Goal: Transaction & Acquisition: Purchase product/service

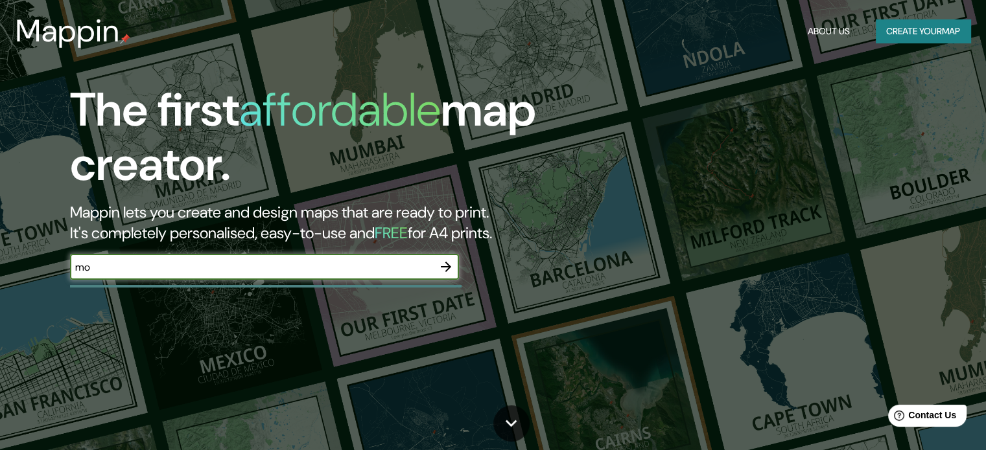
type input "[GEOGRAPHIC_DATA]"
click at [447, 266] on icon "button" at bounding box center [446, 267] width 10 height 10
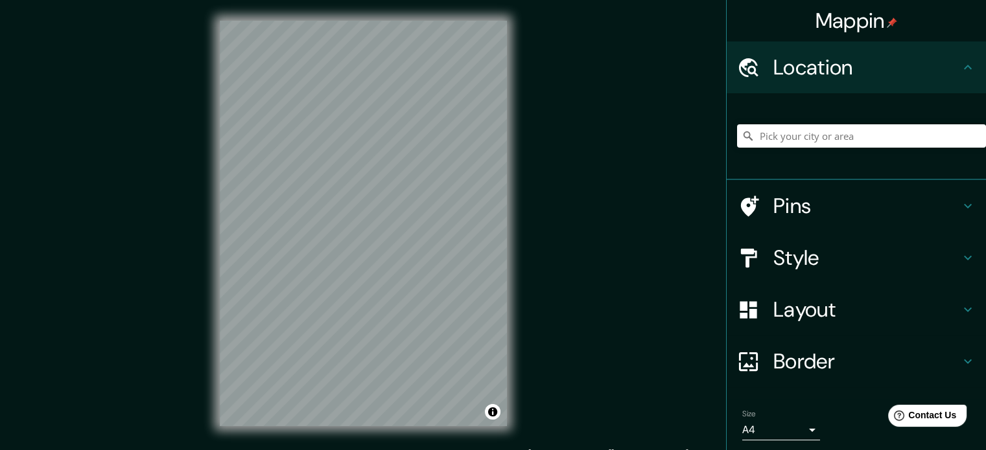
click at [926, 78] on h4 "Location" at bounding box center [866, 67] width 187 height 26
click at [810, 135] on input "Pick your city or area" at bounding box center [861, 135] width 249 height 23
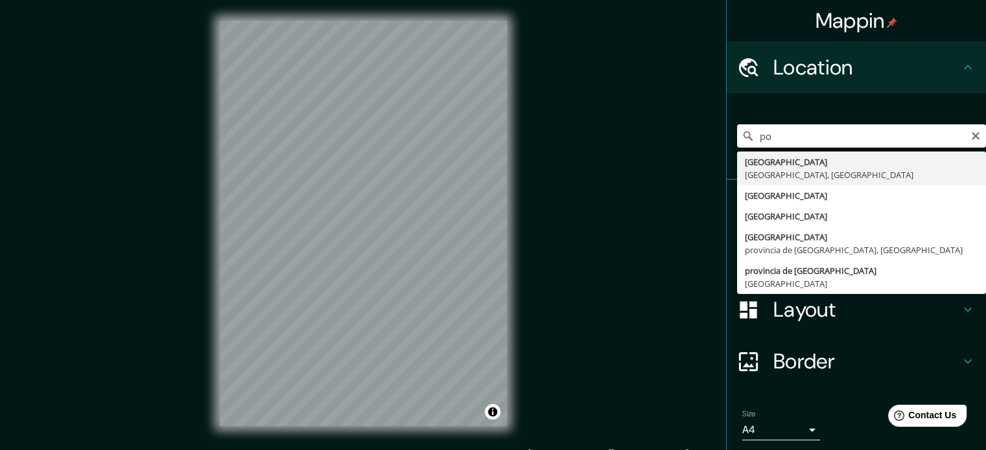
type input "p"
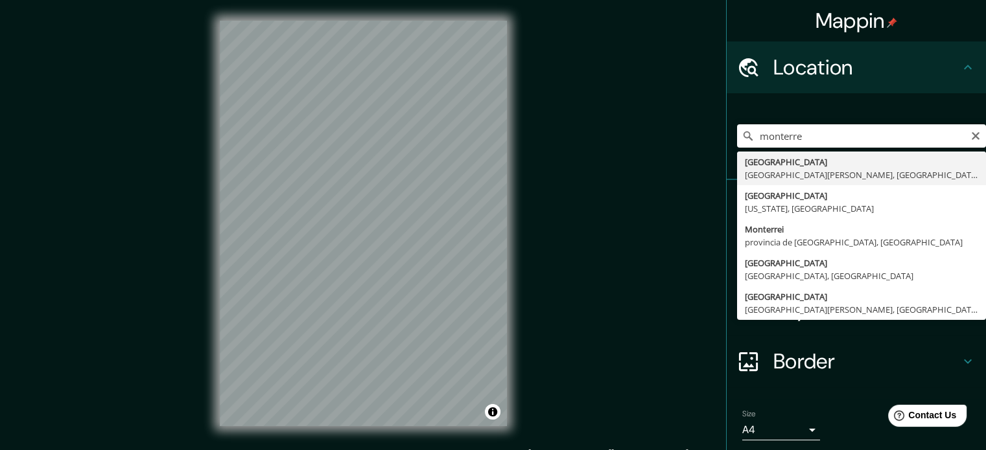
type input "[GEOGRAPHIC_DATA], [GEOGRAPHIC_DATA], [GEOGRAPHIC_DATA]"
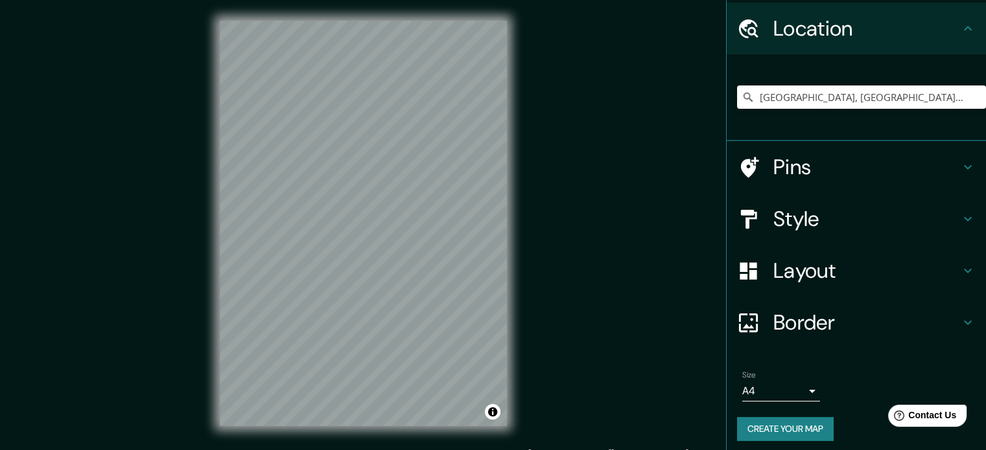
scroll to position [44, 0]
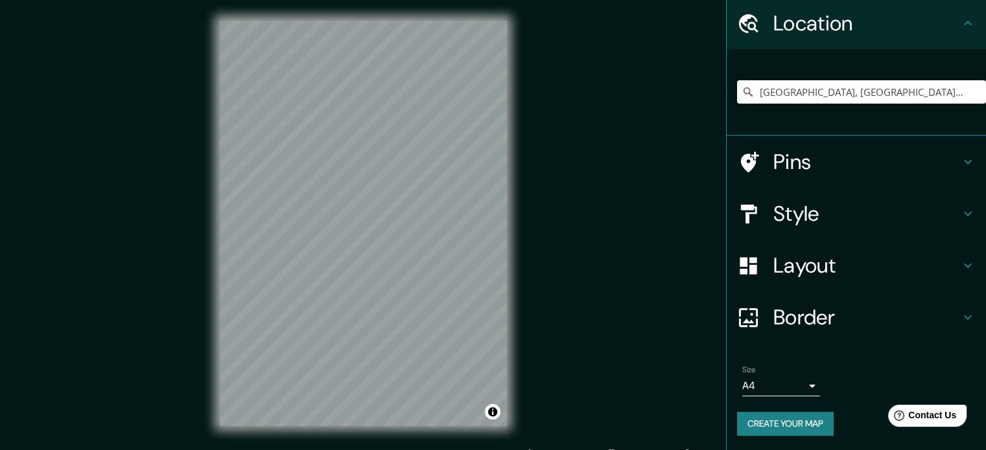
click at [960, 211] on icon at bounding box center [968, 214] width 16 height 16
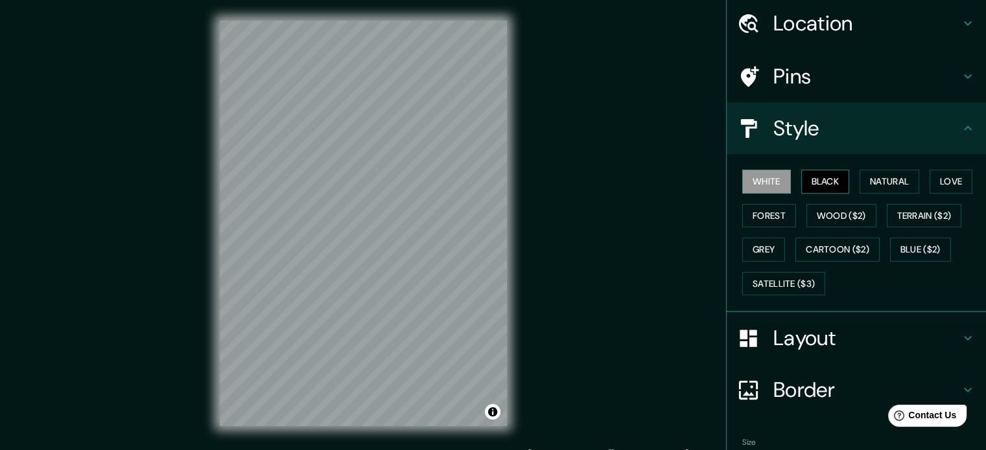
click at [804, 176] on button "Black" at bounding box center [825, 182] width 49 height 24
click at [873, 180] on button "Natural" at bounding box center [890, 182] width 60 height 24
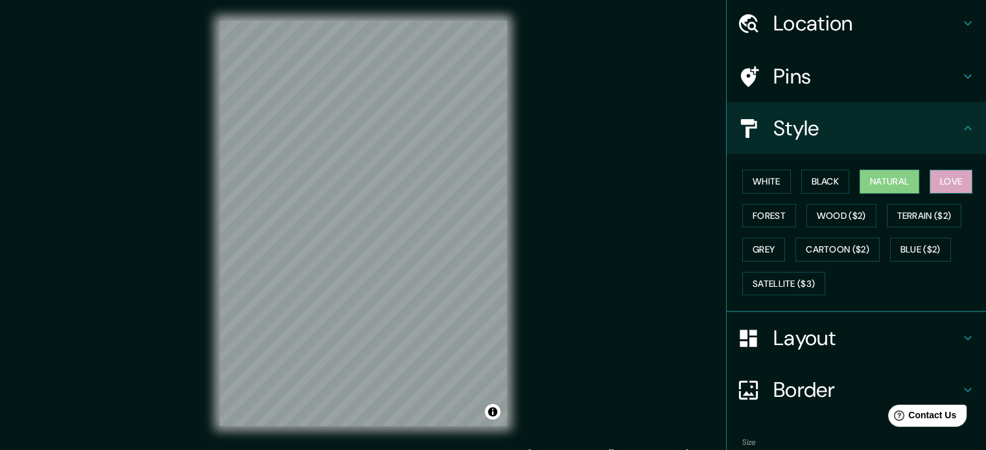
click at [950, 177] on button "Love" at bounding box center [951, 182] width 43 height 24
click at [752, 209] on button "Forest" at bounding box center [769, 216] width 54 height 24
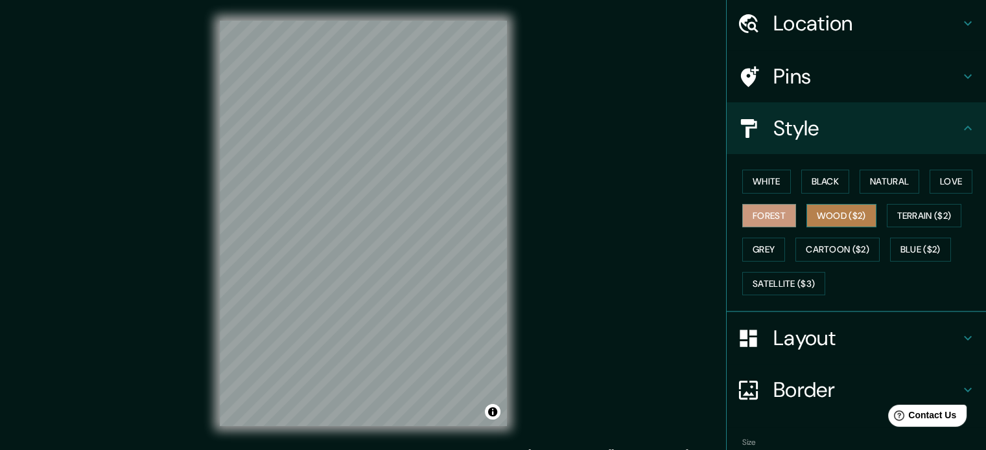
click at [806, 208] on button "Wood ($2)" at bounding box center [841, 216] width 70 height 24
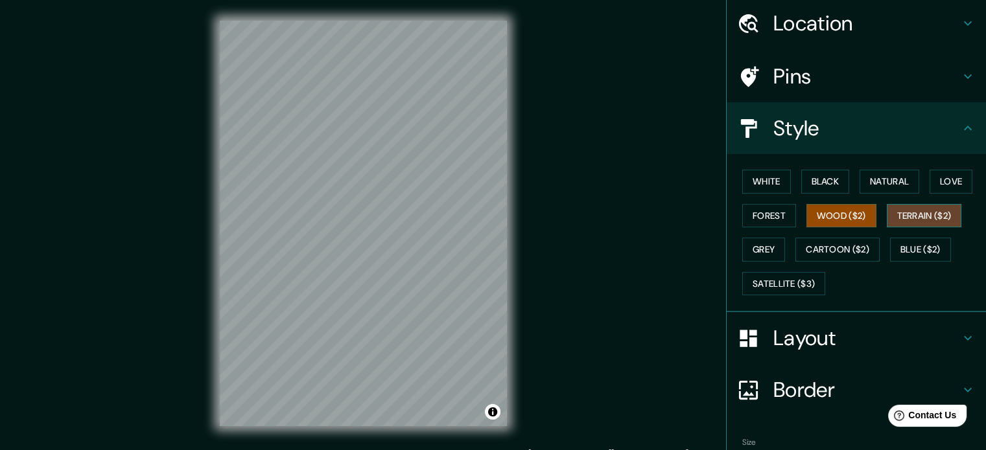
click at [931, 208] on button "Terrain ($2)" at bounding box center [924, 216] width 75 height 24
click at [762, 246] on button "Grey" at bounding box center [763, 250] width 43 height 24
click at [908, 210] on button "Terrain ($2)" at bounding box center [924, 216] width 75 height 24
click at [747, 250] on button "Grey" at bounding box center [763, 250] width 43 height 24
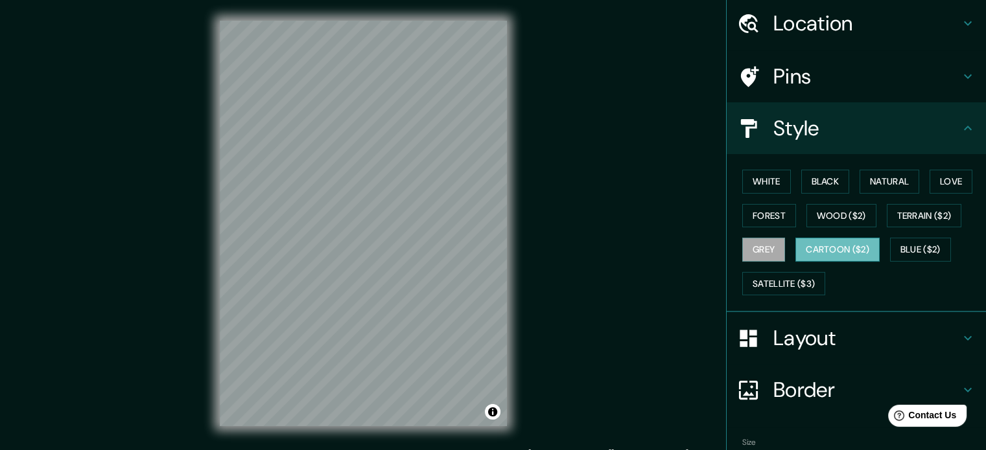
click at [864, 243] on button "Cartoon ($2)" at bounding box center [837, 250] width 84 height 24
click at [928, 249] on button "Blue ($2)" at bounding box center [920, 250] width 61 height 24
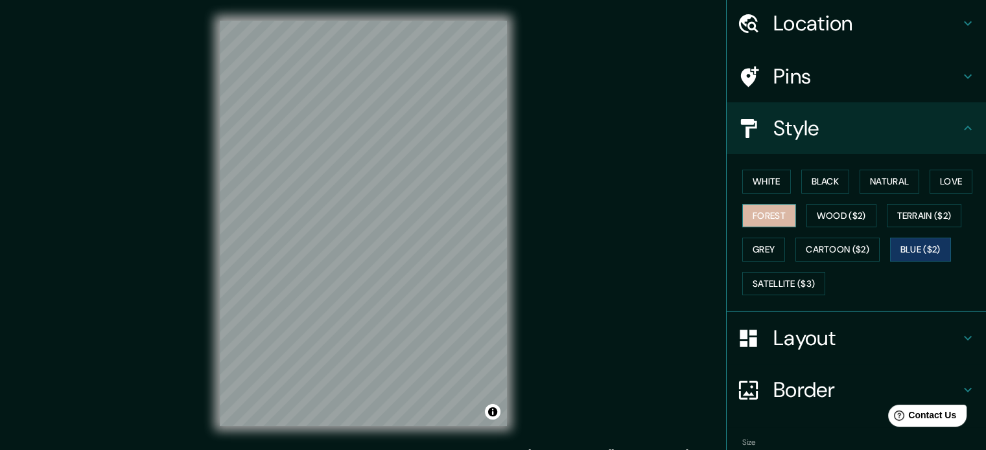
click at [765, 218] on button "Forest" at bounding box center [769, 216] width 54 height 24
click at [769, 176] on button "White" at bounding box center [766, 182] width 49 height 24
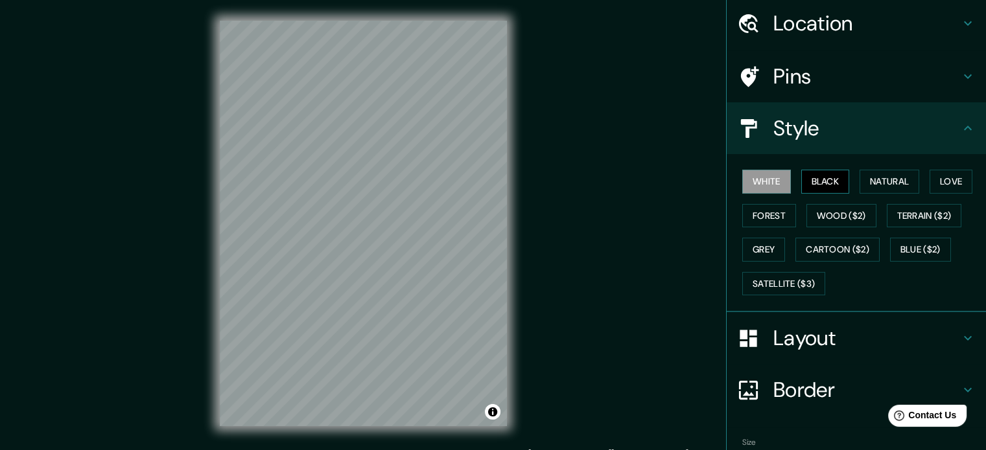
click at [801, 173] on button "Black" at bounding box center [825, 182] width 49 height 24
click at [756, 215] on button "Forest" at bounding box center [769, 216] width 54 height 24
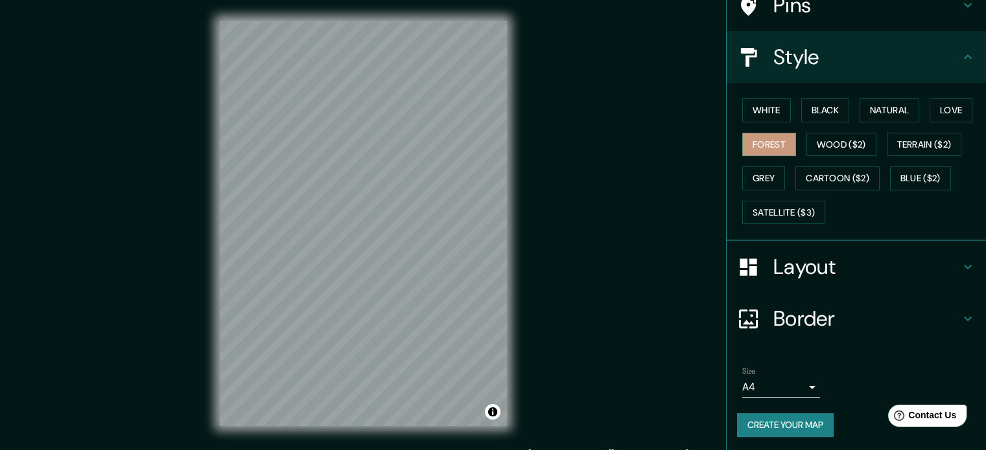
click at [905, 256] on h4 "Layout" at bounding box center [866, 267] width 187 height 26
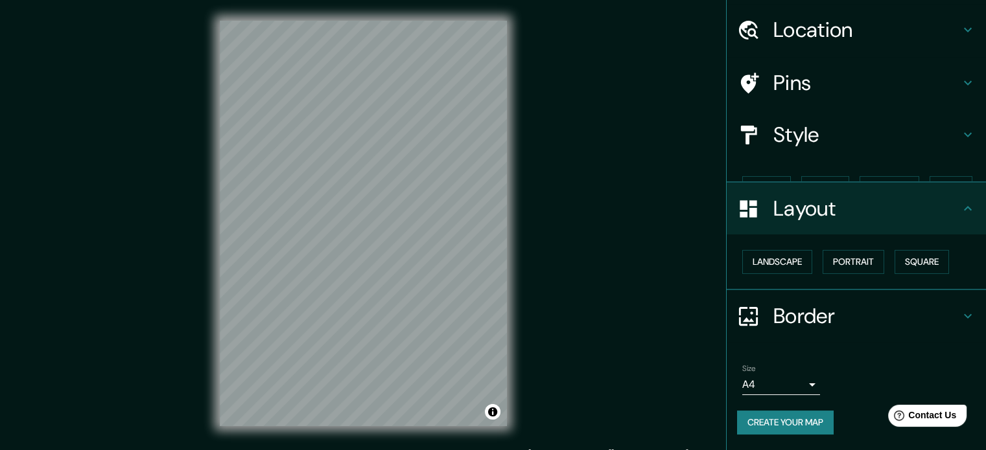
scroll to position [14, 0]
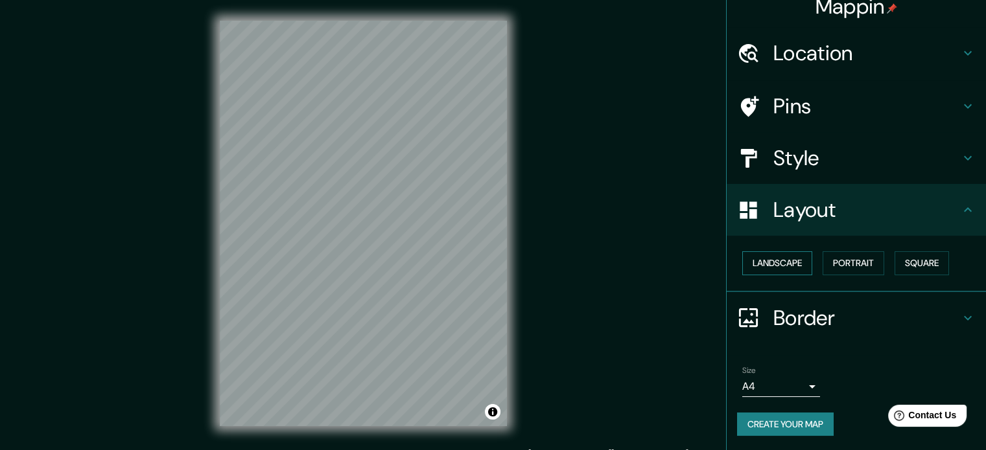
click at [760, 263] on button "Landscape" at bounding box center [777, 263] width 70 height 24
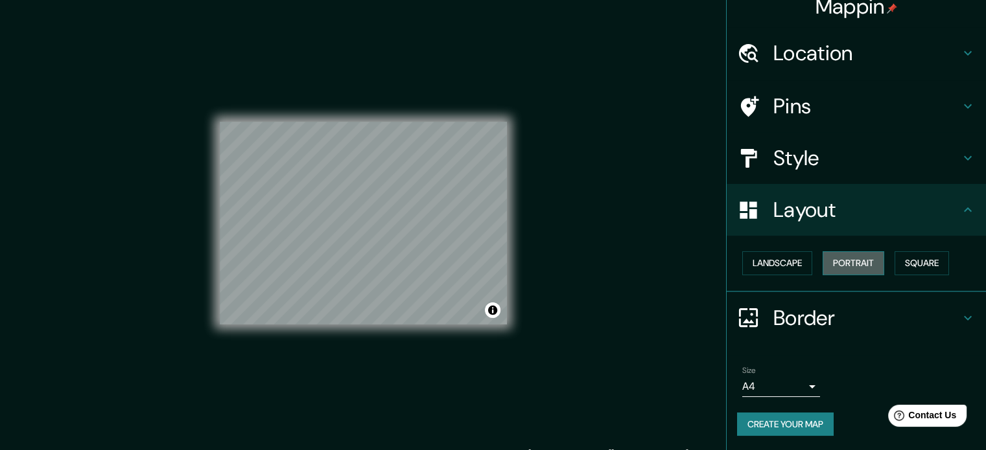
click at [839, 264] on button "Portrait" at bounding box center [854, 263] width 62 height 24
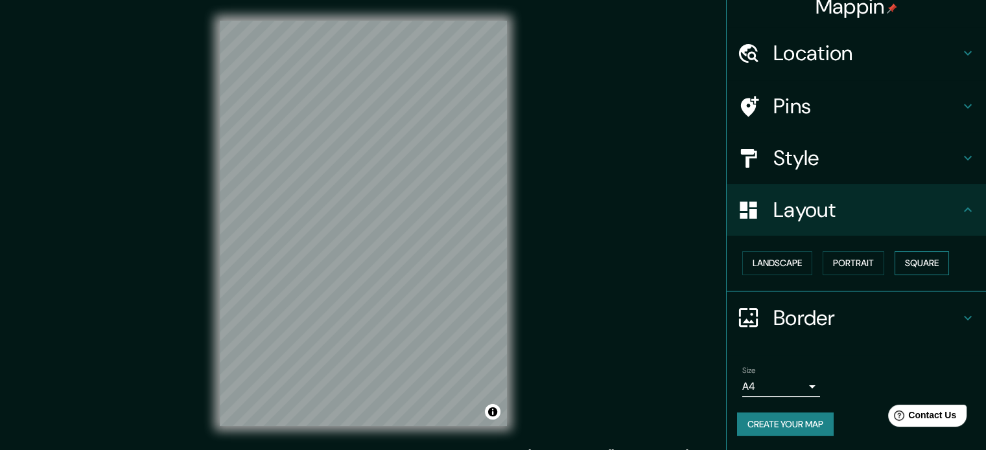
click at [917, 265] on button "Square" at bounding box center [922, 263] width 54 height 24
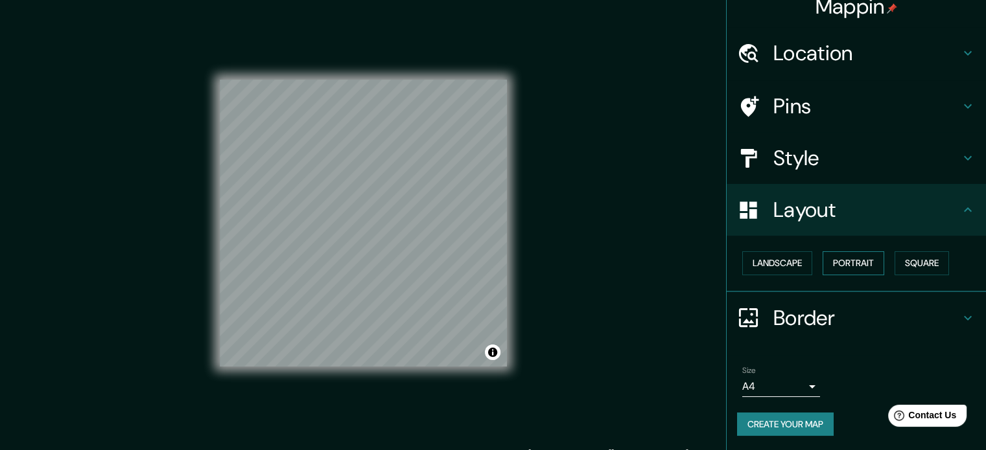
click at [841, 263] on button "Portrait" at bounding box center [854, 263] width 62 height 24
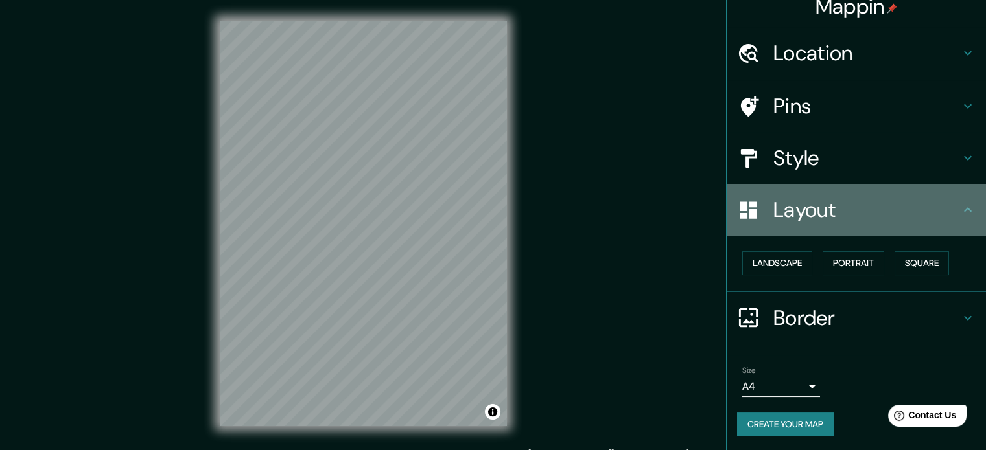
click at [889, 218] on h4 "Layout" at bounding box center [866, 210] width 187 height 26
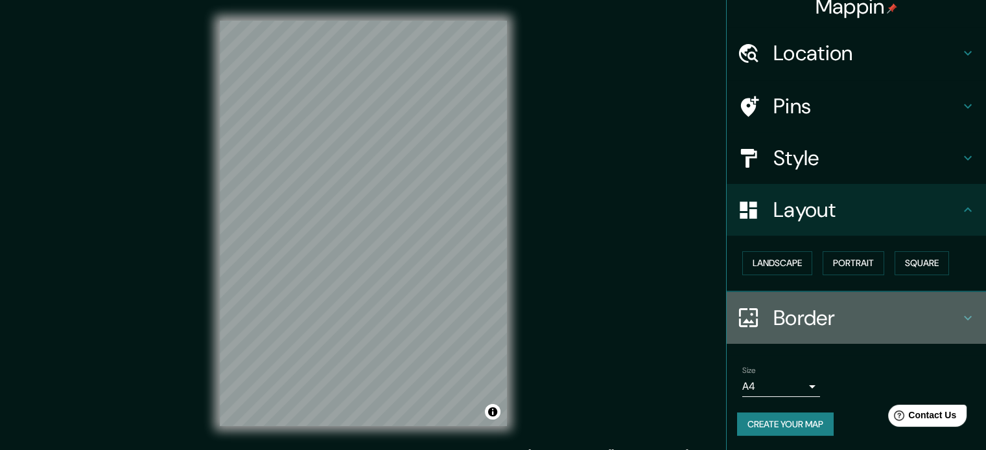
click at [882, 323] on h4 "Border" at bounding box center [866, 318] width 187 height 26
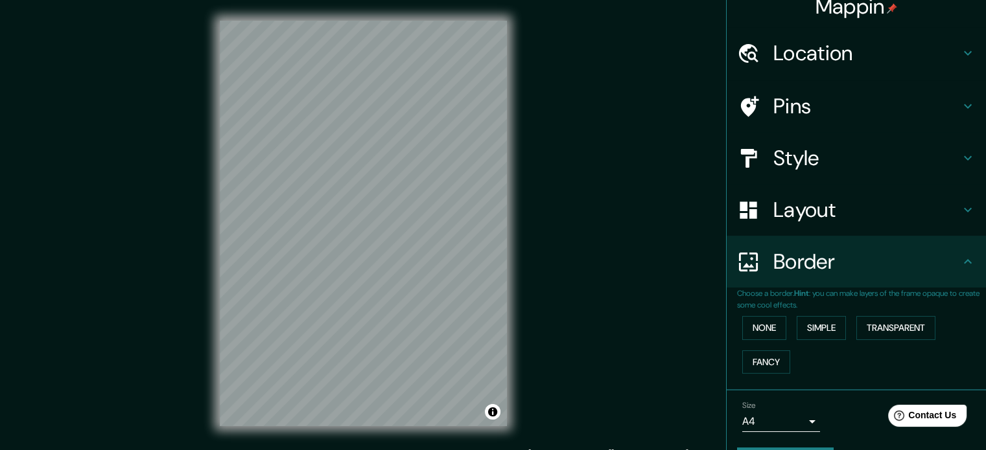
scroll to position [49, 0]
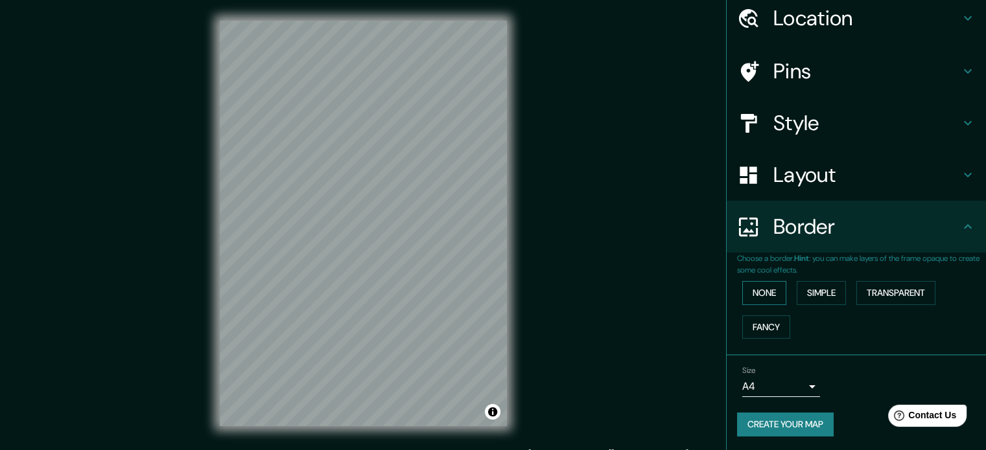
click at [747, 292] on button "None" at bounding box center [764, 293] width 44 height 24
click at [812, 290] on button "Simple" at bounding box center [821, 293] width 49 height 24
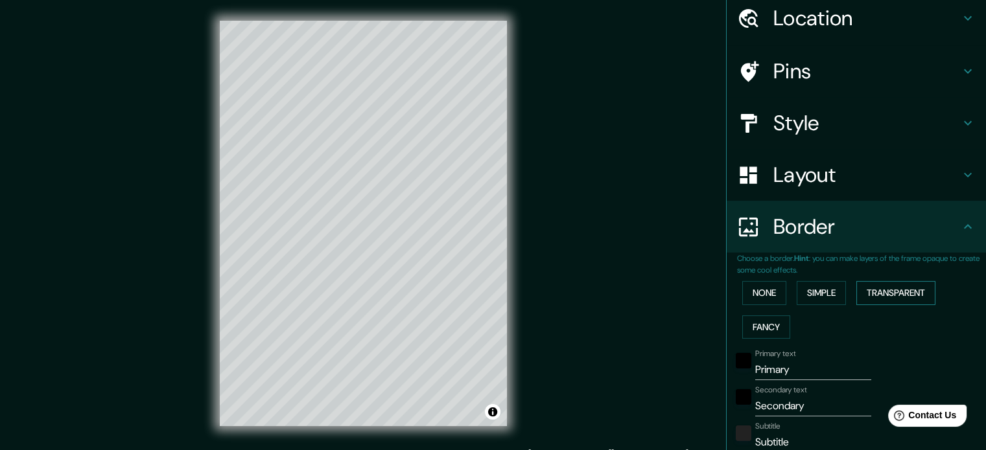
click at [884, 289] on button "Transparent" at bounding box center [895, 293] width 79 height 24
click at [754, 324] on button "Fancy" at bounding box center [766, 328] width 48 height 24
click at [810, 298] on button "Simple" at bounding box center [821, 293] width 49 height 24
click at [897, 290] on button "Transparent" at bounding box center [895, 293] width 79 height 24
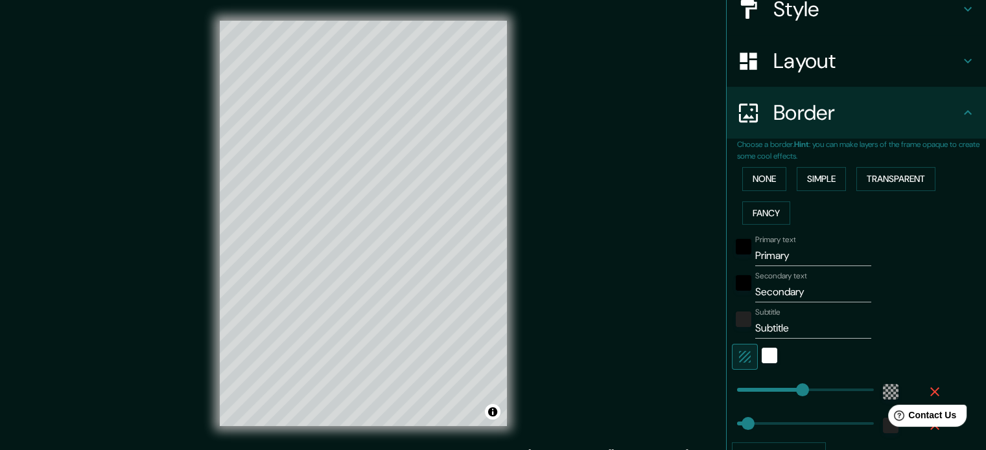
scroll to position [163, 0]
click at [797, 255] on input "Primary" at bounding box center [813, 256] width 116 height 21
type input "Primar"
type input "213"
type input "35"
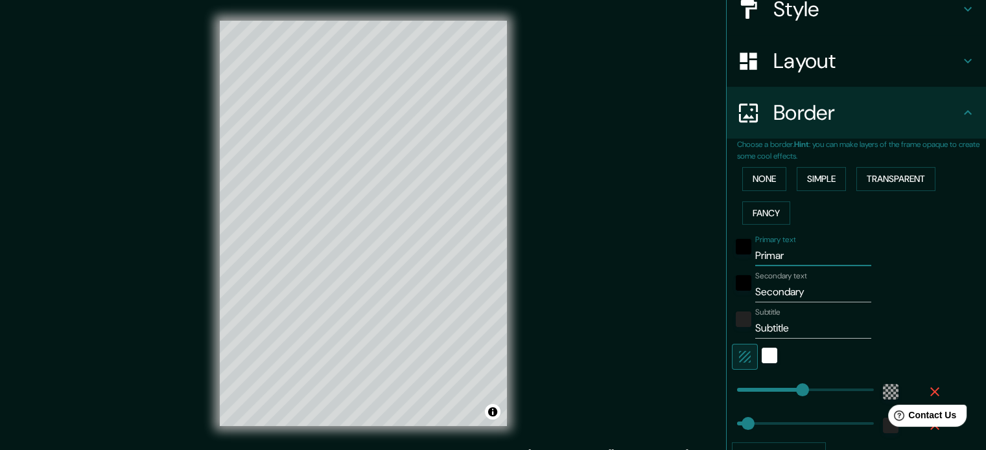
type input "Prima"
type input "213"
type input "35"
type input "Prim"
type input "213"
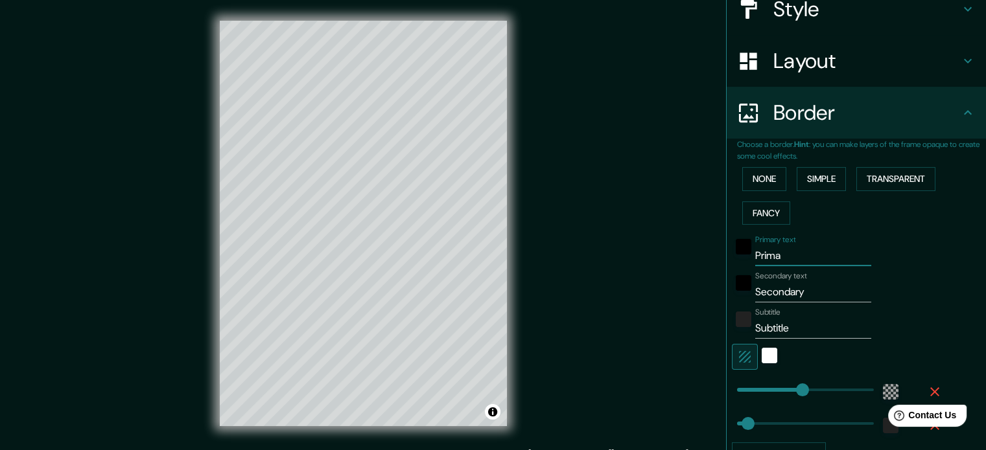
type input "35"
type input "Pri"
type input "213"
type input "35"
type input "Pr"
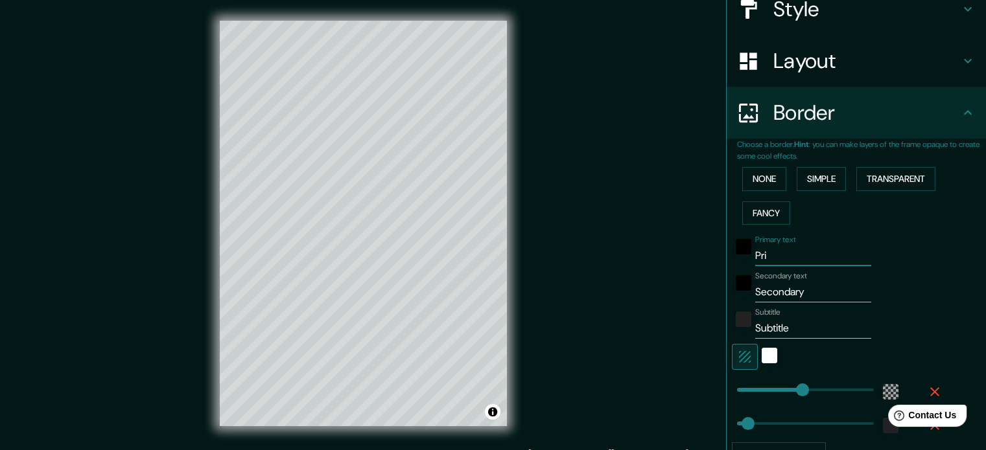
type input "213"
type input "35"
type input "P"
type input "213"
type input "35"
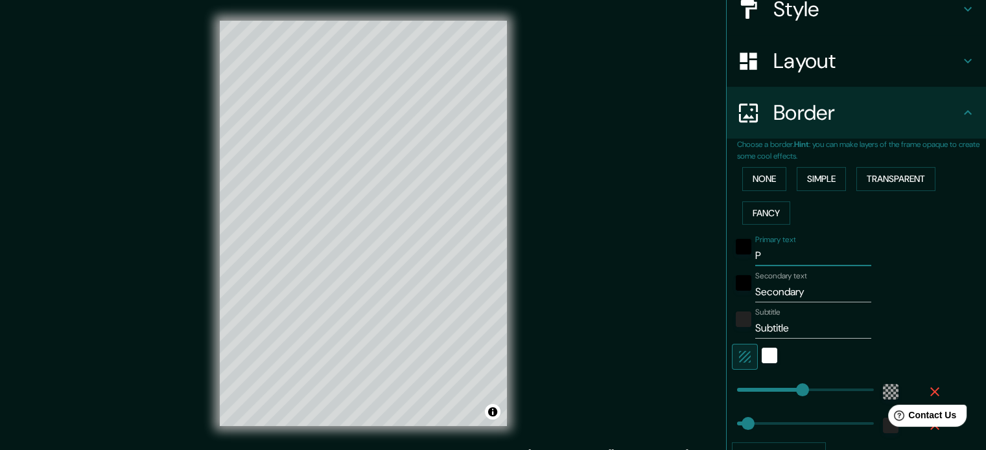
type input "213"
type input "35"
type input "P"
type input "213"
type input "35"
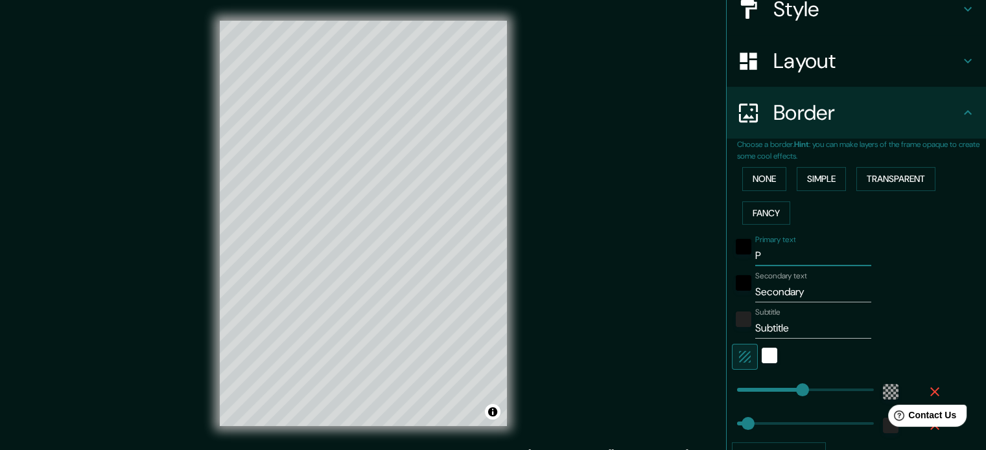
type input "PA"
type input "213"
type input "35"
type input "PAR"
type input "213"
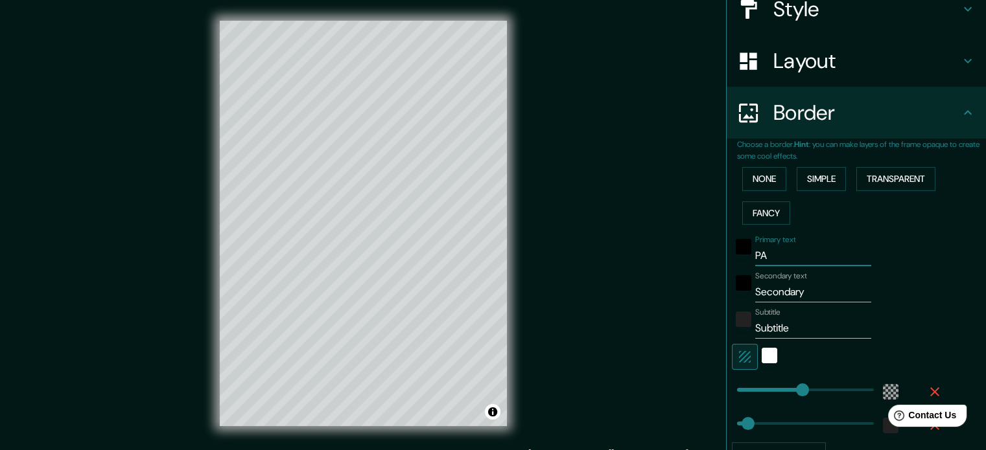
type input "35"
type input "PARQ"
type input "213"
type input "35"
type input "PARQU"
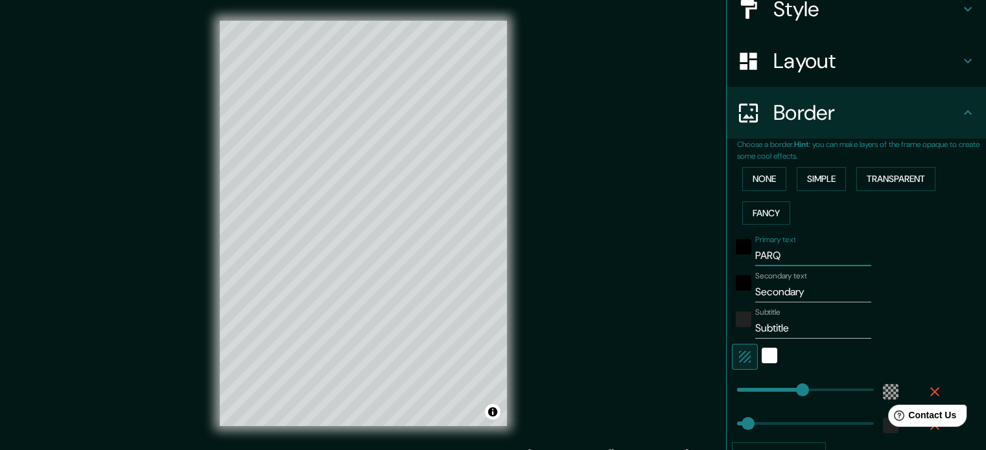
type input "213"
type input "35"
type input "PARQUE"
type input "213"
type input "35"
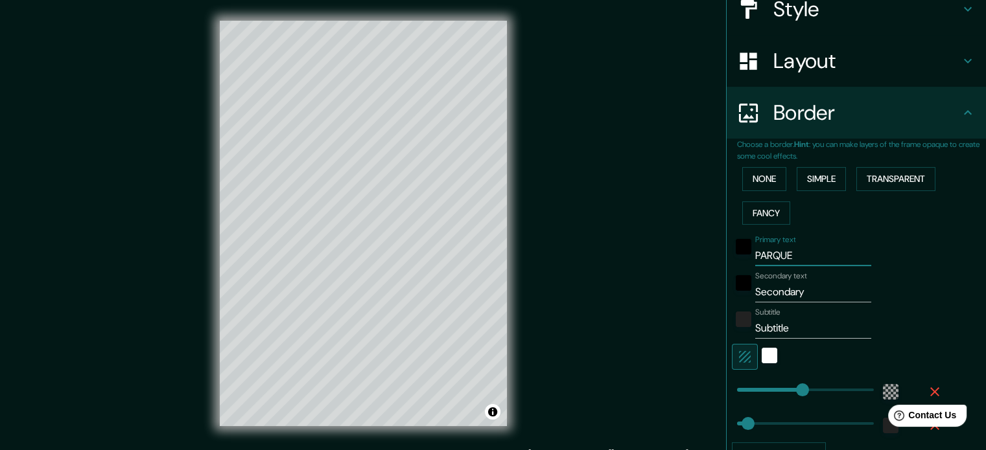
type input "PARQUE"
type input "213"
type input "35"
type input "PARQUE C"
type input "213"
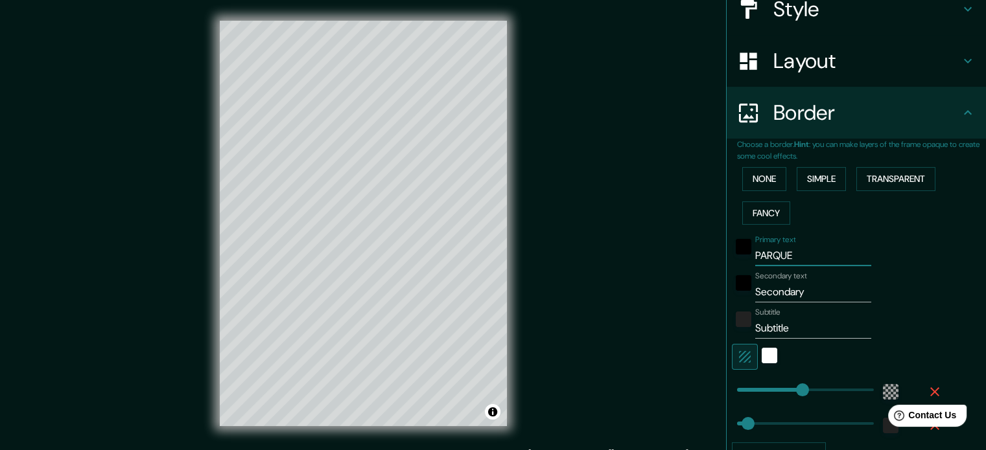
type input "35"
type input "PARQUE CA"
type input "213"
type input "35"
type input "PARQUE CAN"
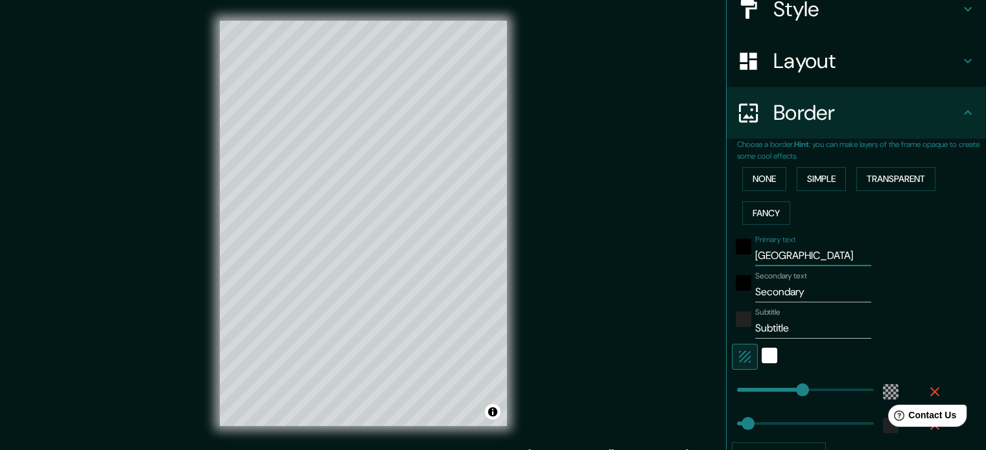
type input "213"
type input "35"
type input "PARQUE CANO"
type input "213"
type input "35"
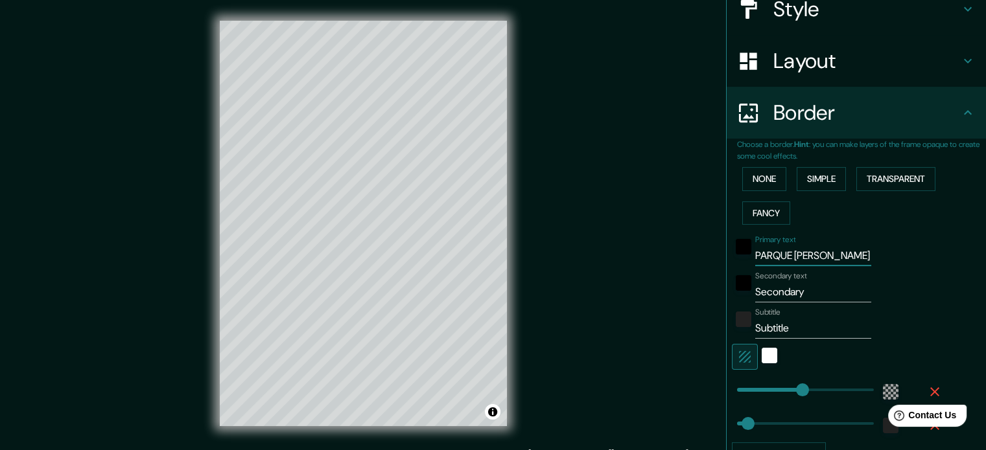
type input "PARQUE CANOA"
type input "213"
type input "35"
type input "PARQUE CANOAS"
type input "213"
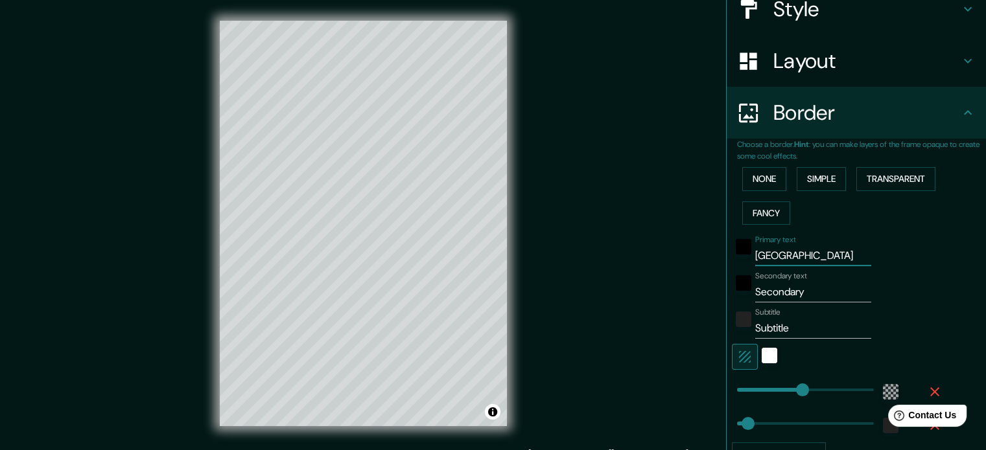
type input "35"
type input "PARQUE CANOAS"
click at [812, 298] on input "Secondary" at bounding box center [813, 292] width 116 height 21
type input "Secondar"
type input "213"
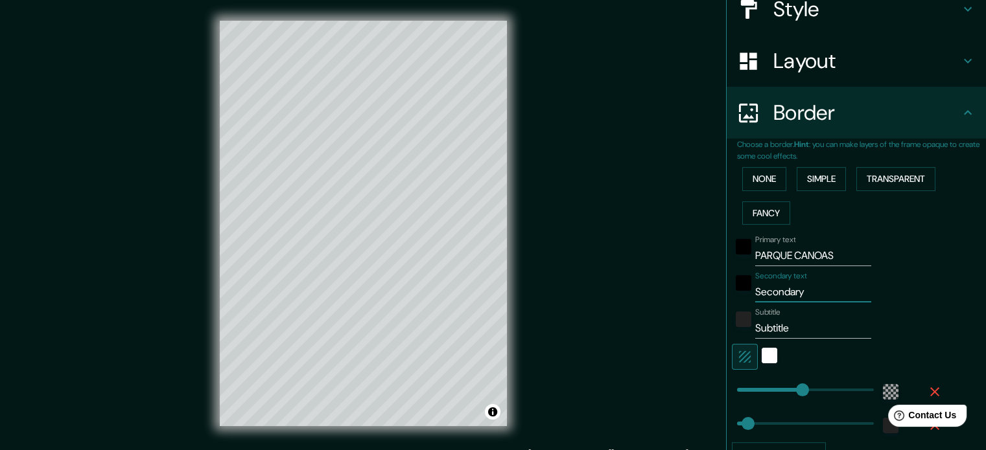
type input "35"
type input "Seconda"
type input "213"
type input "35"
type input "Second"
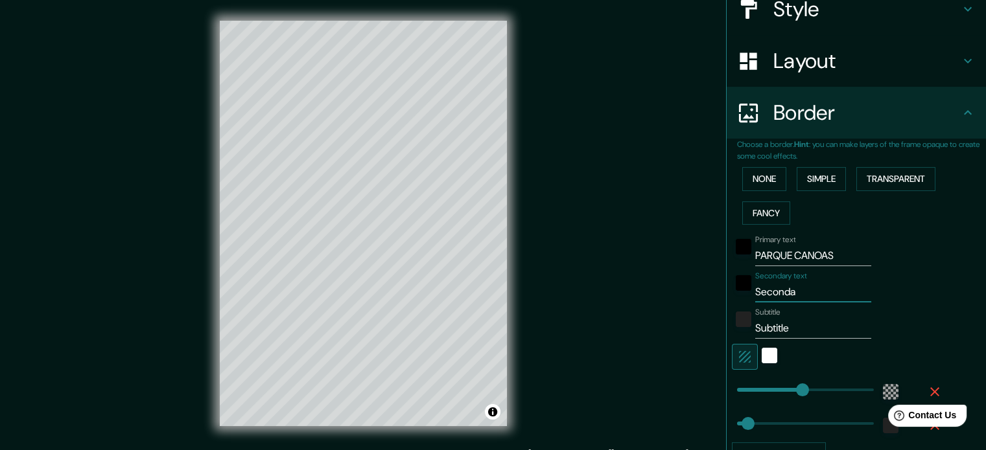
type input "213"
type input "35"
type input "Secon"
type input "213"
type input "35"
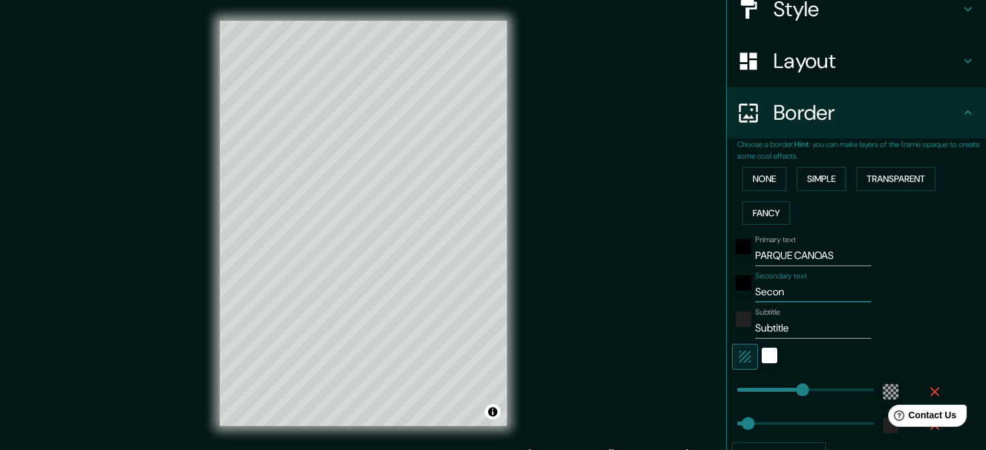
type input "Seco"
type input "213"
type input "35"
type input "Sec"
type input "213"
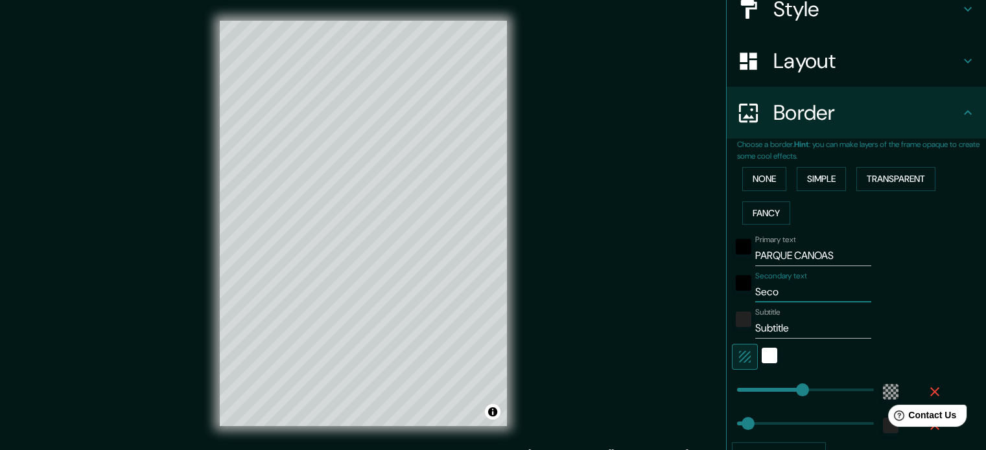
type input "35"
type input "Se"
type input "213"
type input "35"
type input "S"
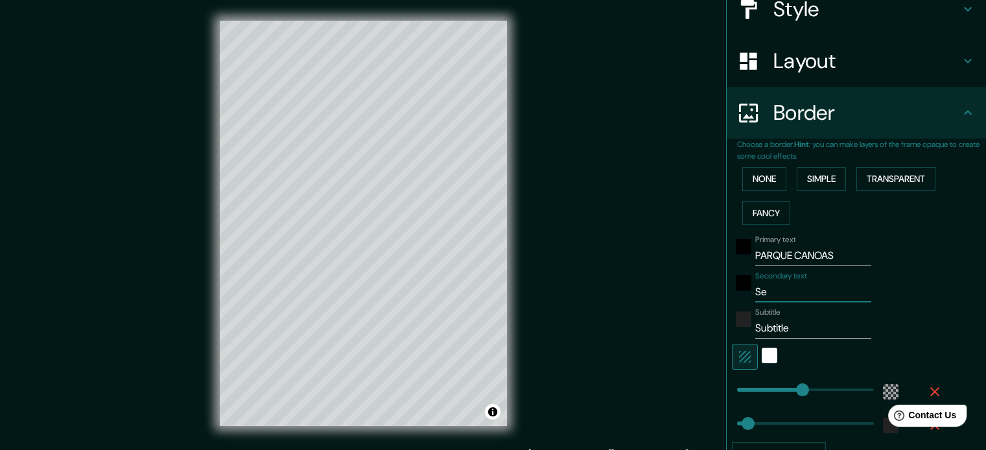
type input "213"
type input "35"
type input "213"
type input "35"
type input "P"
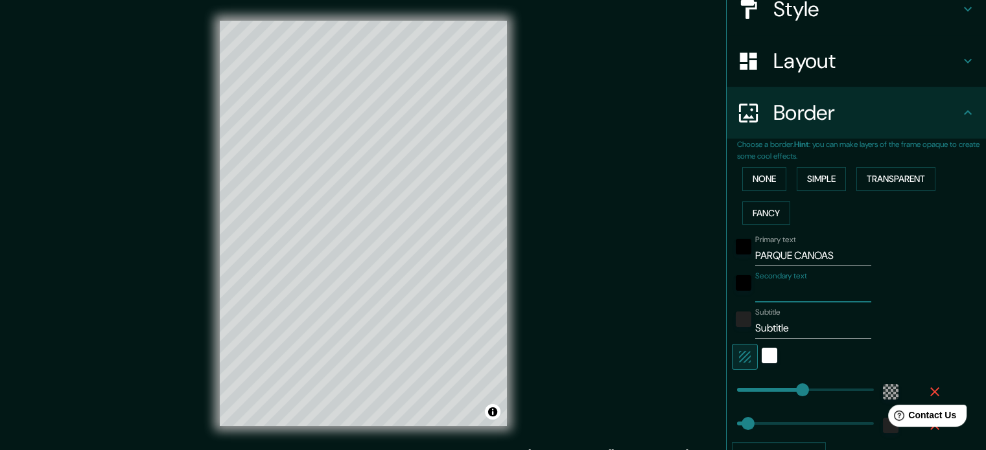
type input "213"
type input "35"
type input "PA"
type input "213"
type input "35"
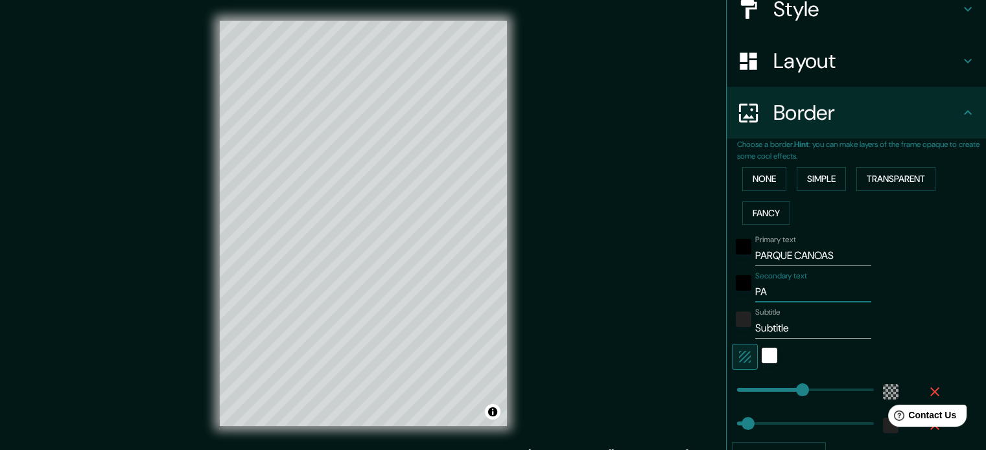
type input "PAR"
type input "213"
type input "35"
type input "PARQ"
type input "213"
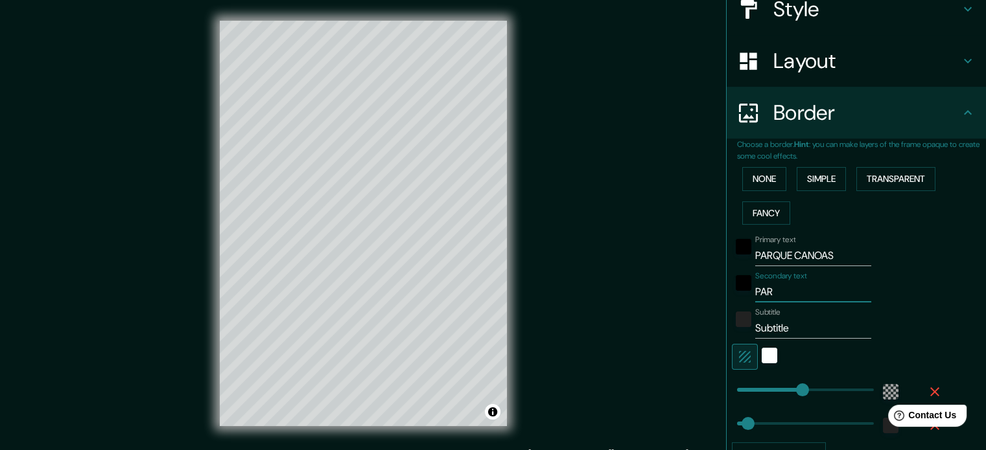
type input "35"
type input "PARQU"
type input "213"
type input "35"
type input "PARQUE"
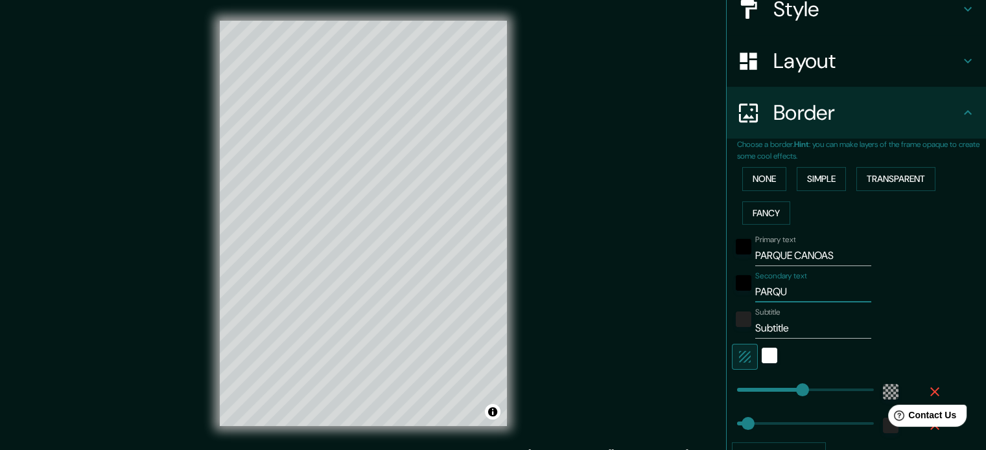
type input "213"
type input "35"
type input "PARQUE"
type input "213"
type input "35"
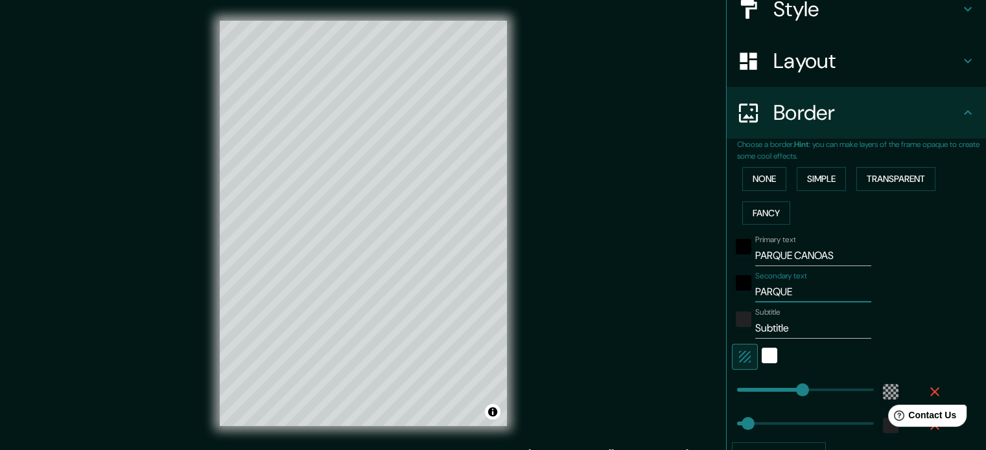
type input "PARQUE C"
type input "213"
type input "35"
type input "PARQUE CA"
type input "213"
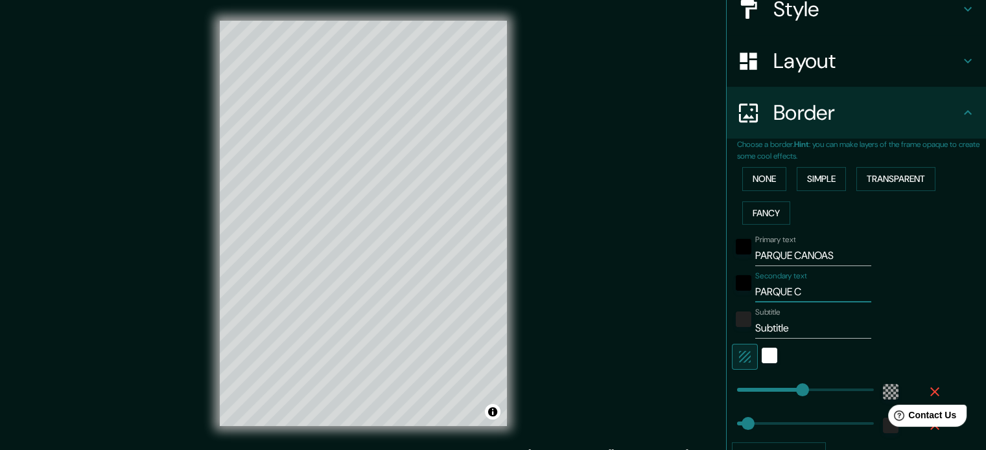
type input "35"
type input "PARQUE CAN"
type input "213"
type input "35"
type input "PARQUE CANO"
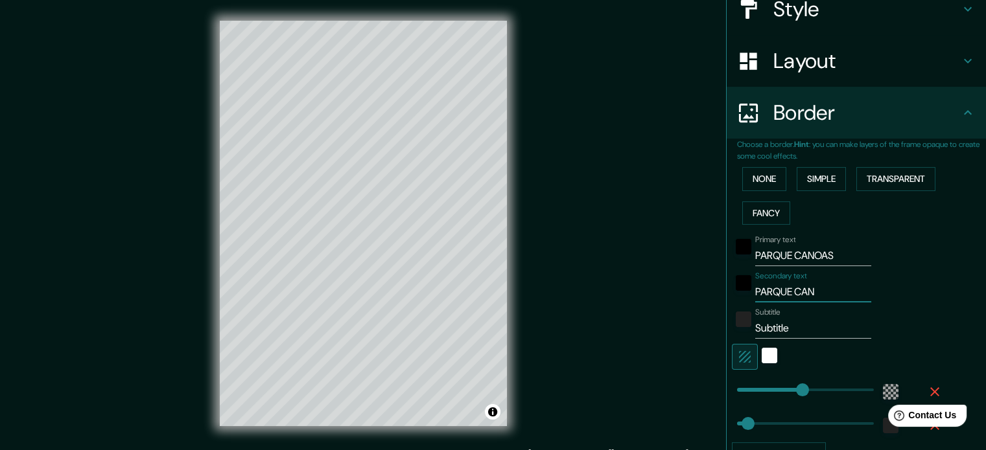
type input "213"
type input "35"
type input "PARQUE CANOA"
type input "213"
type input "35"
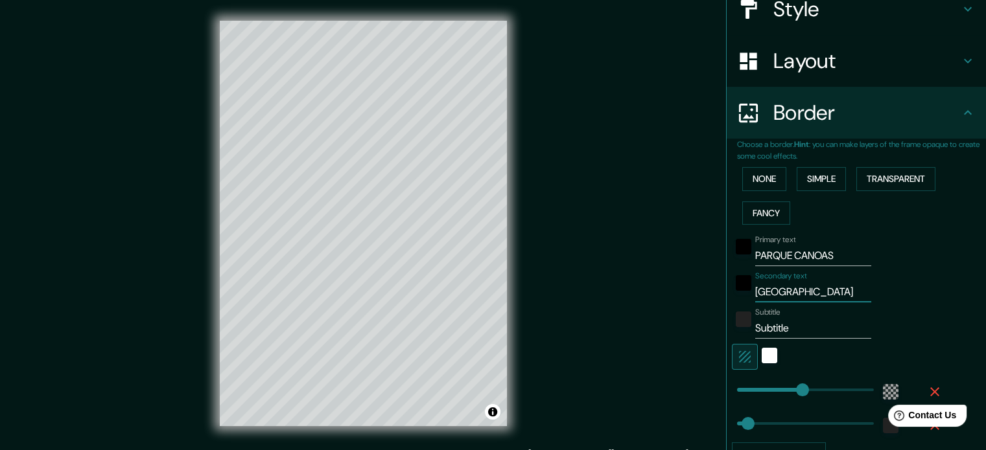
type input "PARQUE CANOAS"
type input "213"
type input "35"
type input "PARQUE CANOAS"
click at [826, 261] on input "PARQUE CANOAS" at bounding box center [813, 256] width 116 height 21
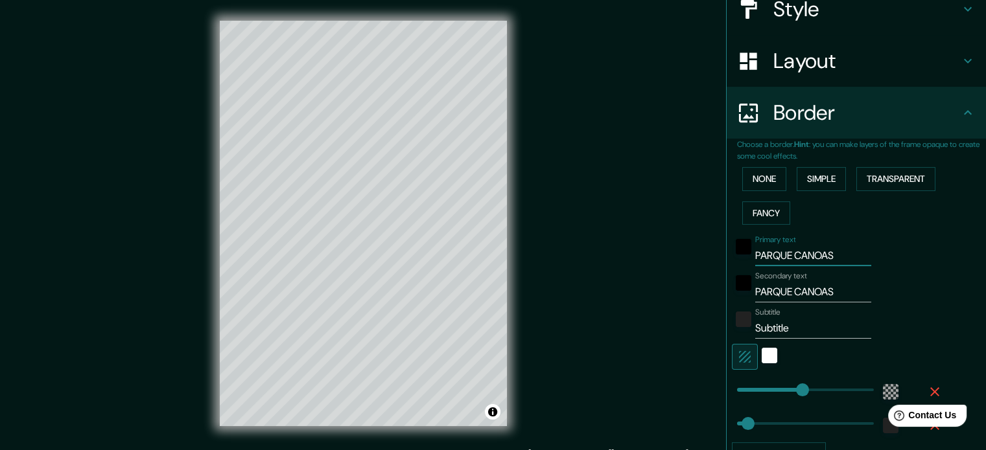
type input "PARQUE CANOA"
type input "213"
type input "35"
type input "PARQUE CANO"
type input "213"
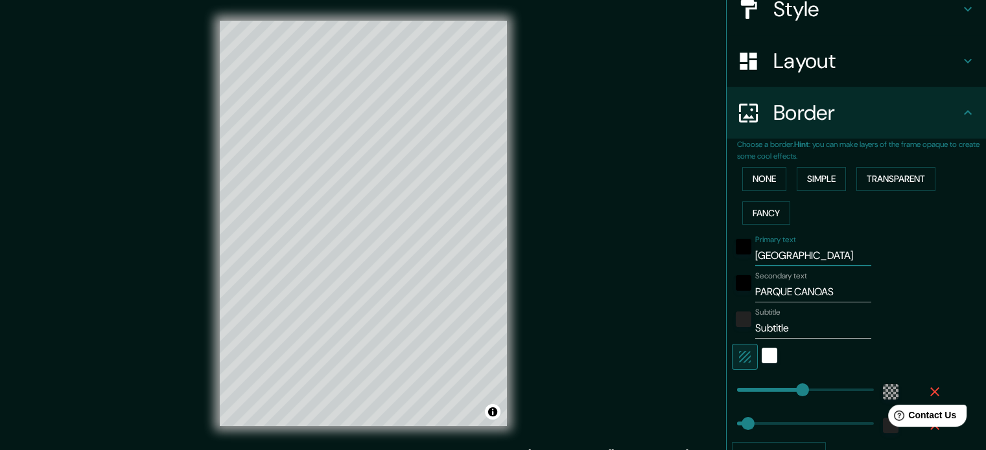
type input "35"
type input "PARQUE CAN"
type input "213"
type input "35"
type input "PARQUE CA"
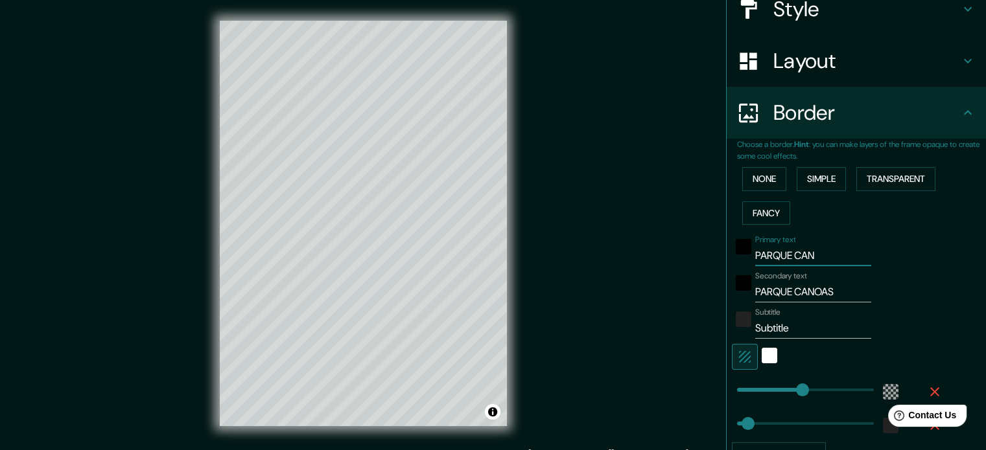
type input "213"
type input "35"
type input "PARQUE C"
type input "213"
type input "35"
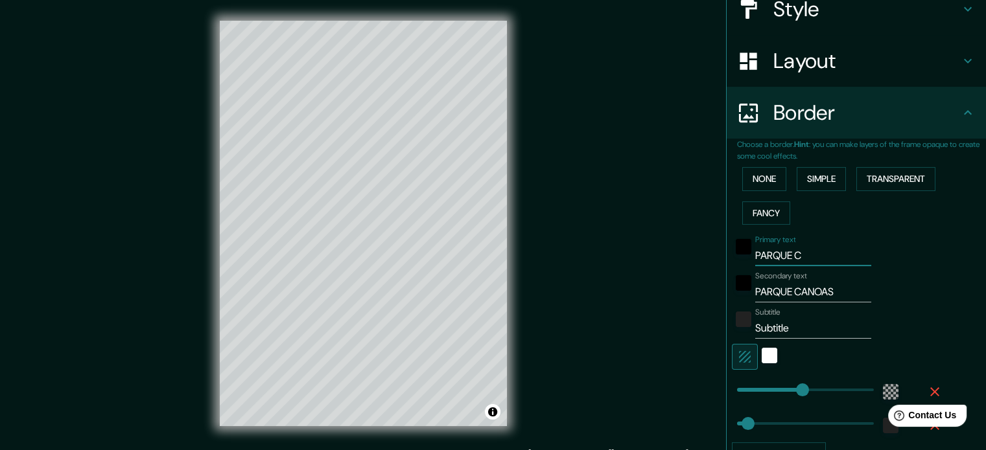
type input "PARQUE"
type input "213"
type input "35"
type input "PARQUE"
type input "213"
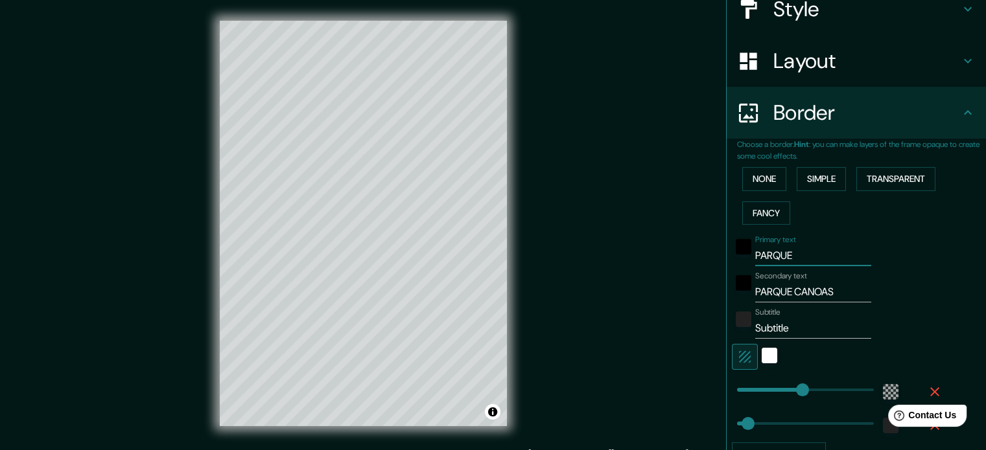
type input "35"
type input "PARQU"
type input "213"
type input "35"
type input "PARQ"
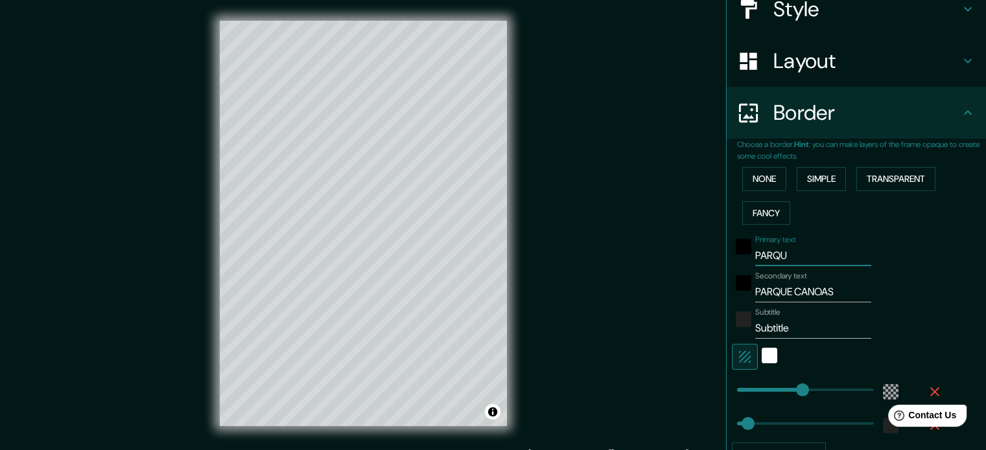
type input "213"
type input "35"
type input "PAR"
type input "213"
type input "35"
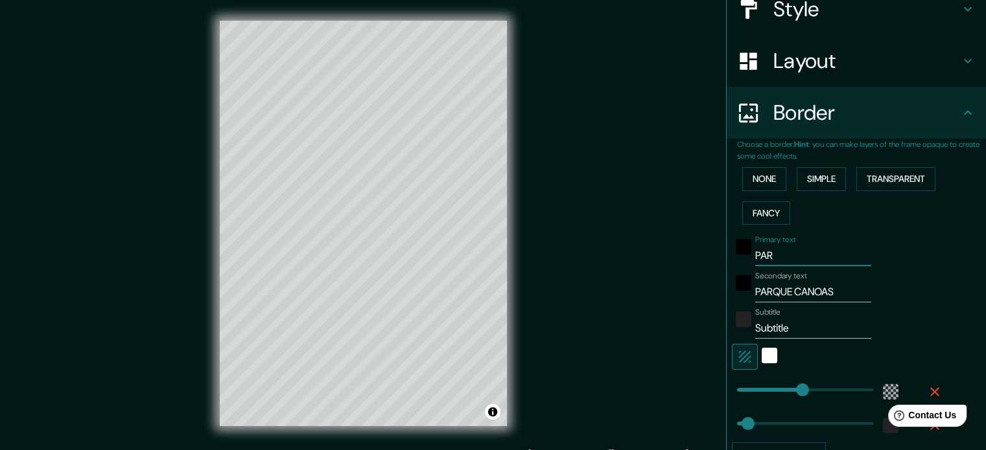
type input "PA"
type input "213"
type input "35"
type input "P"
type input "213"
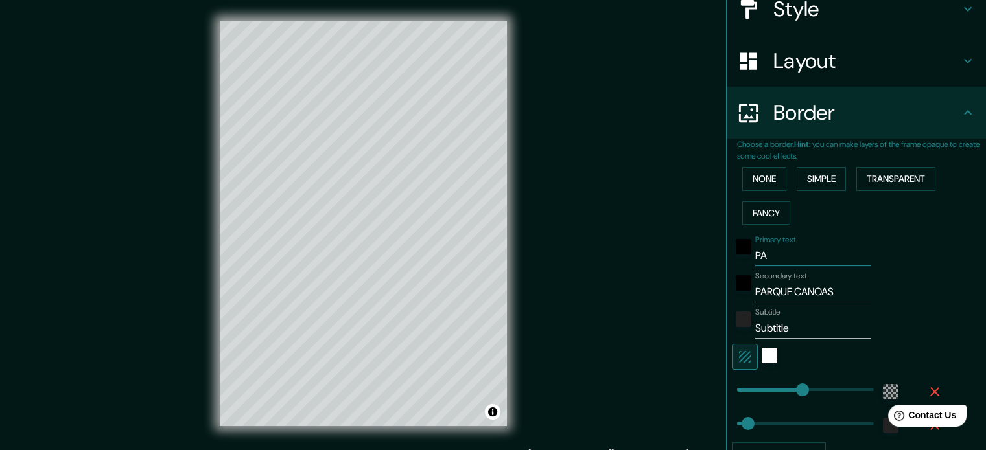
type input "35"
type input "213"
type input "35"
click at [909, 277] on div "Secondary text PARQUE CANOAS" at bounding box center [838, 287] width 213 height 31
click at [739, 351] on icon "button" at bounding box center [745, 357] width 12 height 12
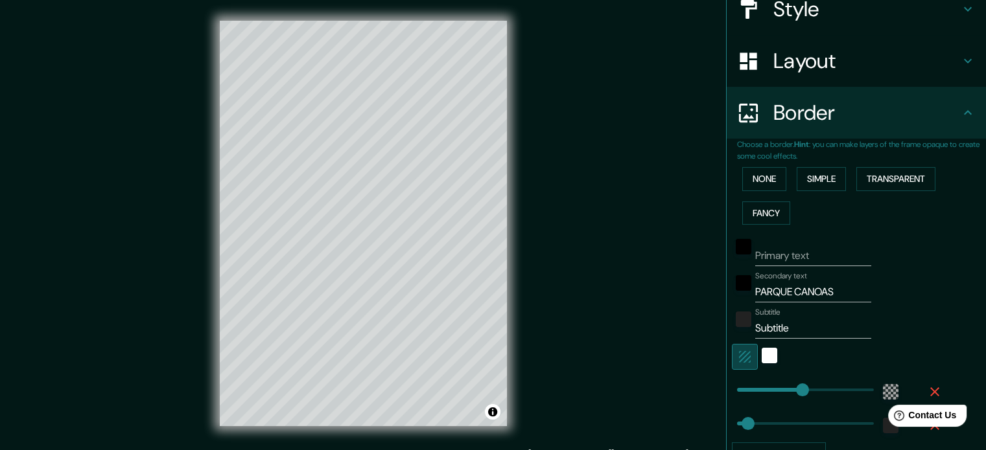
type input "213"
type input "35"
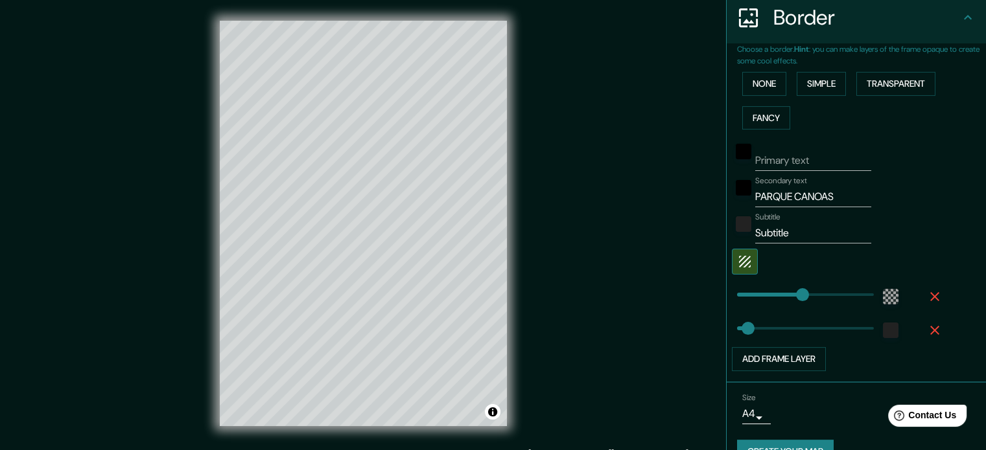
scroll to position [259, 0]
type input "443"
drag, startPoint x: 795, startPoint y: 292, endPoint x: 894, endPoint y: 277, distance: 100.4
type input "35"
type input "0"
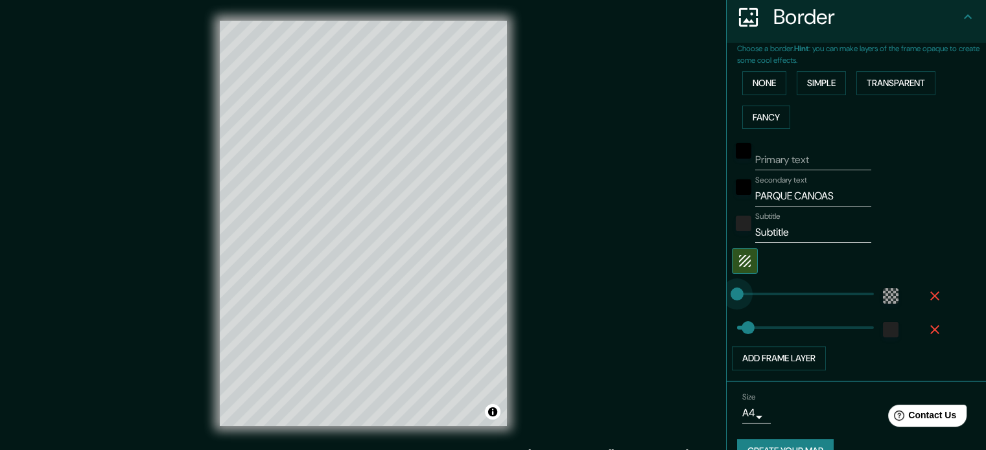
drag, startPoint x: 864, startPoint y: 294, endPoint x: 708, endPoint y: 309, distance: 157.0
type input "35"
click at [797, 165] on input "Primary text" at bounding box center [813, 160] width 116 height 21
type input "P"
type input "35"
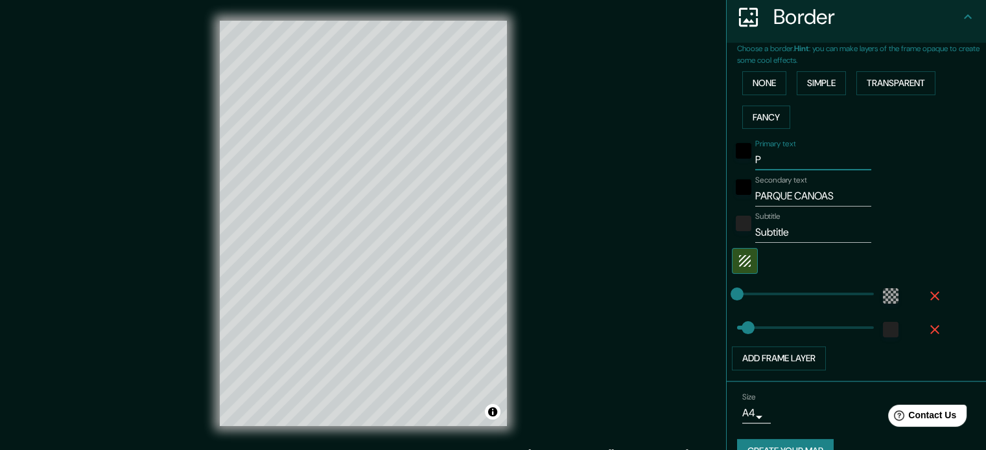
type input "PA"
type input "35"
type input "PAR"
type input "35"
type input "PARQ"
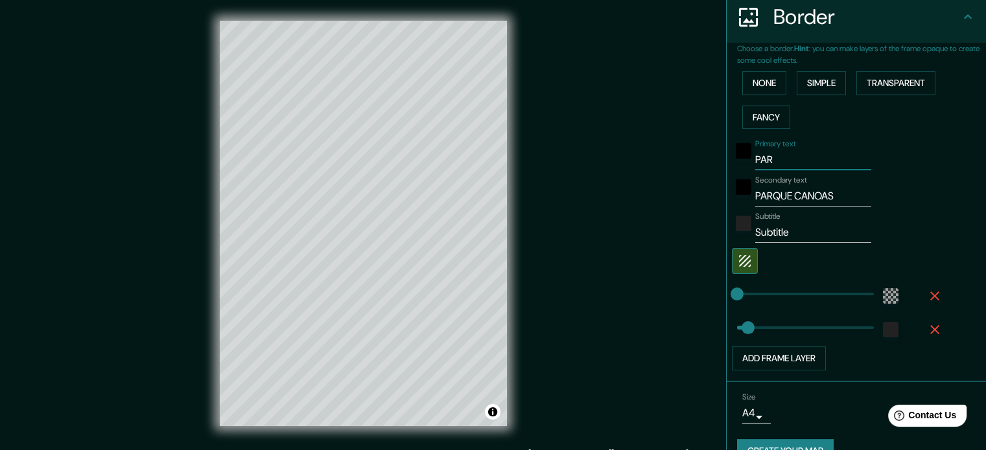
type input "35"
type input "PARQU"
type input "35"
type input "PARQUE"
type input "35"
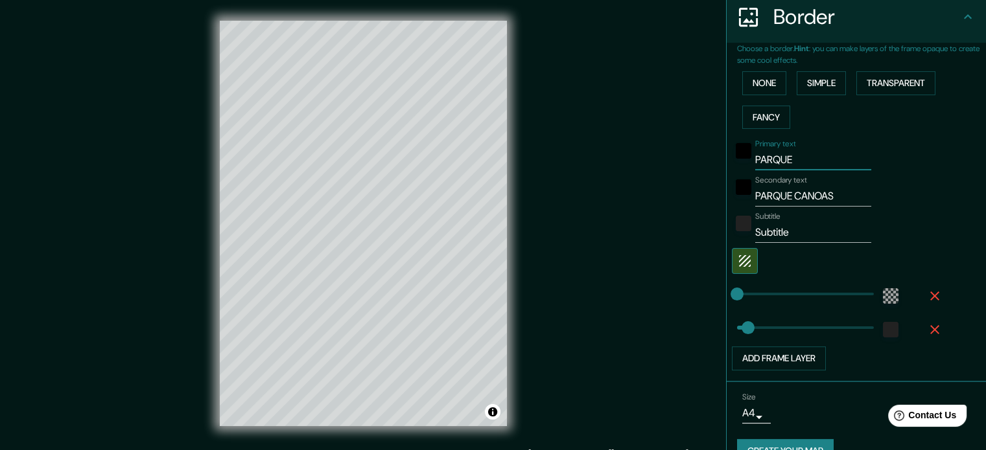
type input "PARQUE"
type input "35"
click at [736, 188] on div "black" at bounding box center [744, 188] width 16 height 16
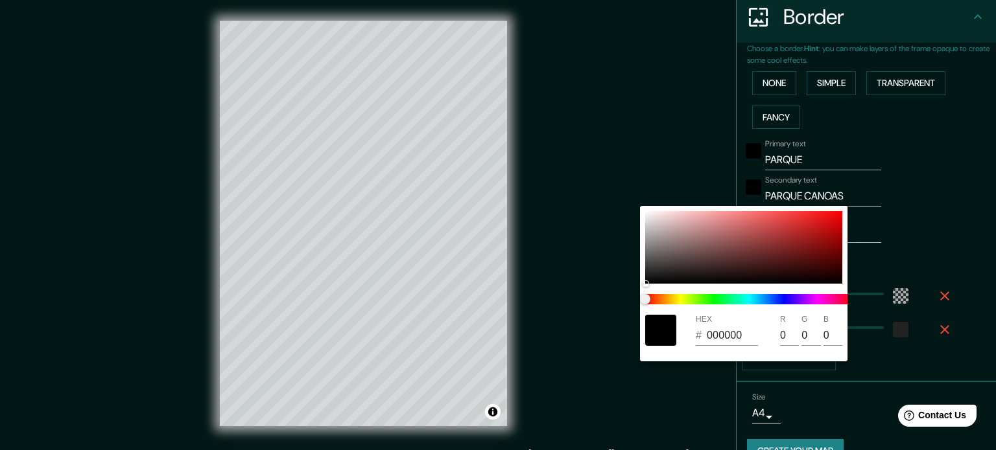
click at [884, 238] on div at bounding box center [498, 225] width 996 height 450
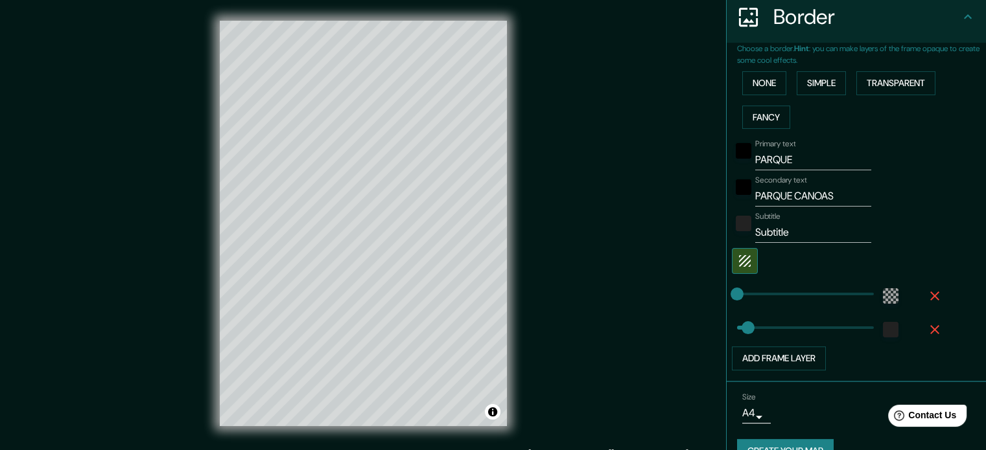
click at [812, 156] on input "PARQUE" at bounding box center [813, 160] width 116 height 21
type input "PARQUE C"
type input "35"
type input "PARQUE CA"
type input "35"
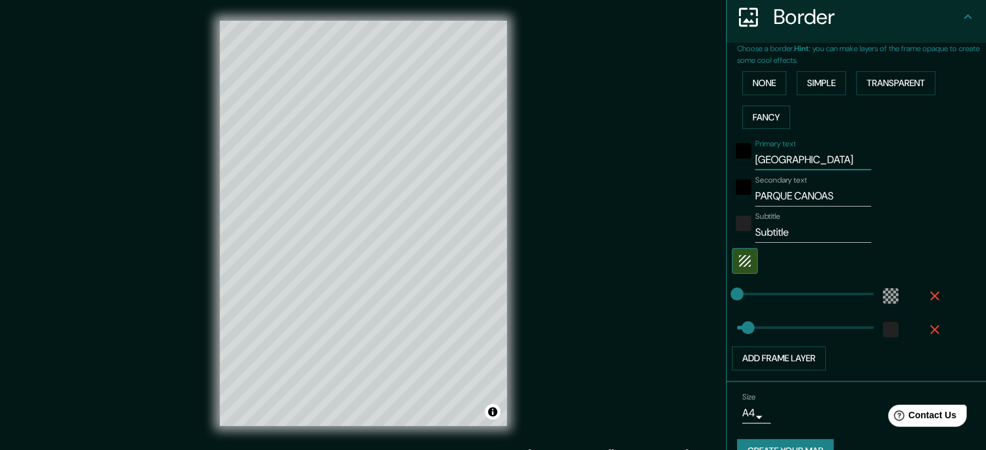
type input "PARQUE CAN"
type input "35"
type input "PARQUE CANO"
type input "35"
type input "PARQUE CANOA"
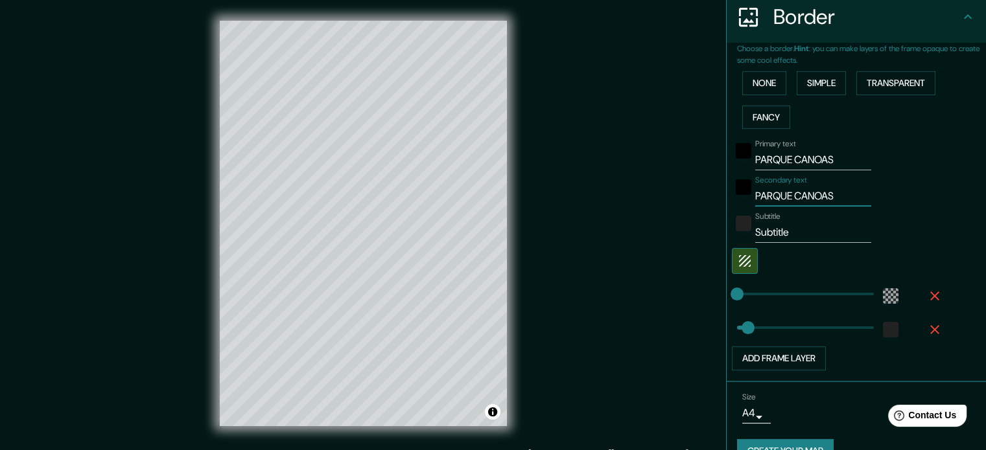
click at [837, 193] on input "PARQUE CANOAS" at bounding box center [813, 196] width 116 height 21
click at [805, 229] on input "Subtitle" at bounding box center [813, 232] width 116 height 21
drag, startPoint x: 744, startPoint y: 326, endPoint x: 766, endPoint y: 325, distance: 21.4
drag, startPoint x: 766, startPoint y: 325, endPoint x: 786, endPoint y: 323, distance: 20.8
drag, startPoint x: 786, startPoint y: 323, endPoint x: 703, endPoint y: 333, distance: 84.2
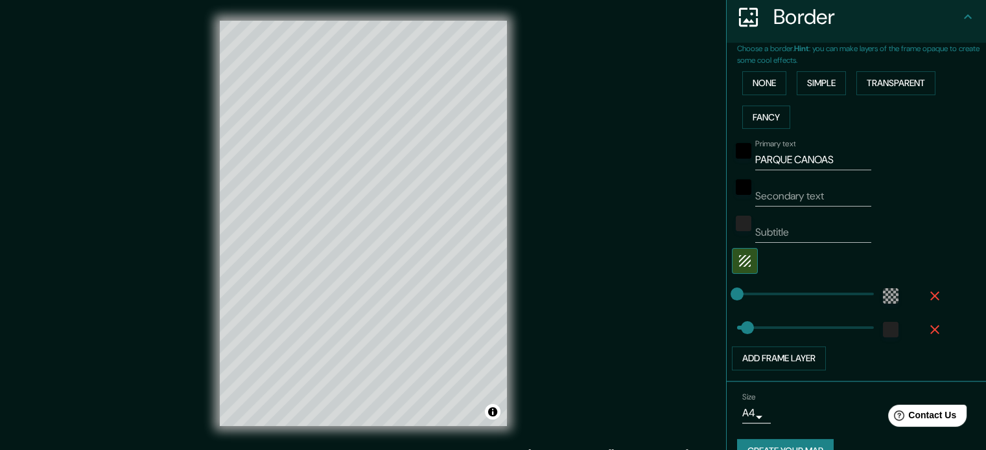
scroll to position [285, 0]
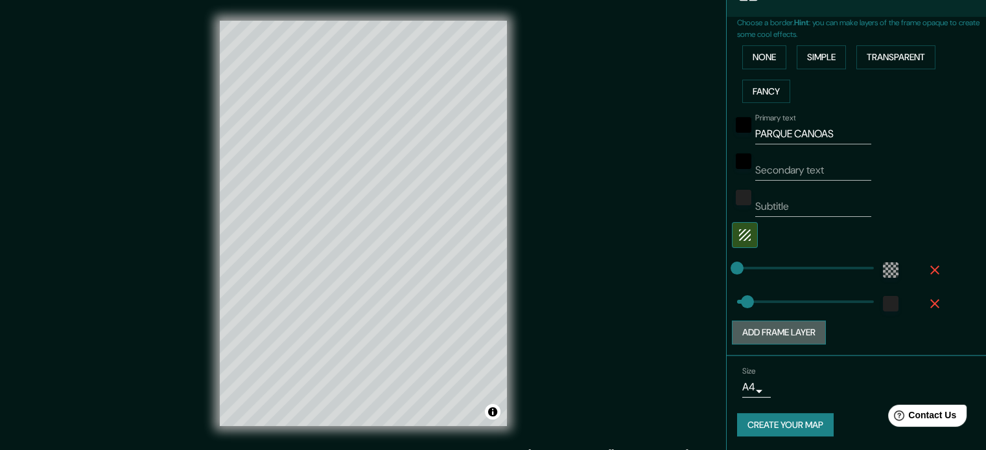
click at [775, 329] on button "Add frame layer" at bounding box center [779, 333] width 94 height 24
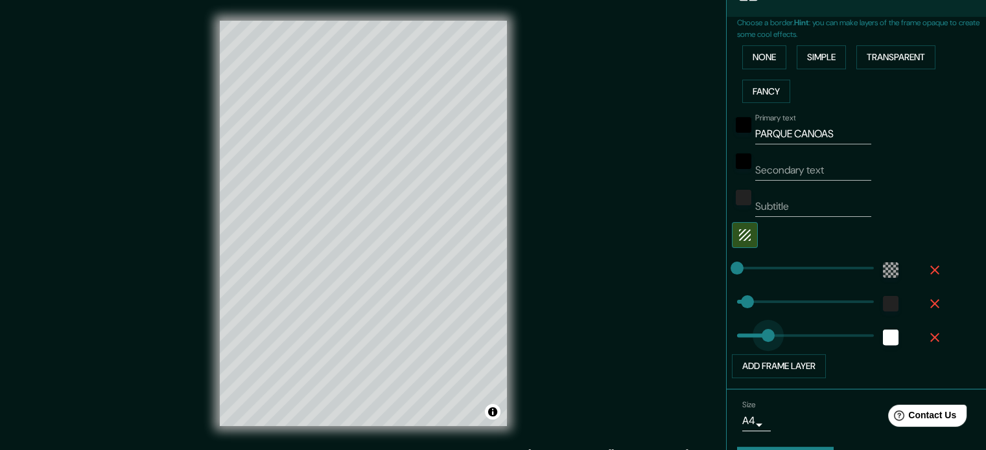
drag, startPoint x: 776, startPoint y: 339, endPoint x: 743, endPoint y: 336, distance: 32.6
drag, startPoint x: 743, startPoint y: 342, endPoint x: 736, endPoint y: 342, distance: 7.2
click at [821, 165] on input "Secondary text" at bounding box center [813, 170] width 116 height 21
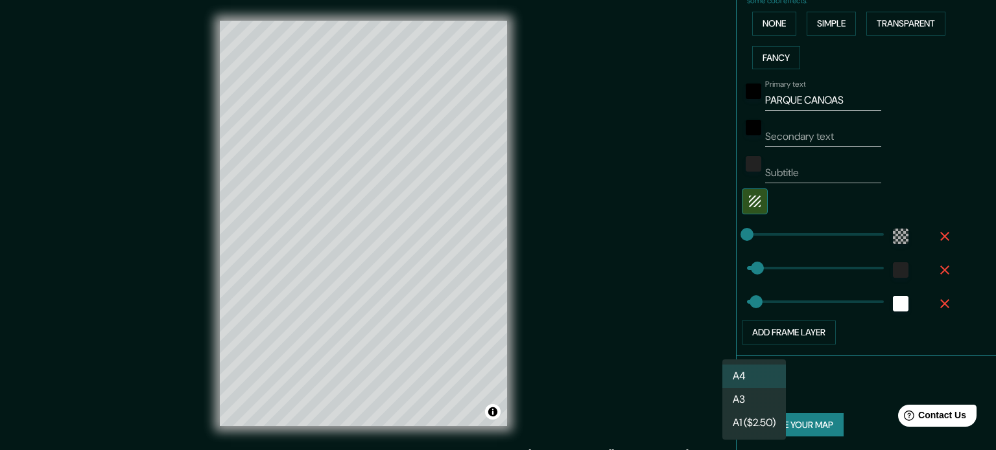
click at [749, 388] on body "Mappin Location Monterrey, Nuevo León, México Pins Style Layout Border Choose a…" at bounding box center [498, 225] width 996 height 450
click at [749, 398] on li "A3" at bounding box center [754, 399] width 64 height 23
click at [749, 385] on body "Mappin Location Monterrey, Nuevo León, México Pins Style Layout Border Choose a…" at bounding box center [498, 225] width 996 height 450
click at [749, 399] on li "A3" at bounding box center [754, 399] width 64 height 23
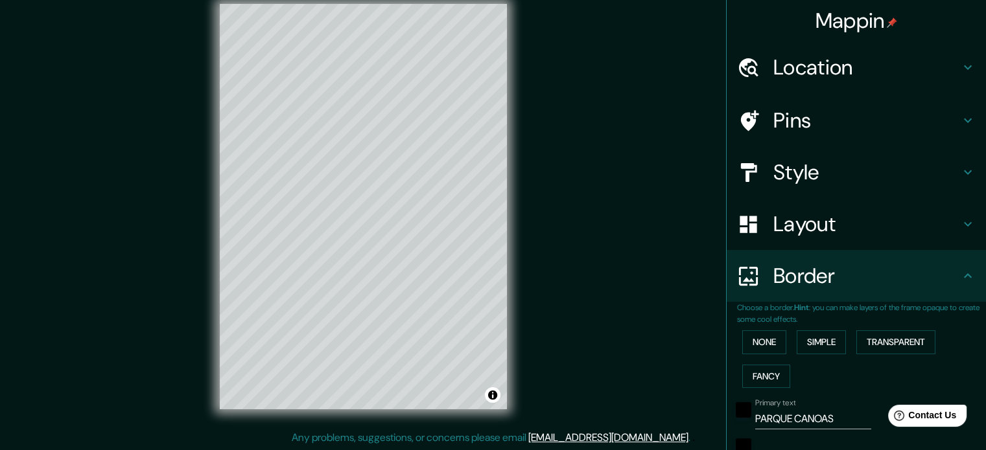
scroll to position [0, 0]
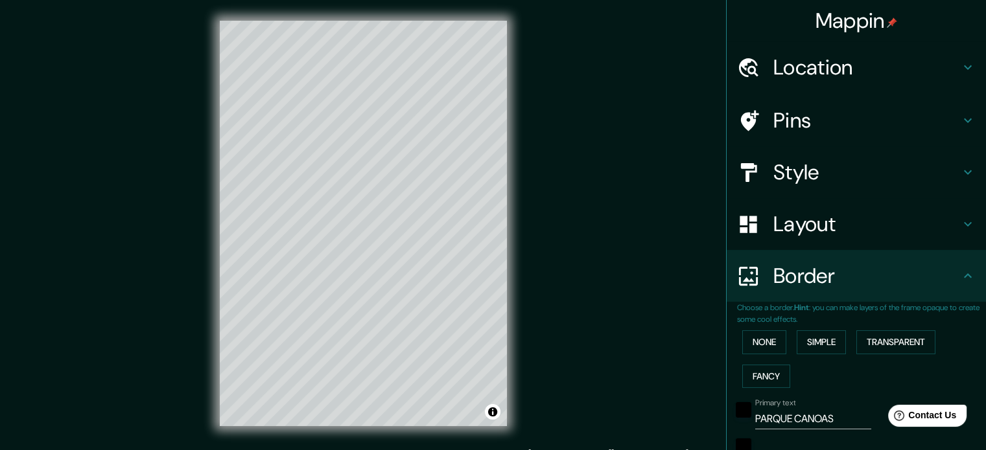
click at [836, 112] on h4 "Pins" at bounding box center [866, 121] width 187 height 26
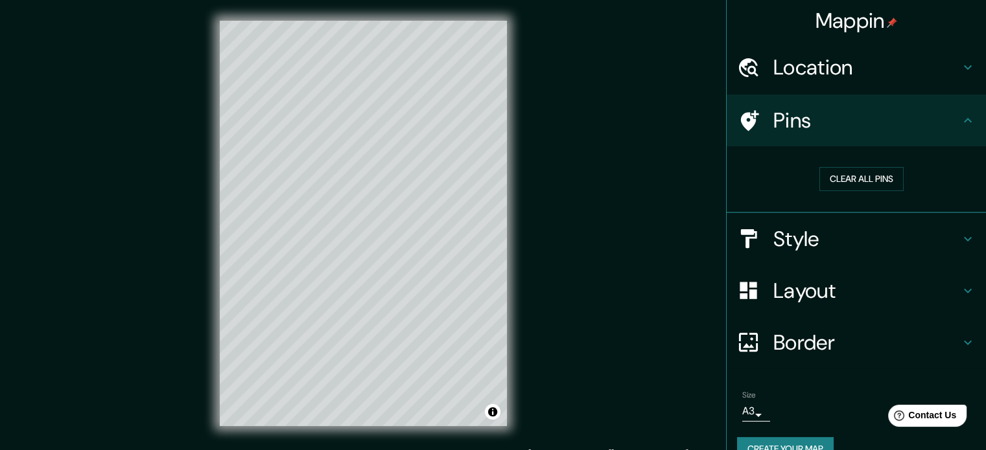
click at [773, 119] on h4 "Pins" at bounding box center [866, 121] width 187 height 26
click at [862, 172] on button "Clear all pins" at bounding box center [861, 179] width 84 height 24
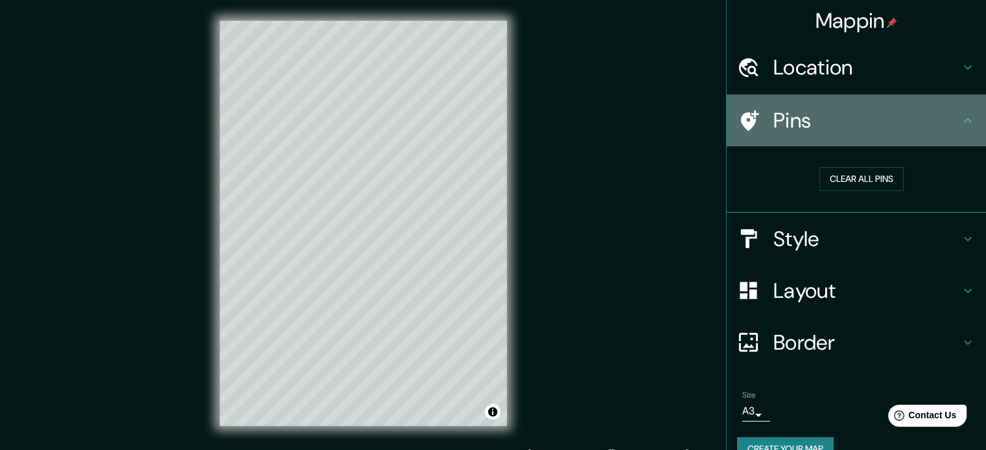
click at [737, 115] on icon at bounding box center [748, 121] width 23 height 23
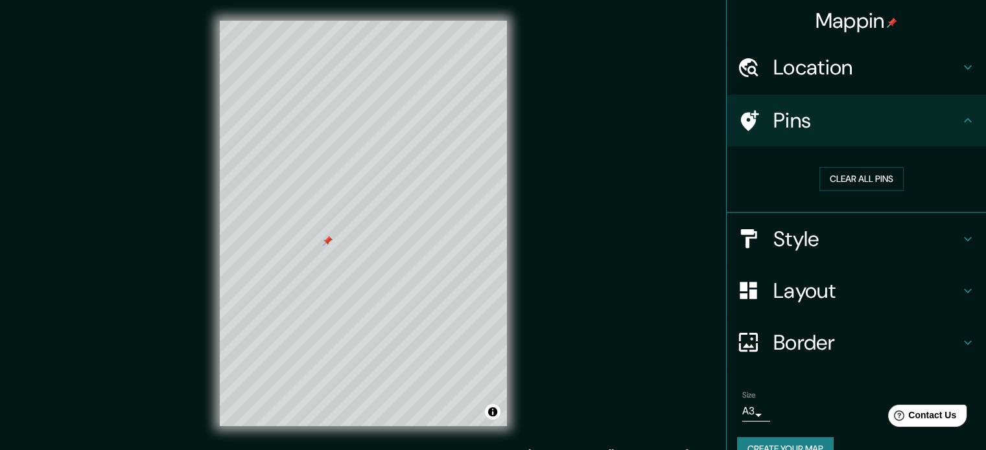
click at [331, 242] on div at bounding box center [327, 241] width 10 height 10
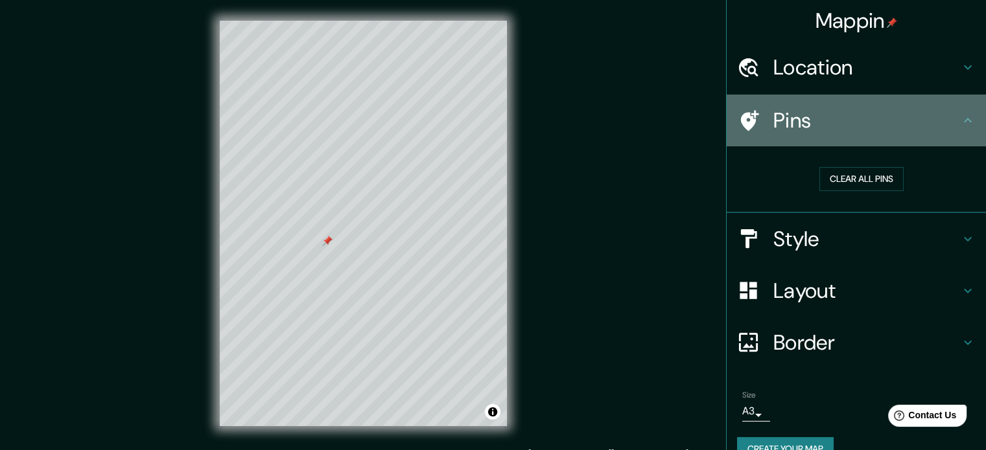
click at [945, 108] on h4 "Pins" at bounding box center [866, 121] width 187 height 26
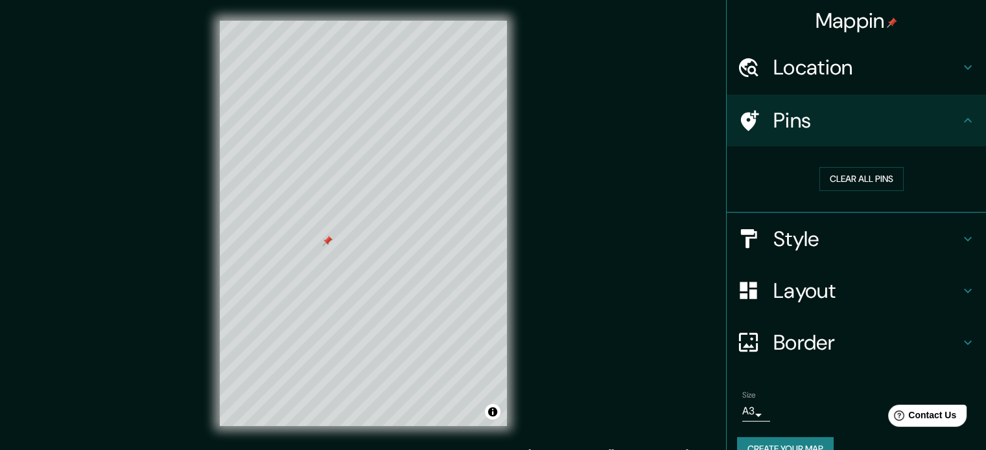
click at [960, 114] on icon at bounding box center [968, 121] width 16 height 16
click at [960, 126] on icon at bounding box center [968, 121] width 16 height 16
click at [958, 79] on div "Location" at bounding box center [856, 67] width 259 height 52
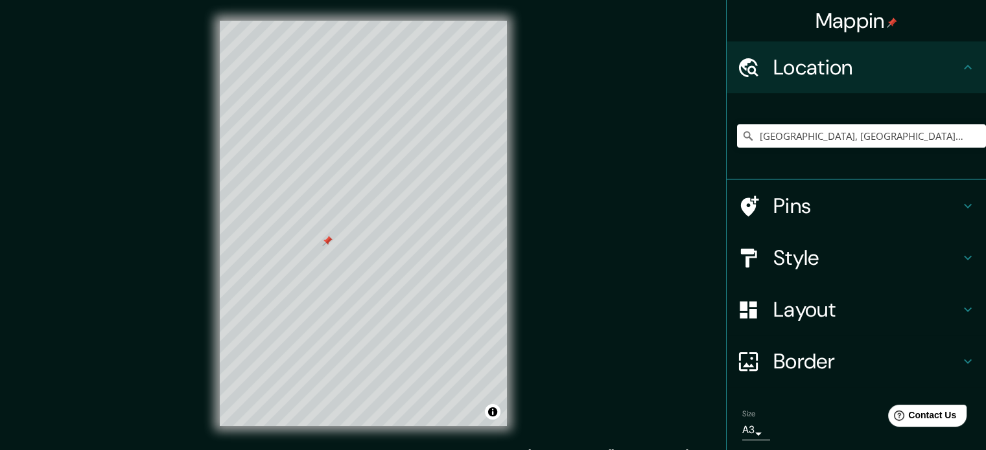
click at [958, 79] on div "Location" at bounding box center [856, 67] width 259 height 52
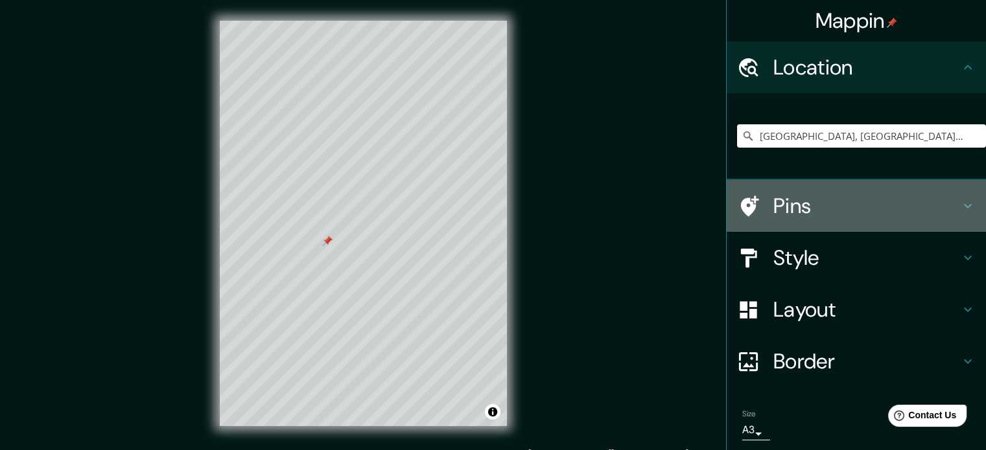
click at [911, 208] on h4 "Pins" at bounding box center [866, 206] width 187 height 26
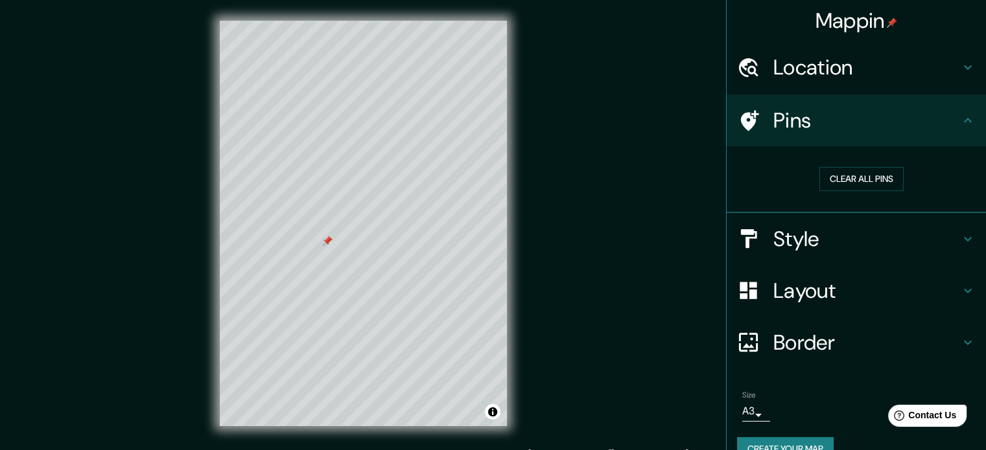
scroll to position [25, 0]
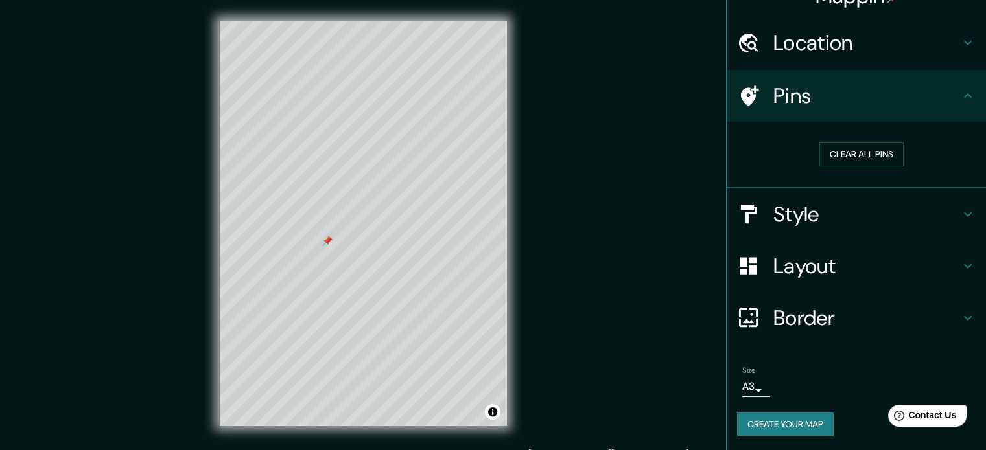
click at [878, 101] on h4 "Pins" at bounding box center [866, 96] width 187 height 26
click at [872, 147] on button "Clear all pins" at bounding box center [861, 155] width 84 height 24
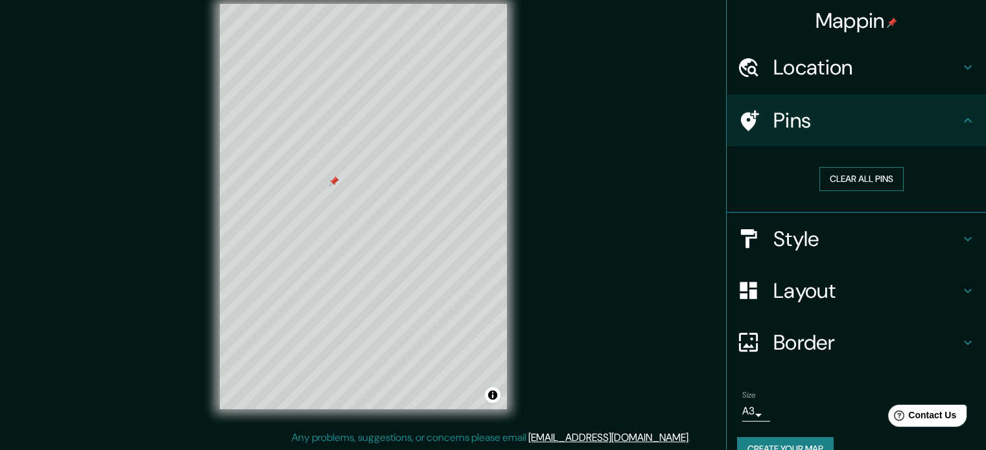
scroll to position [0, 0]
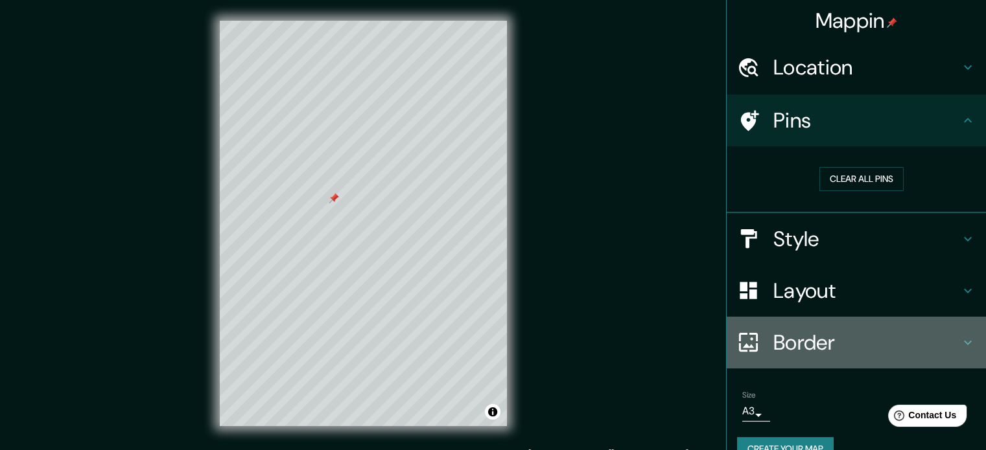
click at [821, 349] on h4 "Border" at bounding box center [866, 343] width 187 height 26
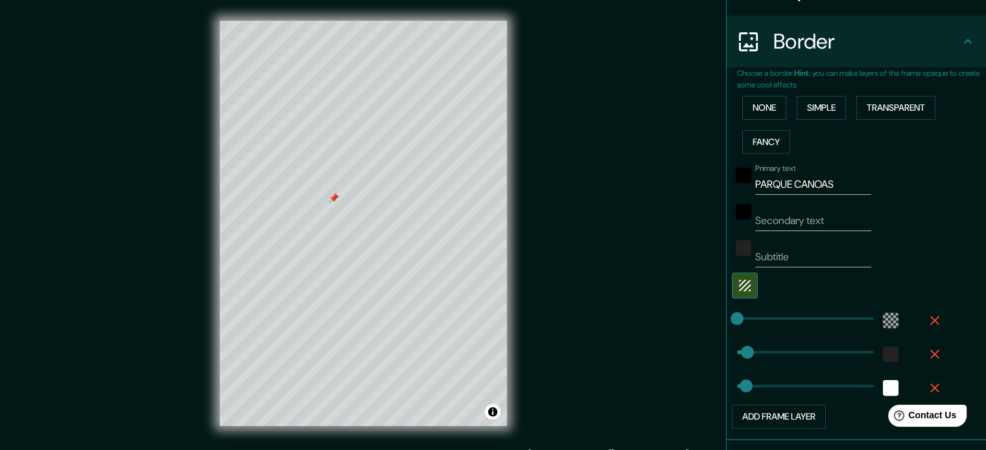
scroll to position [235, 0]
click at [796, 217] on input "Secondary text" at bounding box center [813, 220] width 116 height 21
click at [941, 202] on div "Primary text PARQUE CANOAS Secondary text MTY Subtitle Add frame layer" at bounding box center [861, 293] width 249 height 270
click at [766, 215] on input "MTY" at bounding box center [813, 220] width 116 height 21
paste input "Av. Eugenio Garza Sada 3651, Bris"
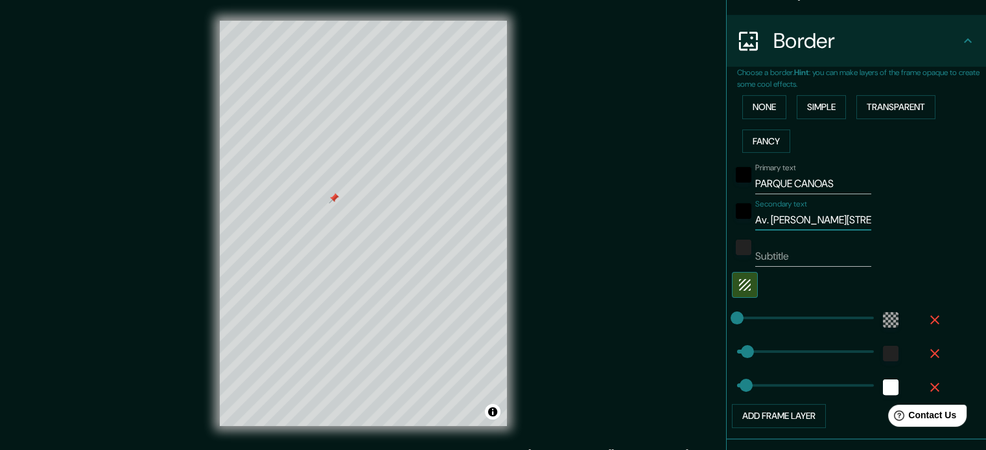
scroll to position [0, 47]
click at [927, 212] on div "Secondary text Av. Eugenio Garza Sada 3651, Bris" at bounding box center [838, 215] width 213 height 31
drag, startPoint x: 748, startPoint y: 218, endPoint x: 907, endPoint y: 210, distance: 159.6
click at [907, 210] on div "Secondary text Av. Eugenio Garza Sada 3651, Bris" at bounding box center [838, 215] width 213 height 31
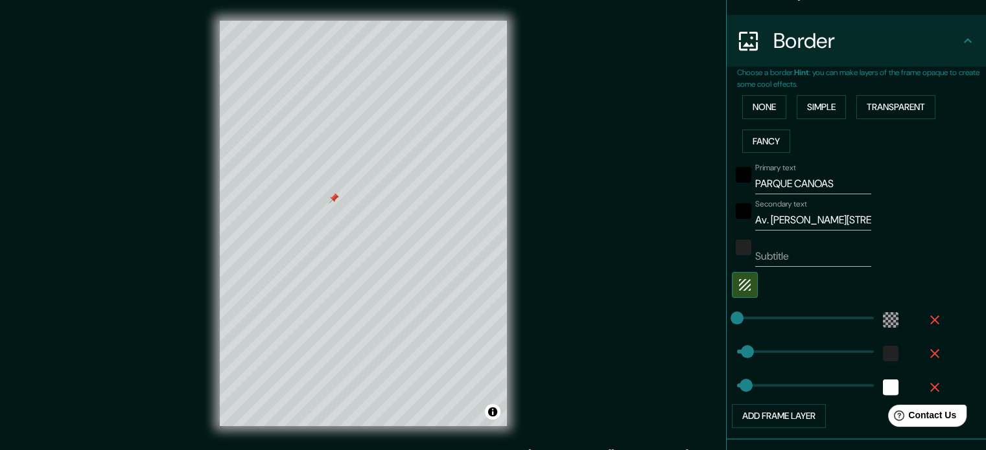
click at [858, 216] on div "Secondary text Av. Eugenio Garza Sada 3651, Bris" at bounding box center [838, 215] width 213 height 31
drag, startPoint x: 773, startPoint y: 220, endPoint x: 979, endPoint y: 206, distance: 206.6
click at [979, 206] on div "Mappin Location Monterrey, Nuevo León, México Pins Style Layout Border Choose a…" at bounding box center [856, 225] width 260 height 450
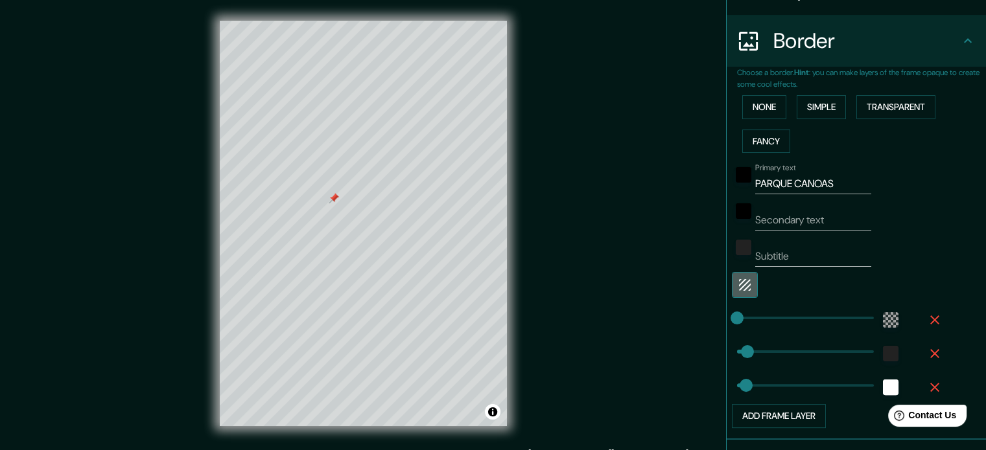
click at [732, 282] on button "button" at bounding box center [745, 285] width 26 height 26
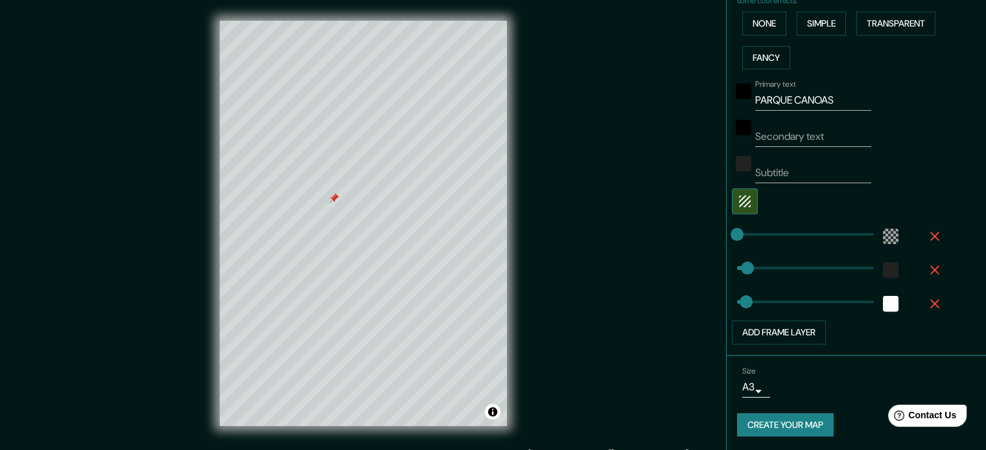
click at [788, 423] on button "Create your map" at bounding box center [785, 426] width 97 height 24
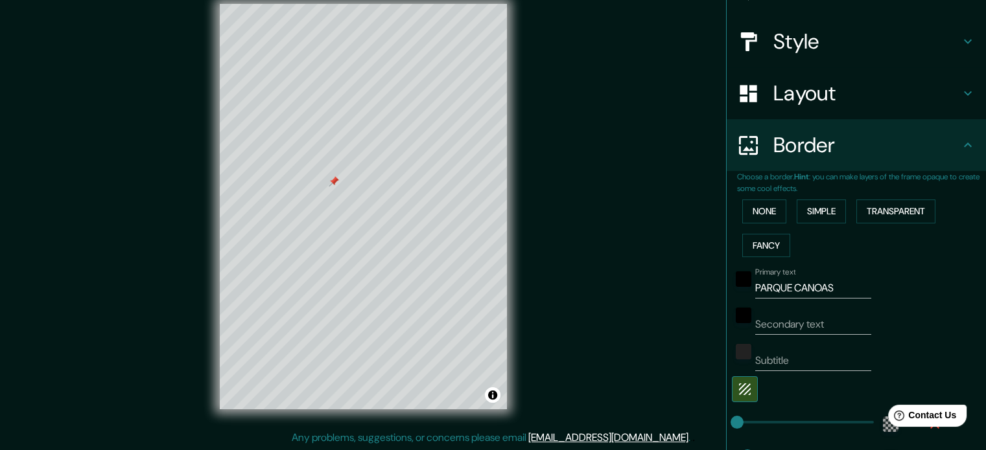
scroll to position [129, 0]
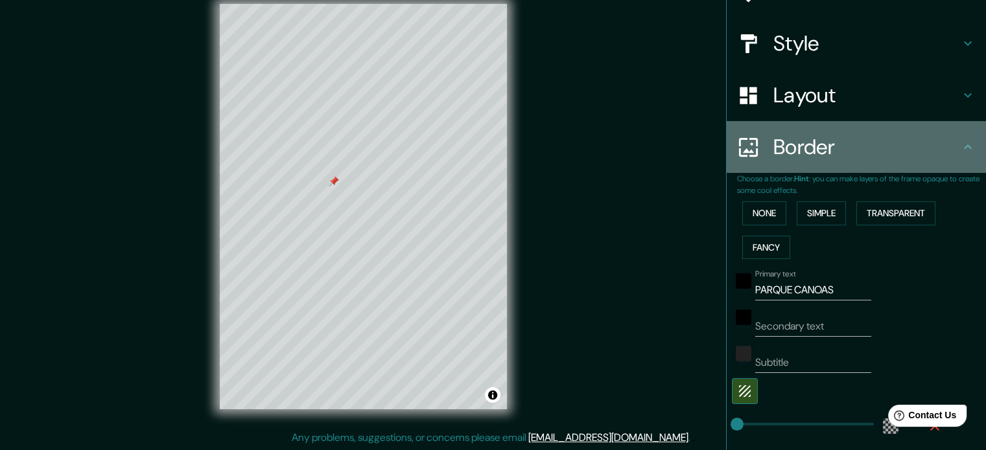
click at [940, 142] on h4 "Border" at bounding box center [866, 147] width 187 height 26
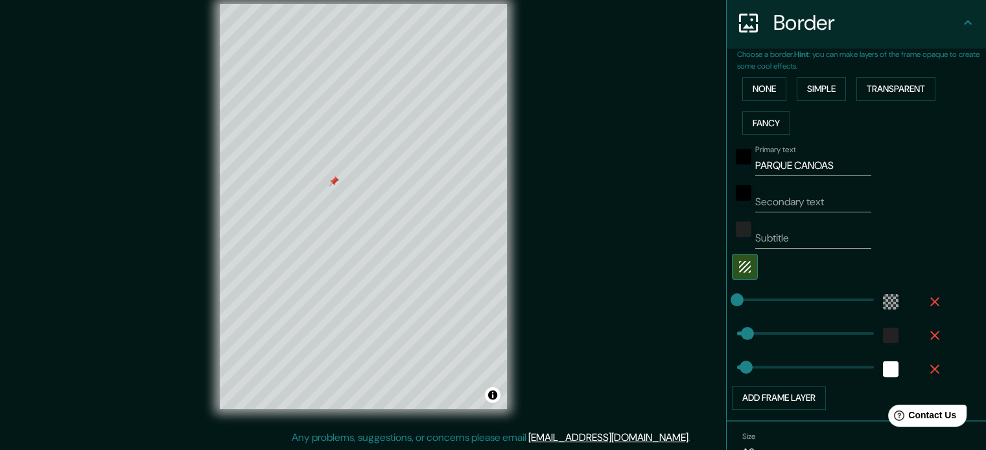
scroll to position [319, 0]
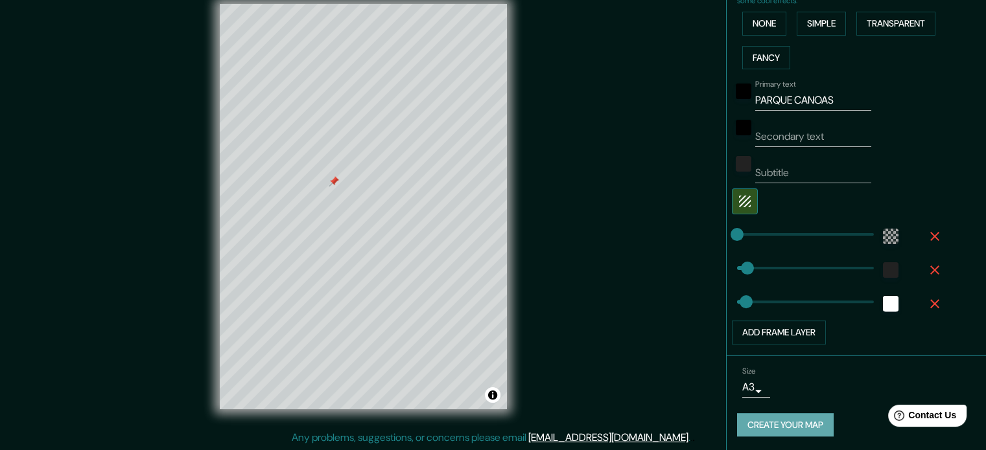
click at [790, 421] on button "Create your map" at bounding box center [785, 426] width 97 height 24
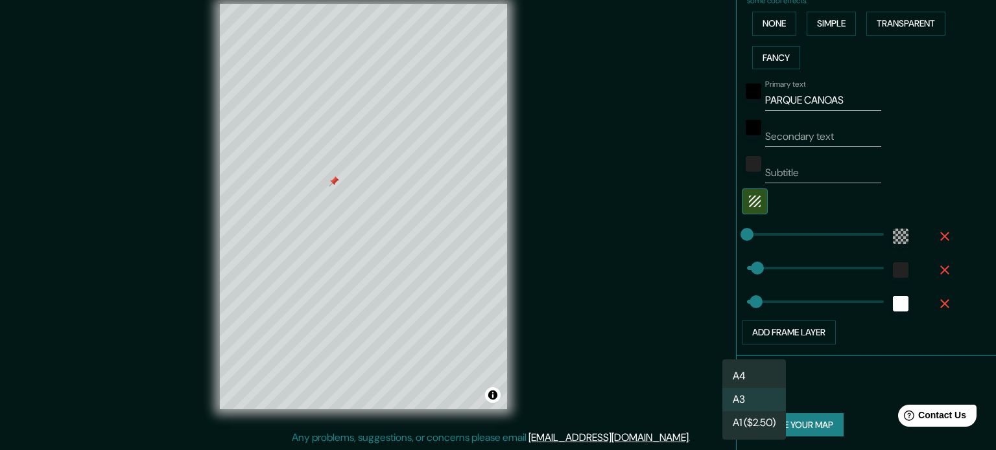
click at [738, 390] on body "Mappin Location Monterrey, Nuevo León, México Pins Style Layout Border Choose a…" at bounding box center [498, 208] width 996 height 450
click at [739, 373] on li "A4" at bounding box center [754, 376] width 64 height 23
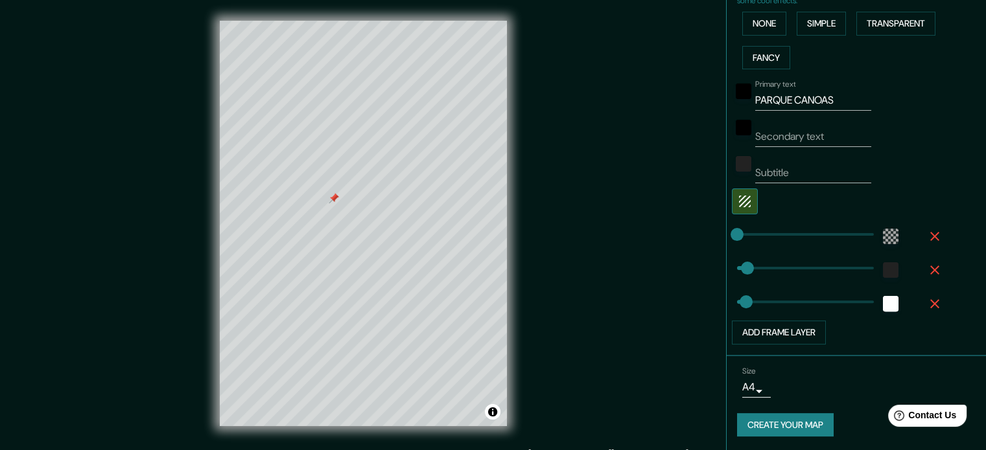
scroll to position [17, 0]
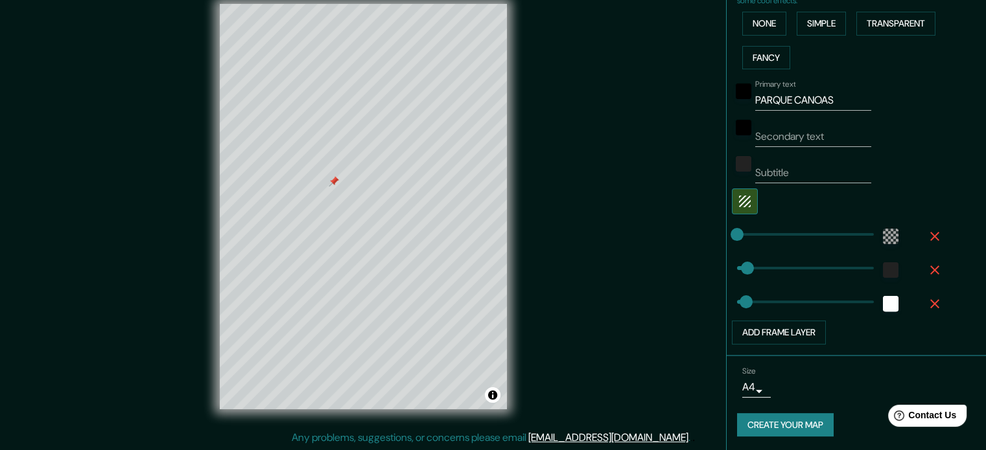
click at [752, 388] on body "Mappin Location Monterrey, Nuevo León, México Pins Style Layout Border Choose a…" at bounding box center [493, 208] width 986 height 450
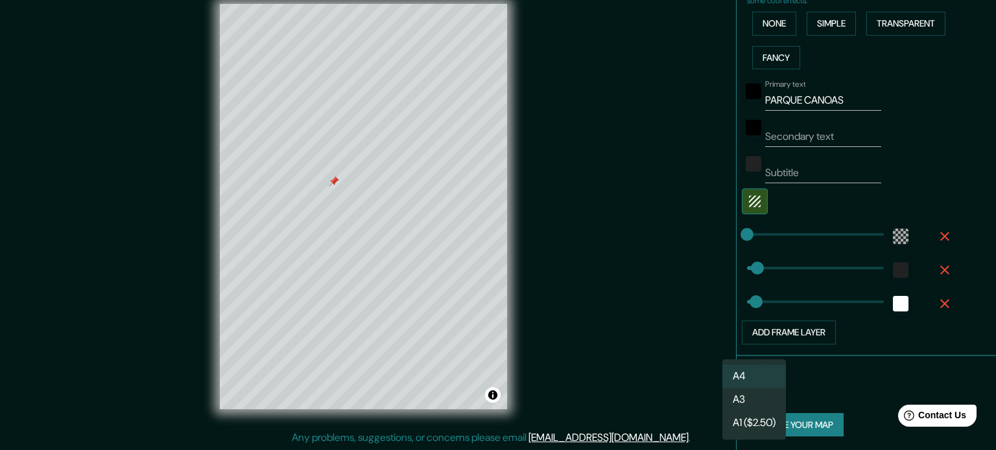
click at [747, 395] on li "A3" at bounding box center [754, 399] width 64 height 23
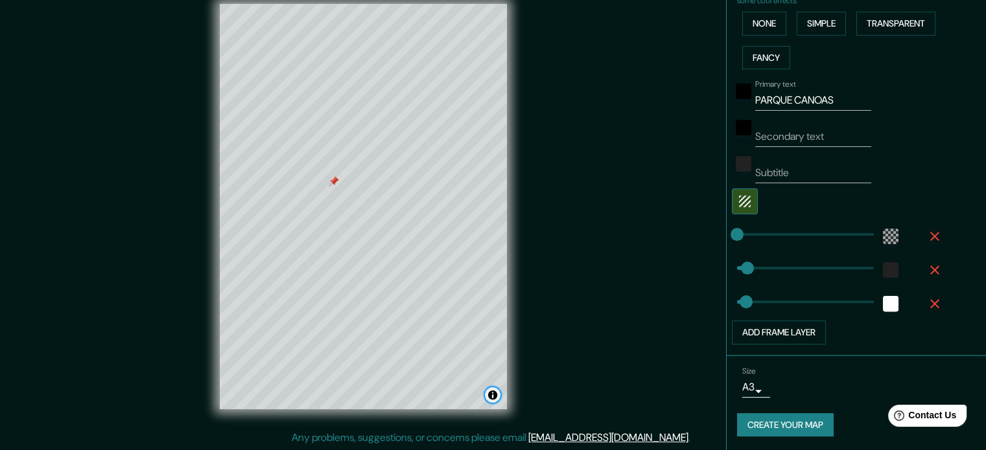
click at [493, 396] on button "Toggle attribution" at bounding box center [493, 396] width 16 height 16
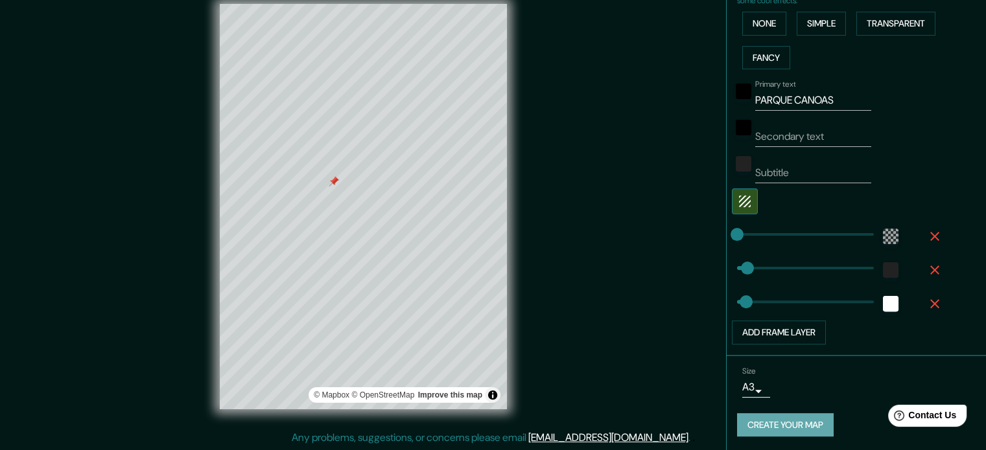
click at [776, 414] on button "Create your map" at bounding box center [785, 426] width 97 height 24
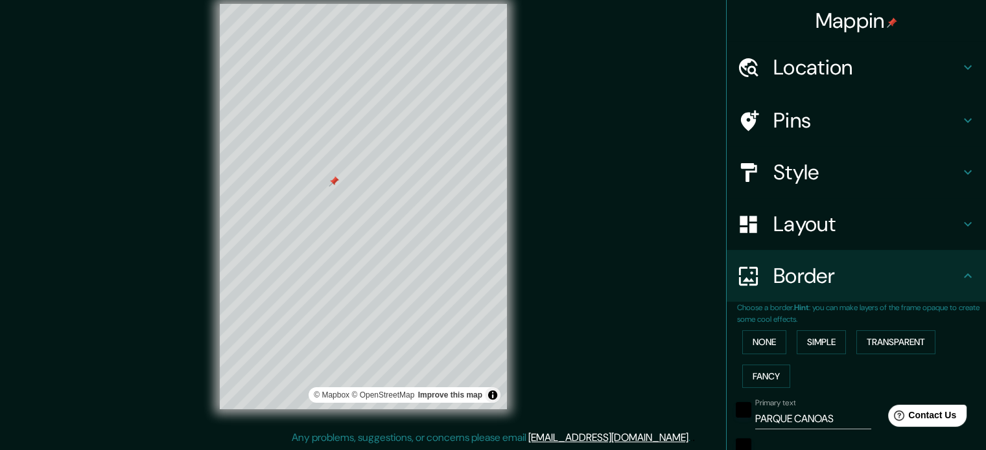
click at [869, 220] on h4 "Layout" at bounding box center [866, 224] width 187 height 26
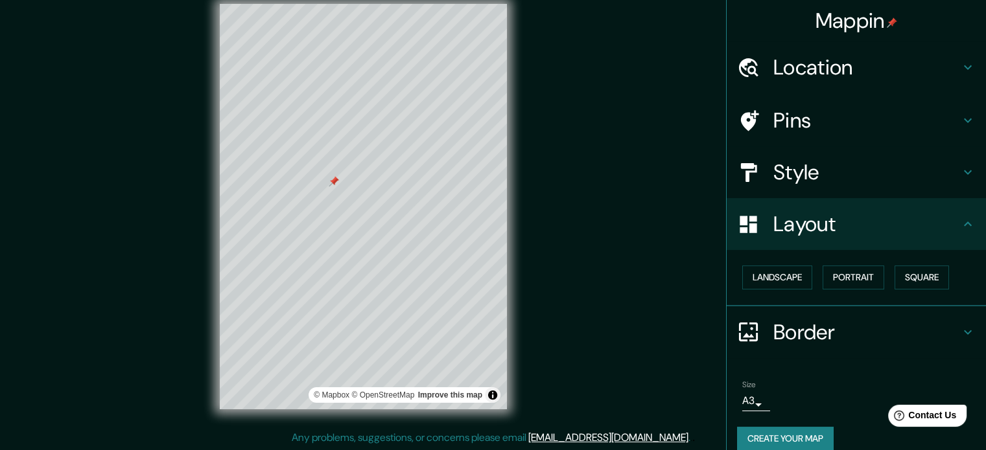
scroll to position [14, 0]
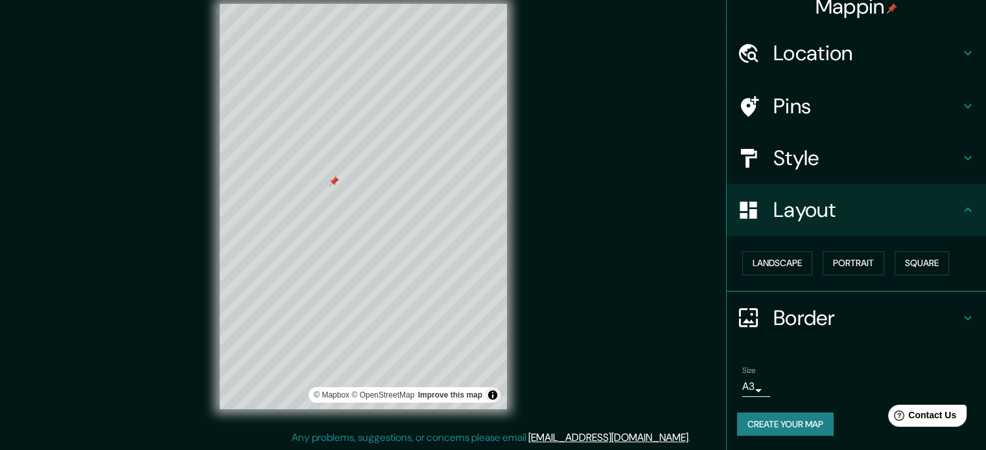
click at [622, 242] on div "Mappin Location Monterrey, Nuevo León, México Pins Style Layout Landscape Portr…" at bounding box center [493, 217] width 986 height 468
click at [489, 391] on button "Toggle attribution" at bounding box center [493, 396] width 16 height 16
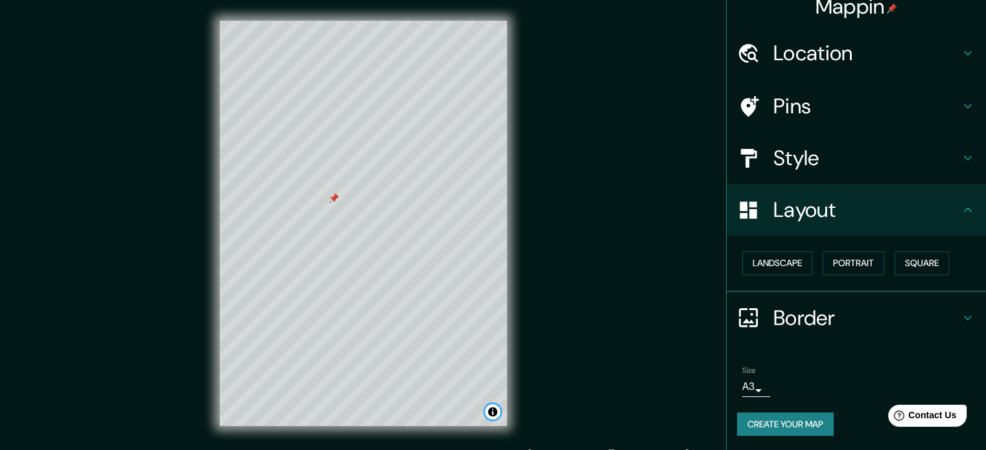
scroll to position [17, 0]
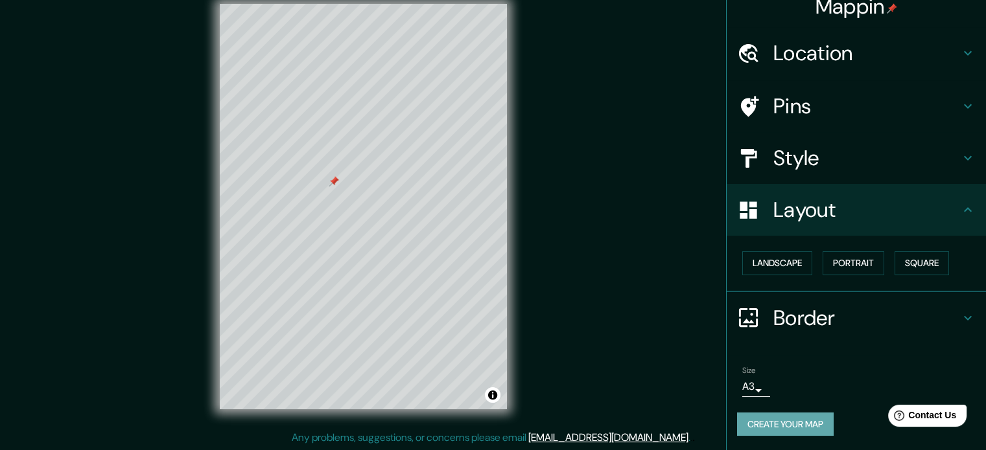
click at [791, 423] on button "Create your map" at bounding box center [785, 425] width 97 height 24
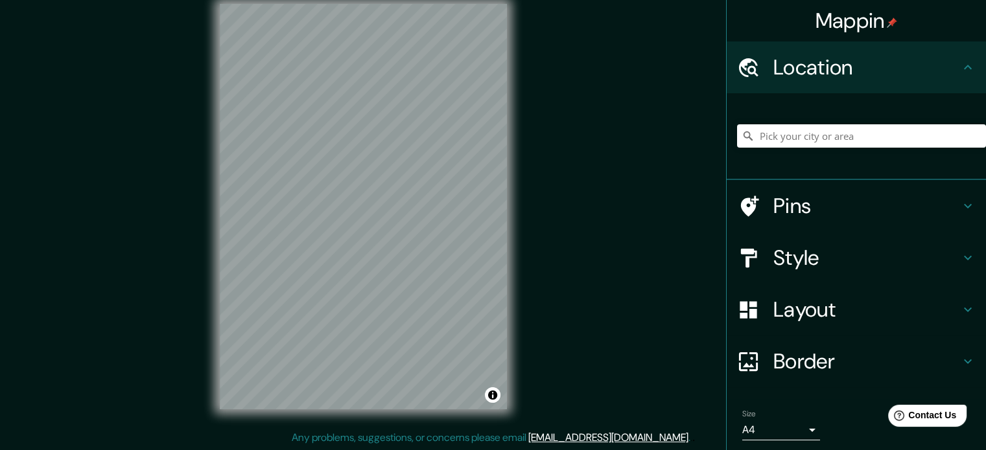
scroll to position [44, 0]
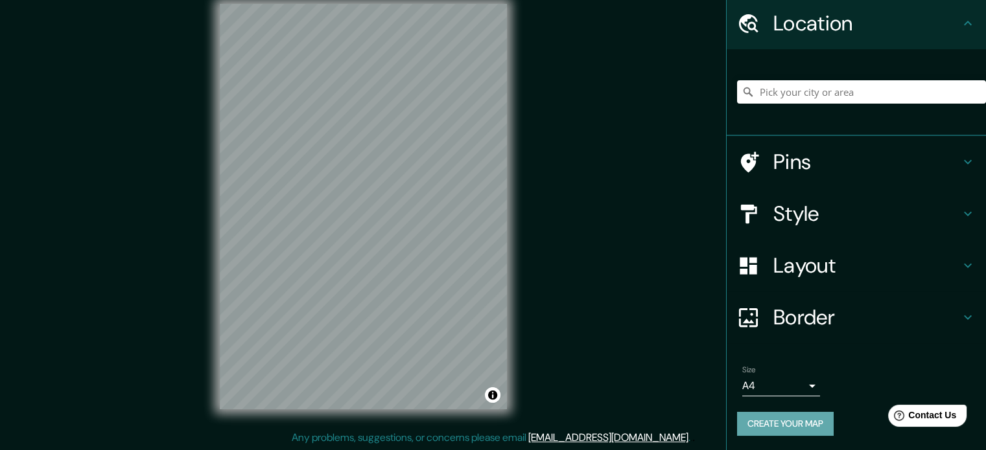
click at [770, 418] on button "Create your map" at bounding box center [785, 424] width 97 height 24
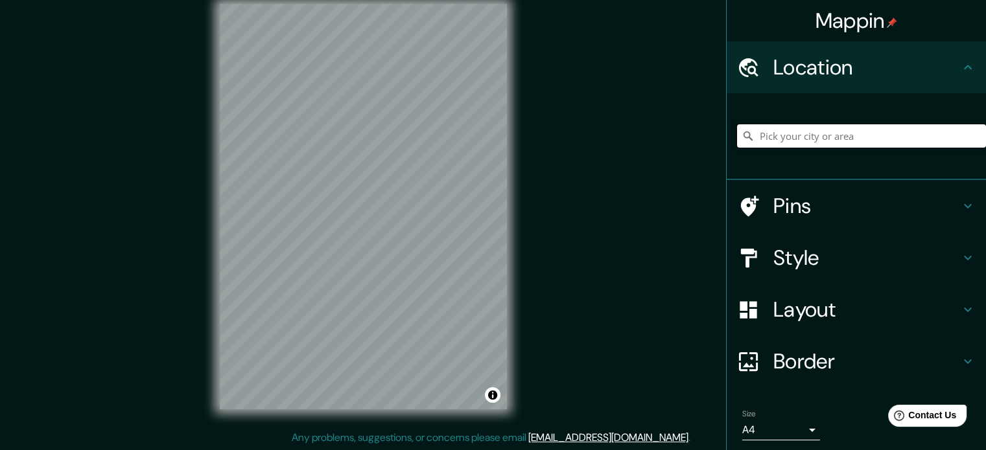
click at [765, 124] on input "Pick your city or area" at bounding box center [861, 135] width 249 height 23
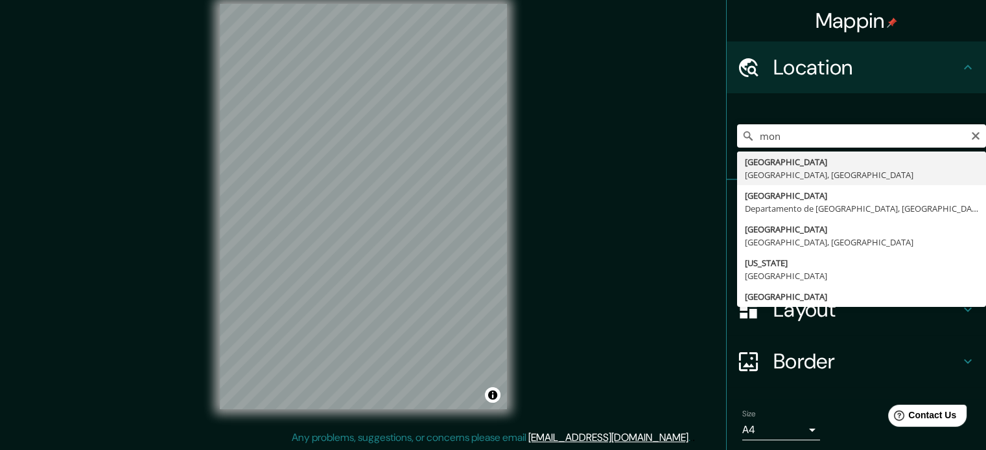
type input "[GEOGRAPHIC_DATA], [GEOGRAPHIC_DATA], [GEOGRAPHIC_DATA]"
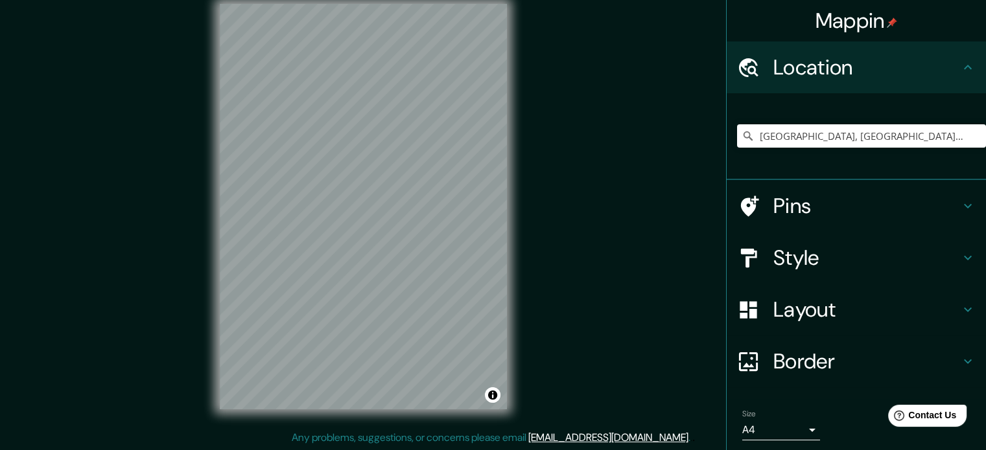
click at [817, 199] on h4 "Pins" at bounding box center [866, 206] width 187 height 26
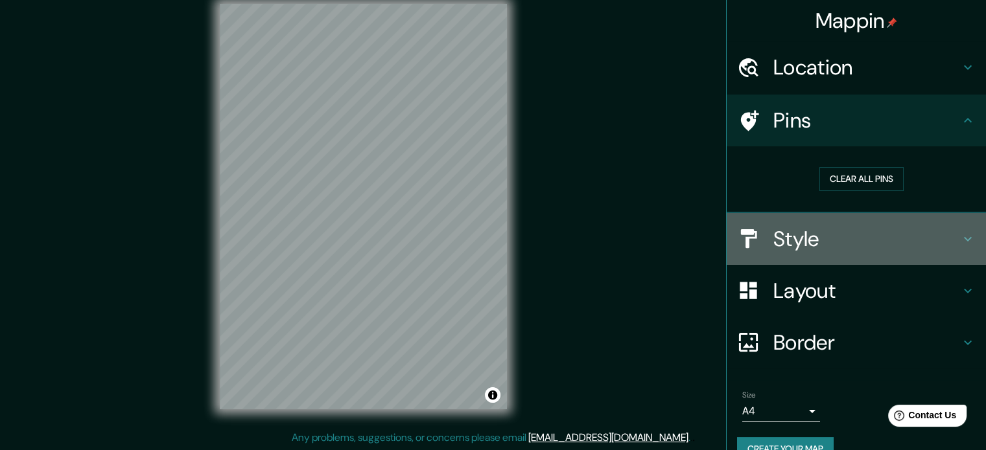
click at [806, 248] on h4 "Style" at bounding box center [866, 239] width 187 height 26
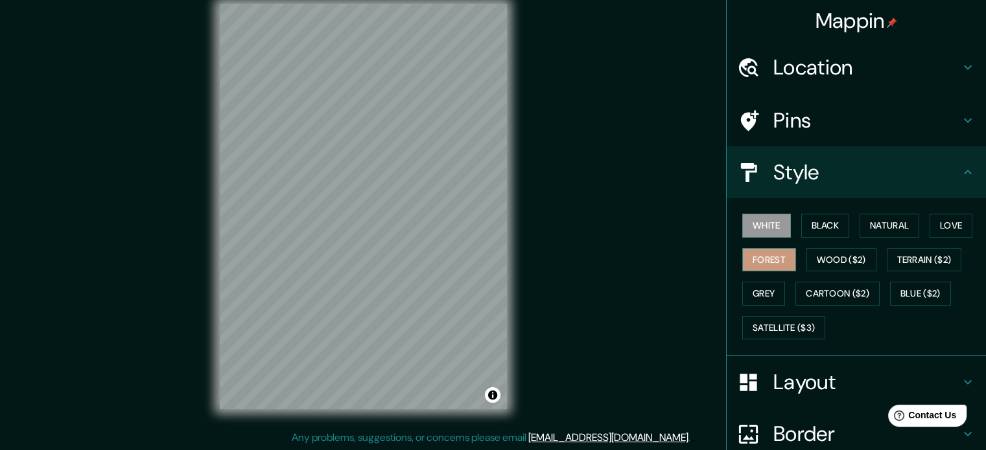
click at [760, 268] on button "Forest" at bounding box center [769, 260] width 54 height 24
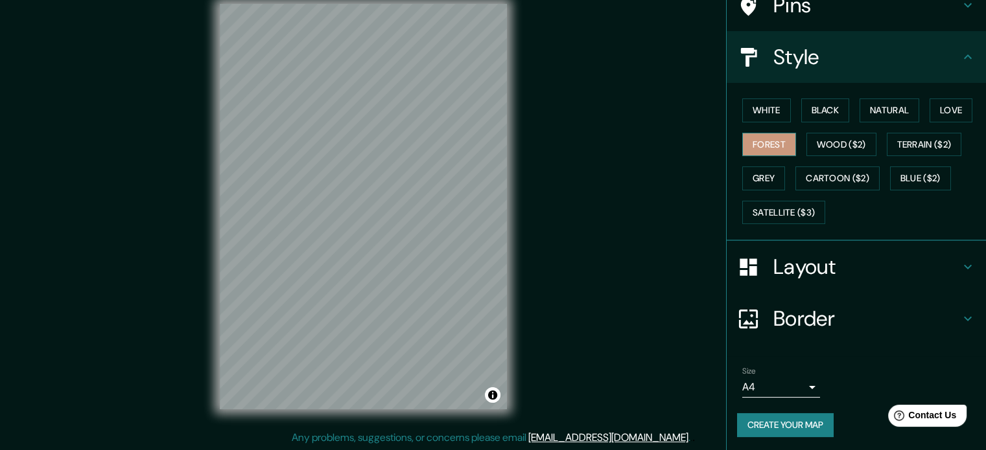
click at [760, 268] on div at bounding box center [755, 267] width 36 height 23
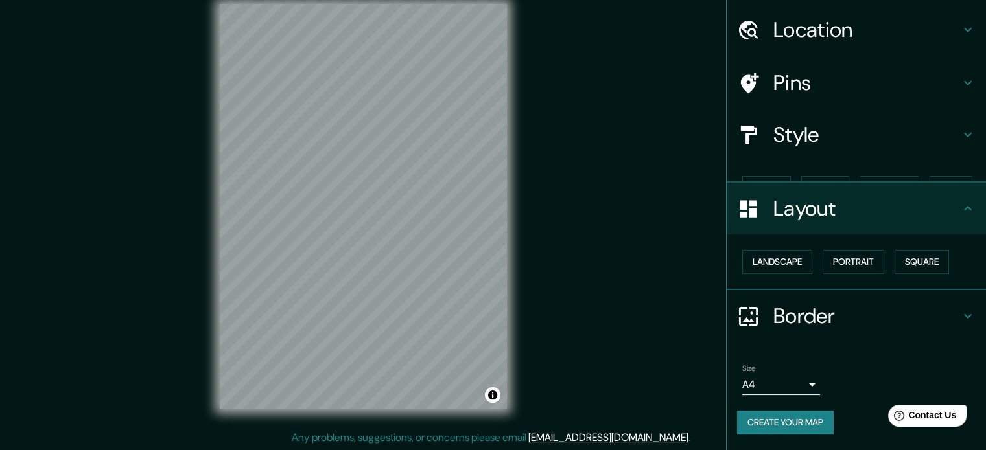
scroll to position [14, 0]
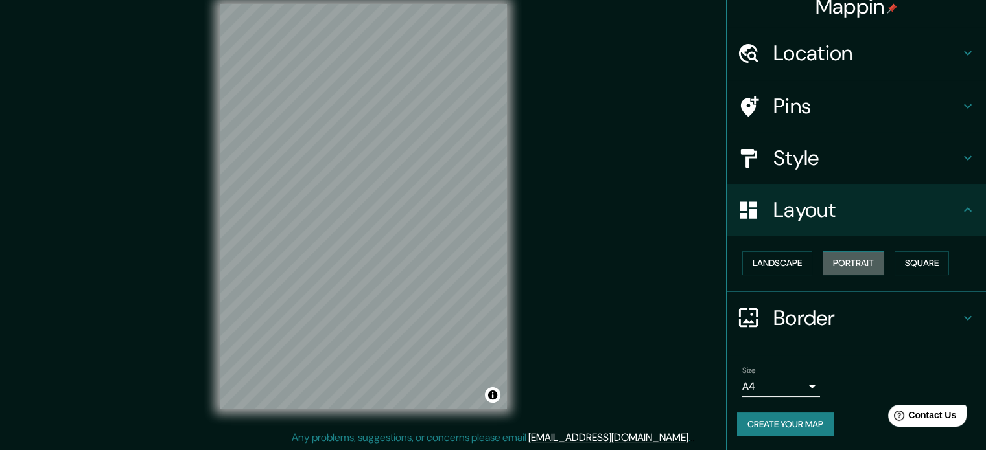
click at [860, 259] on button "Portrait" at bounding box center [854, 263] width 62 height 24
click at [827, 305] on h4 "Border" at bounding box center [866, 318] width 187 height 26
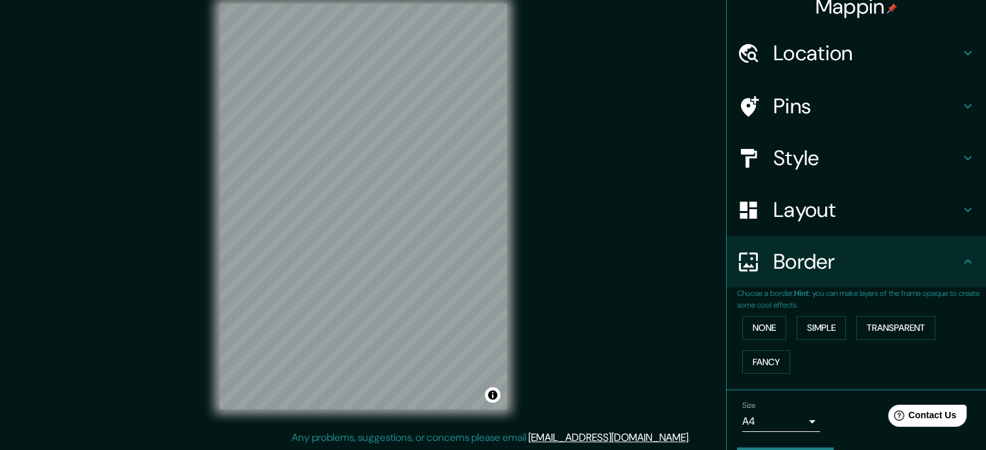
scroll to position [49, 0]
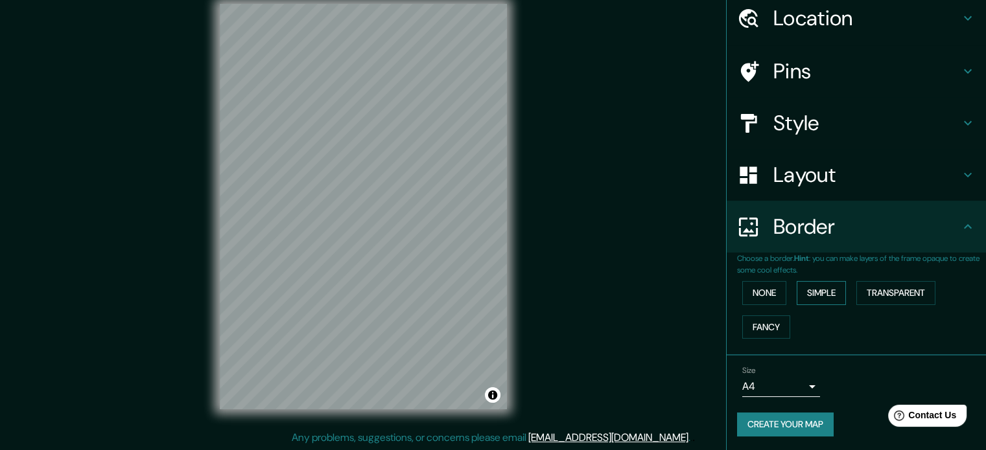
click at [821, 296] on button "Simple" at bounding box center [821, 293] width 49 height 24
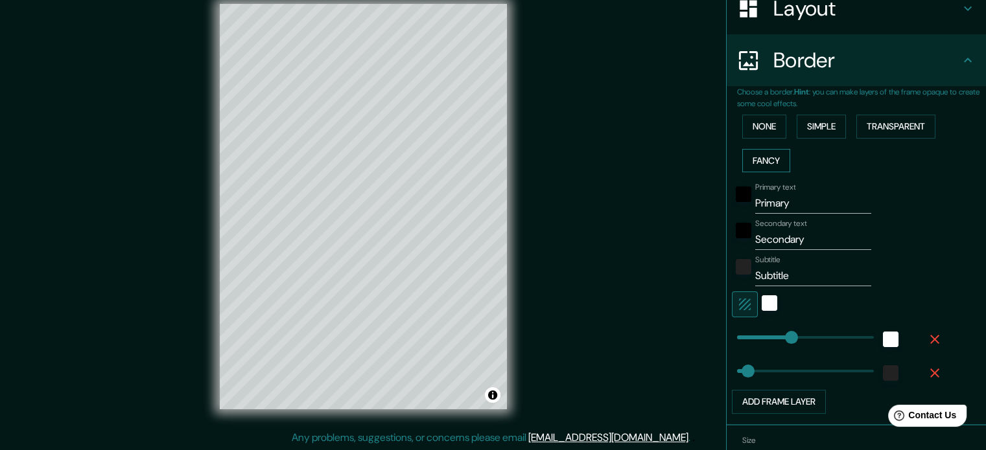
scroll to position [217, 0]
click at [782, 199] on input "Primary" at bounding box center [813, 202] width 116 height 21
type input "Primar"
type input "177"
type input "35"
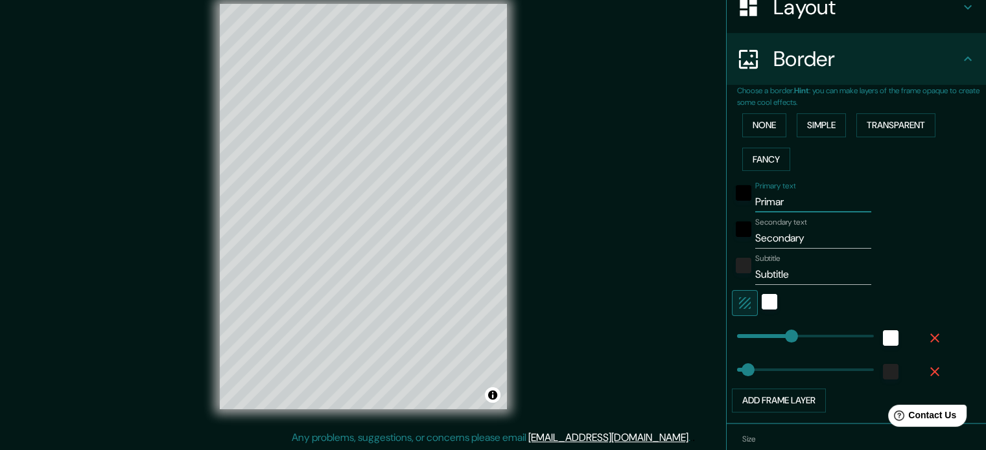
type input "Prima"
type input "177"
type input "35"
type input "Prim"
type input "177"
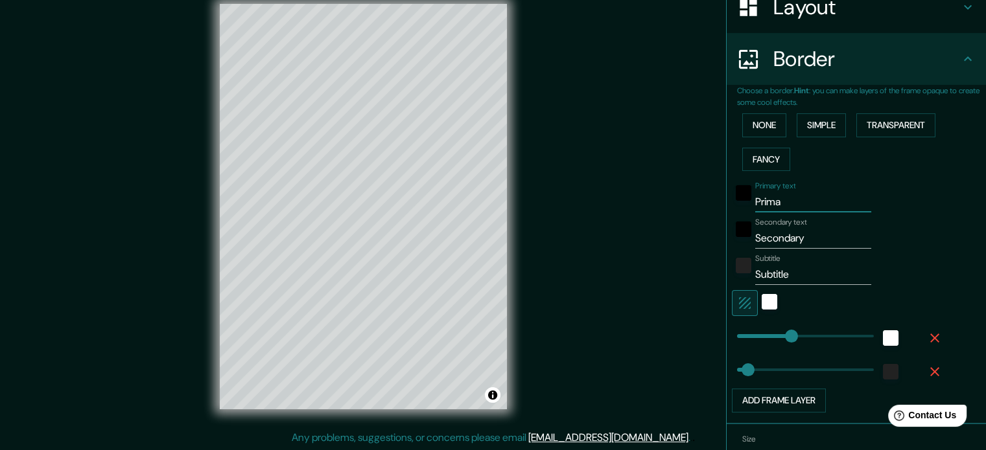
type input "35"
type input "Pri"
type input "177"
type input "35"
type input "Pr"
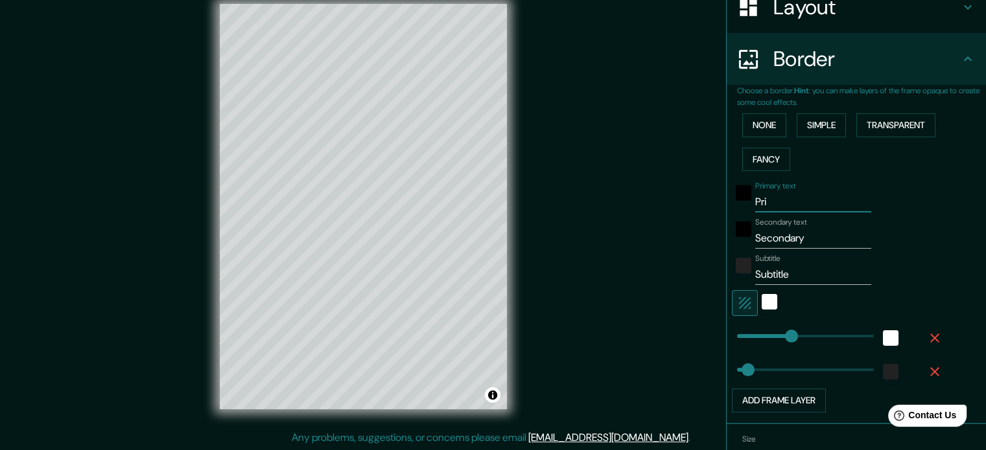
type input "177"
type input "35"
type input "P"
type input "177"
type input "35"
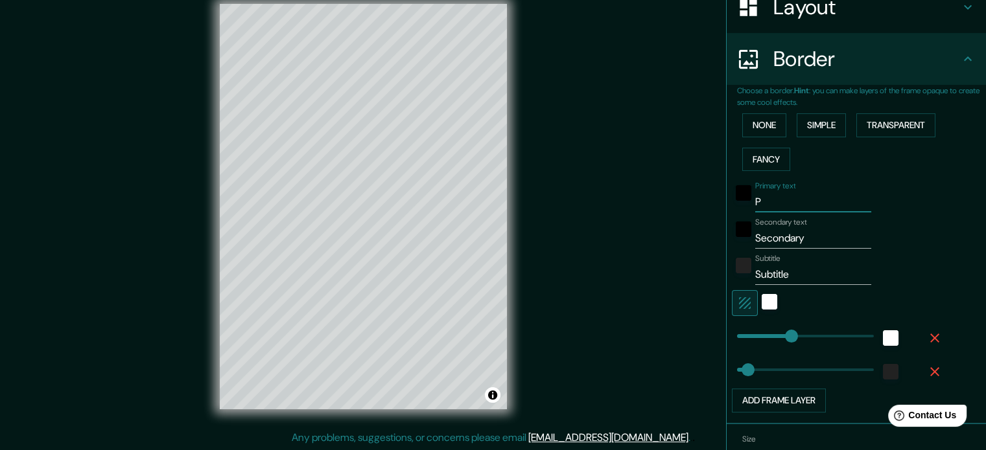
type input "177"
type input "35"
type input "p"
type input "177"
type input "35"
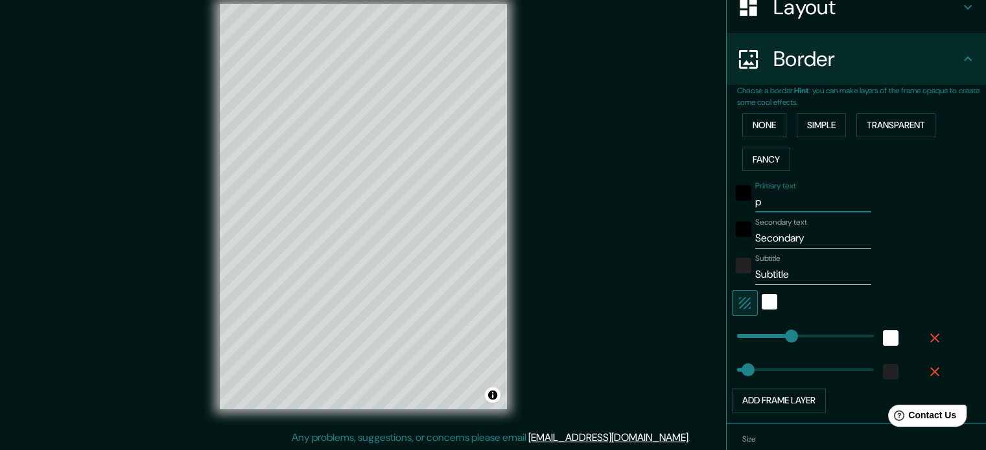
type input "pa"
type input "177"
type input "35"
type input "par"
type input "177"
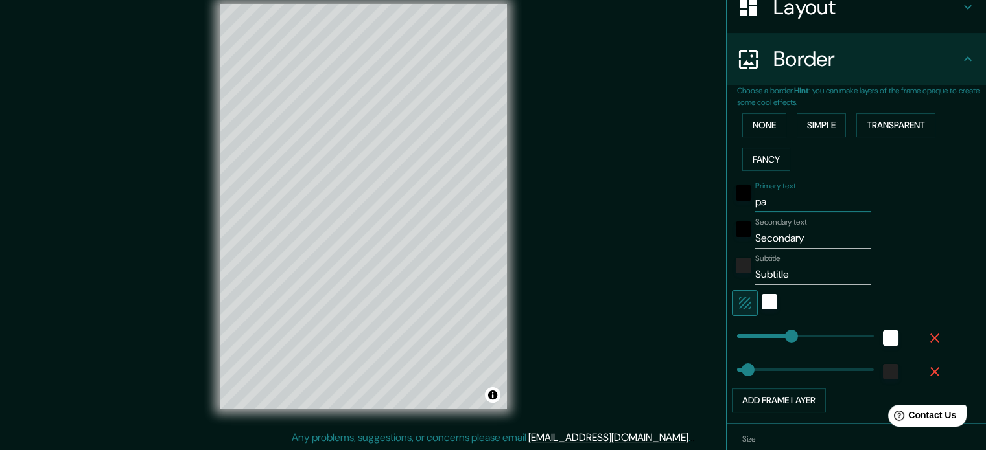
type input "35"
type input "parq"
type input "177"
type input "35"
type input "parqu"
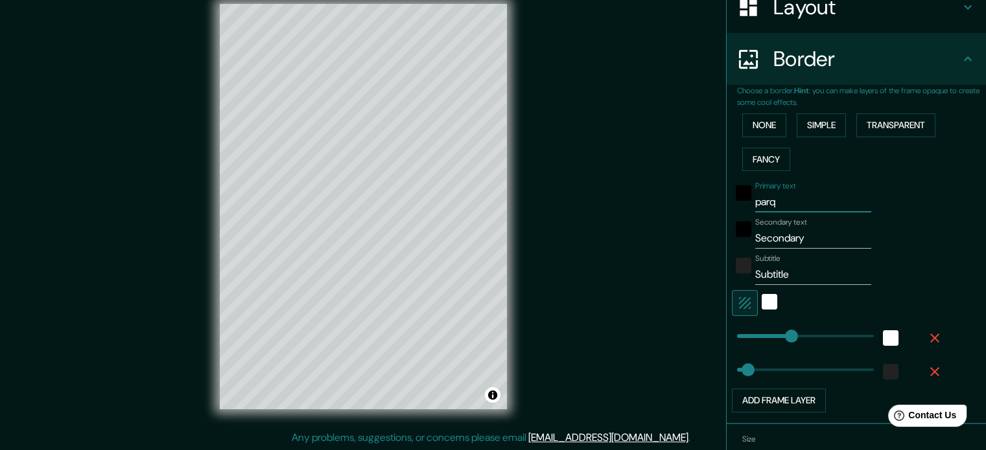
type input "177"
type input "35"
type input "parque"
type input "177"
type input "35"
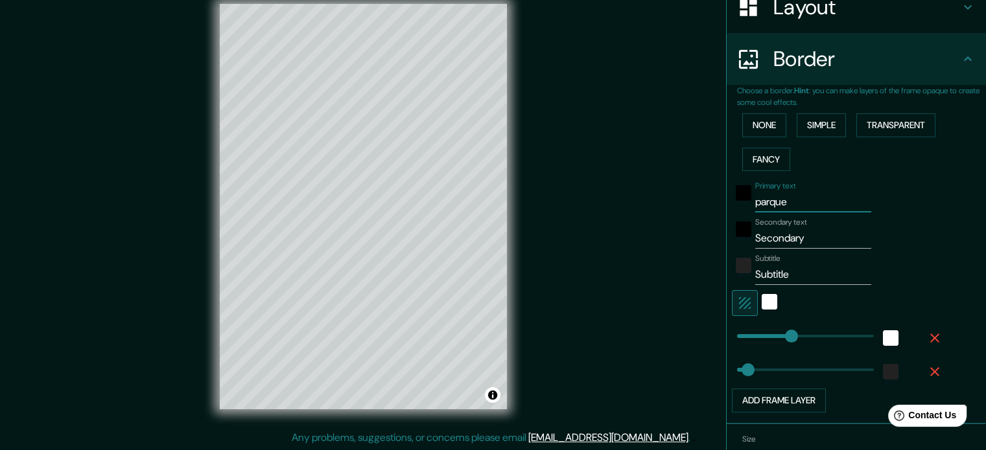
type input "parque"
type input "177"
type input "35"
type input "parque c"
type input "177"
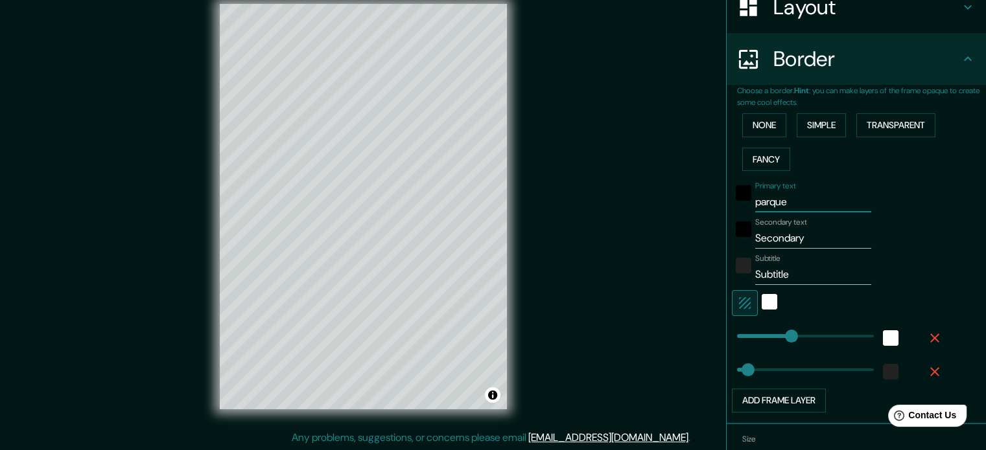
type input "35"
type input "parque ca"
type input "177"
type input "35"
type input "parque can"
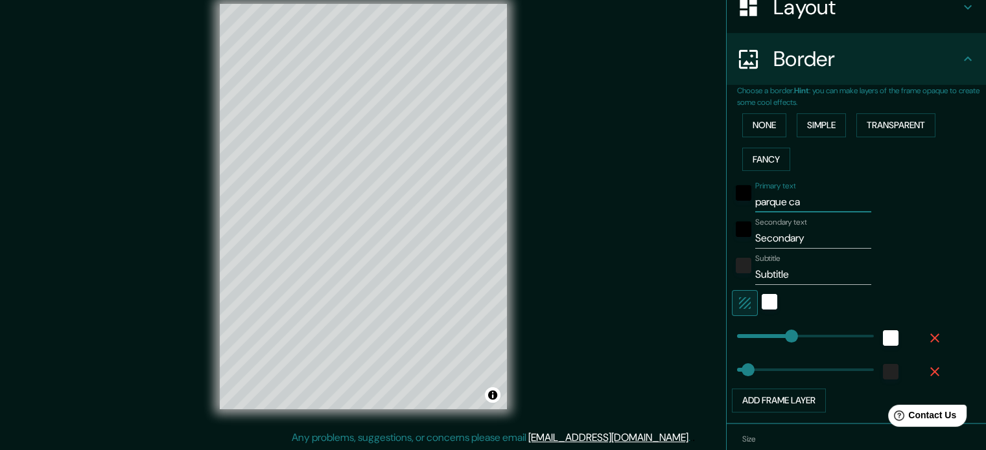
type input "177"
type input "35"
type input "parque [PERSON_NAME]"
type input "177"
type input "35"
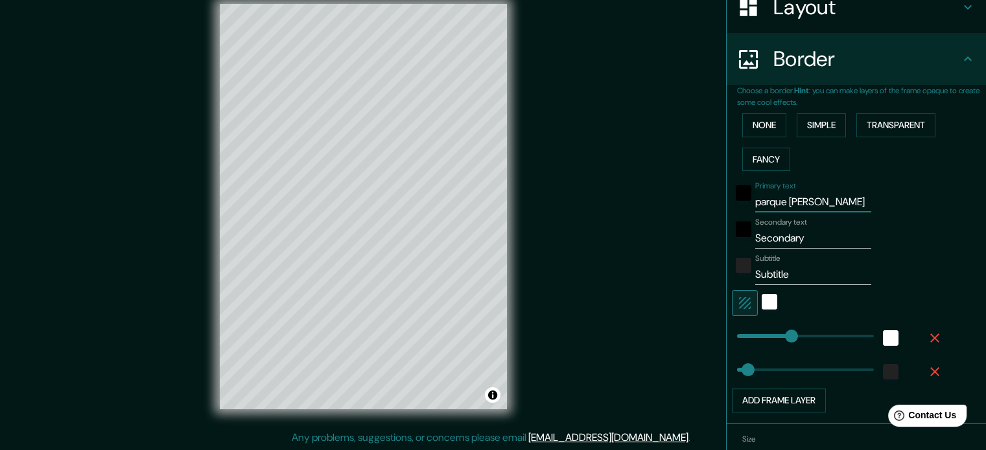
type input "[GEOGRAPHIC_DATA]"
type input "177"
type input "35"
type input "[GEOGRAPHIC_DATA]"
type input "177"
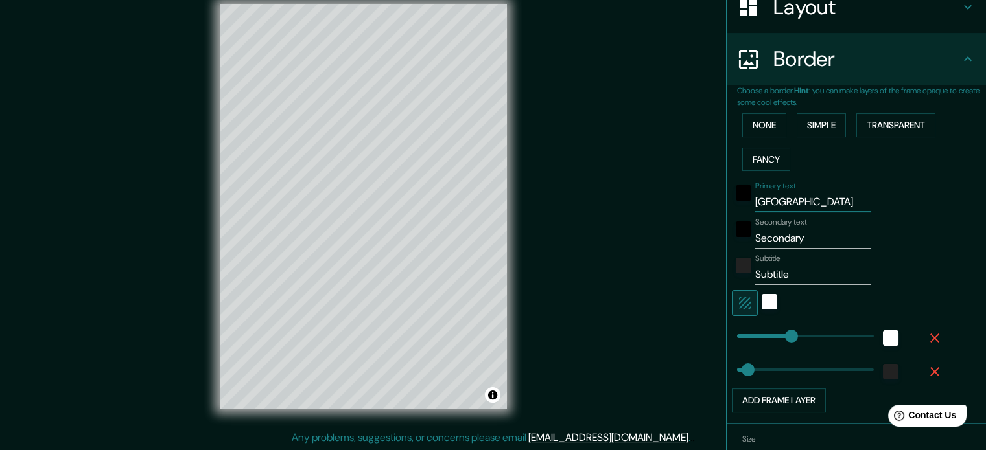
type input "35"
type input "[GEOGRAPHIC_DATA]"
click at [804, 235] on input "Secondary" at bounding box center [813, 238] width 116 height 21
type input "Secondar"
type input "177"
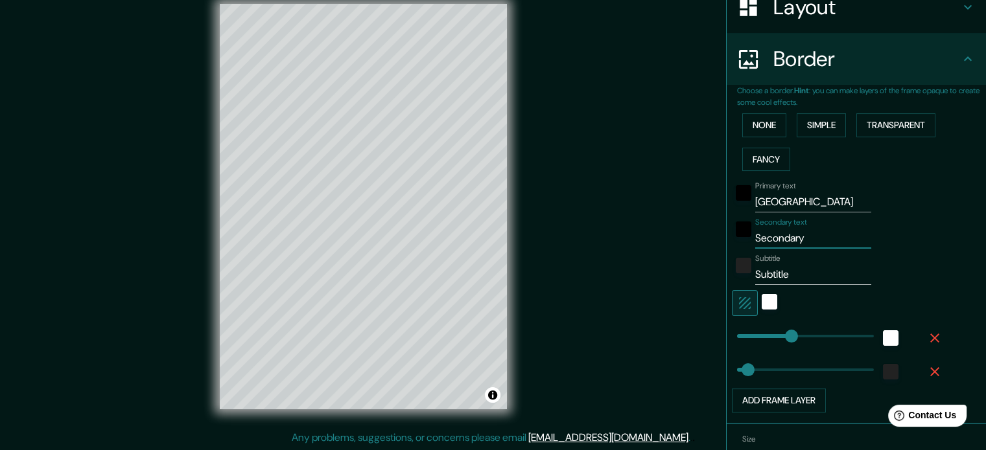
type input "35"
type input "Seconda"
type input "177"
type input "35"
type input "Second"
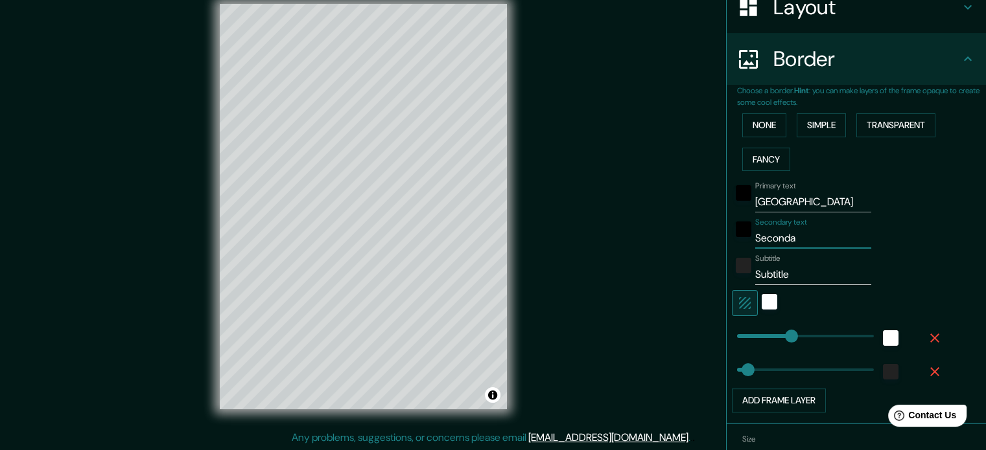
type input "177"
type input "35"
type input "Secon"
type input "177"
type input "35"
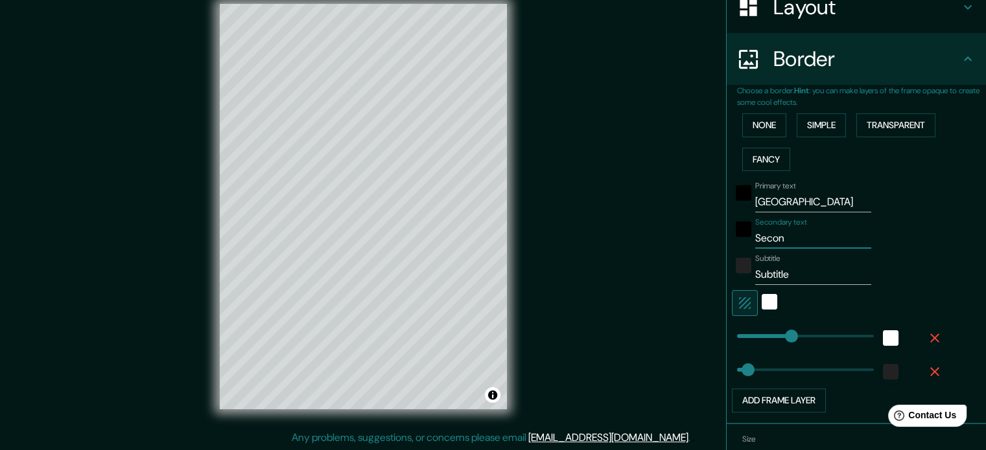
type input "Seco"
type input "177"
type input "35"
type input "Sec"
type input "177"
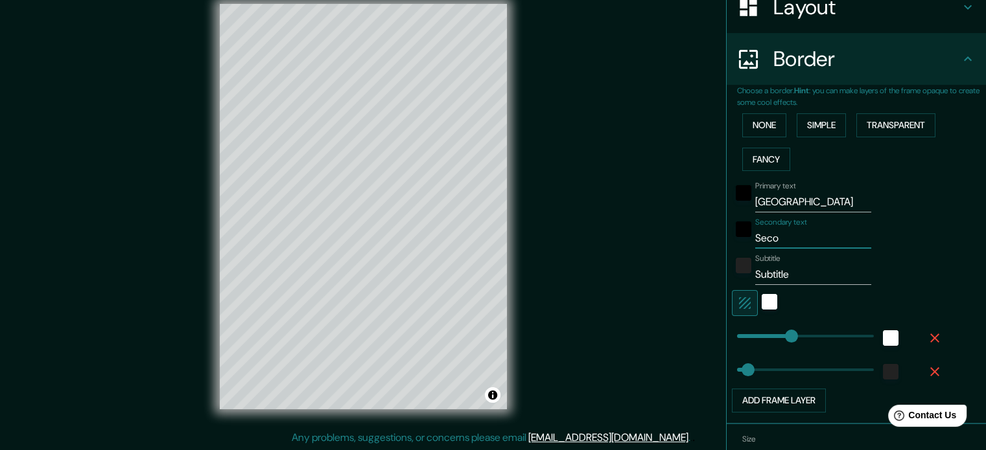
type input "35"
type input "Se"
type input "177"
type input "35"
type input "S"
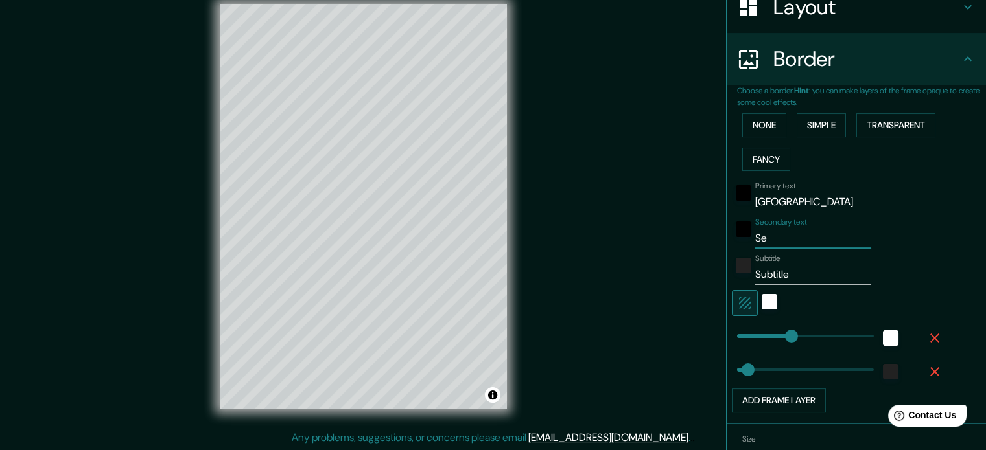
type input "177"
type input "35"
type input "177"
type input "35"
click at [784, 246] on input "Secondary text" at bounding box center [813, 238] width 116 height 21
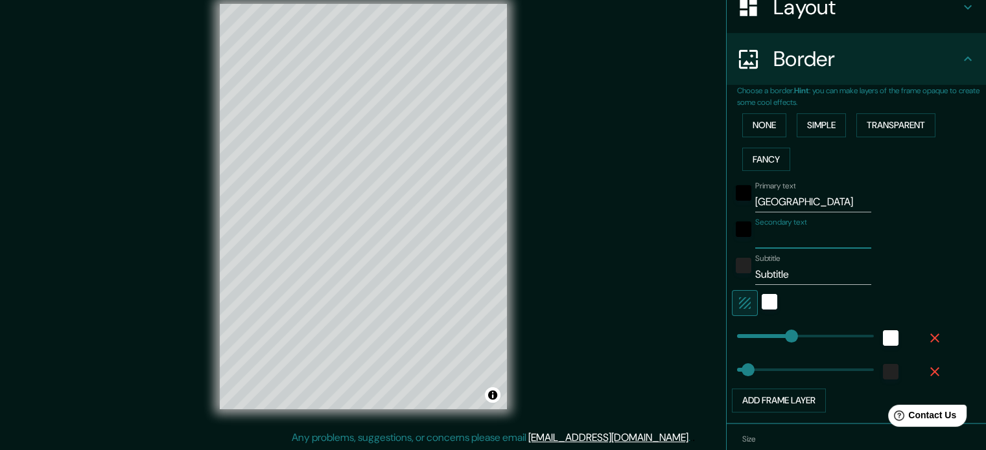
click at [790, 272] on input "Subtitle" at bounding box center [813, 274] width 116 height 21
type input "Subtitl"
type input "177"
type input "35"
type input "Subtit"
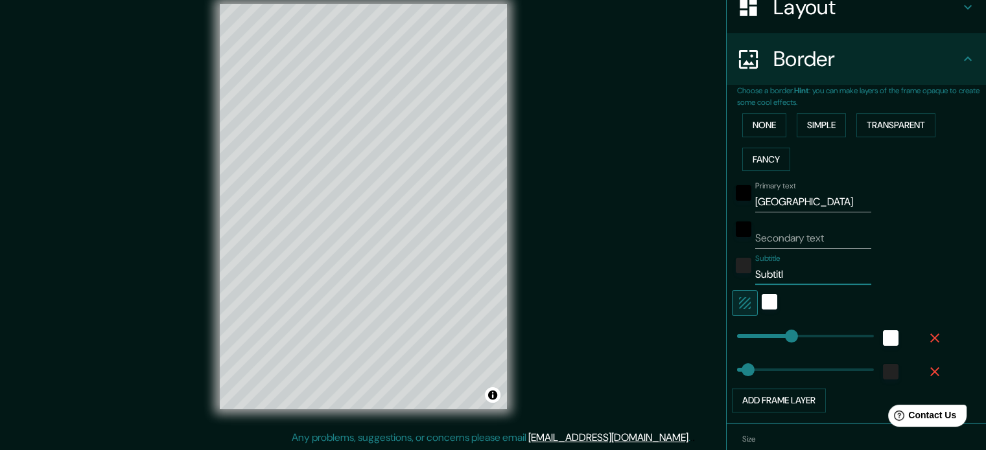
type input "177"
type input "35"
type input "Subti"
type input "177"
type input "35"
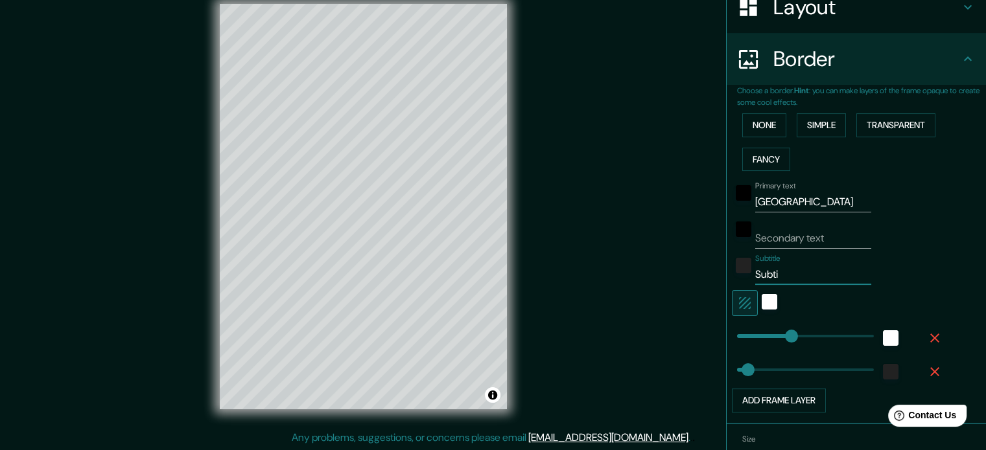
type input "Subt"
type input "177"
type input "35"
type input "Sub"
type input "177"
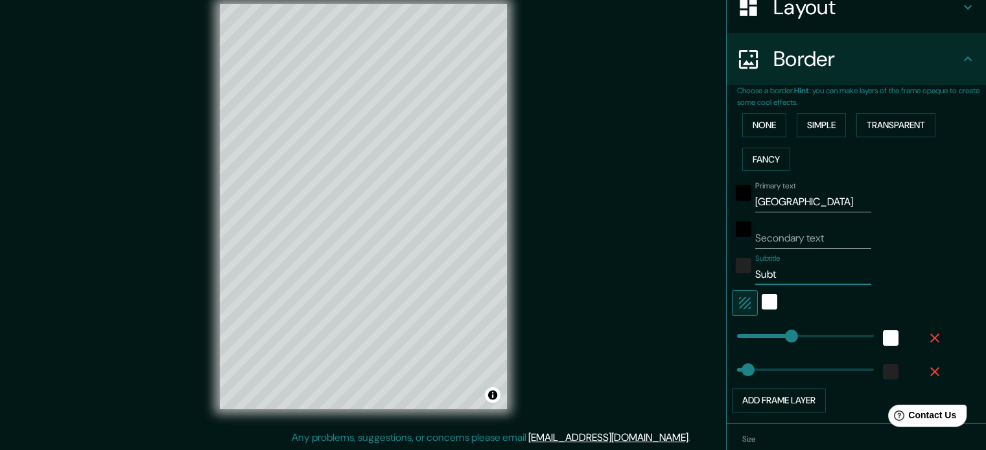
type input "35"
type input "Su"
type input "177"
type input "35"
type input "S"
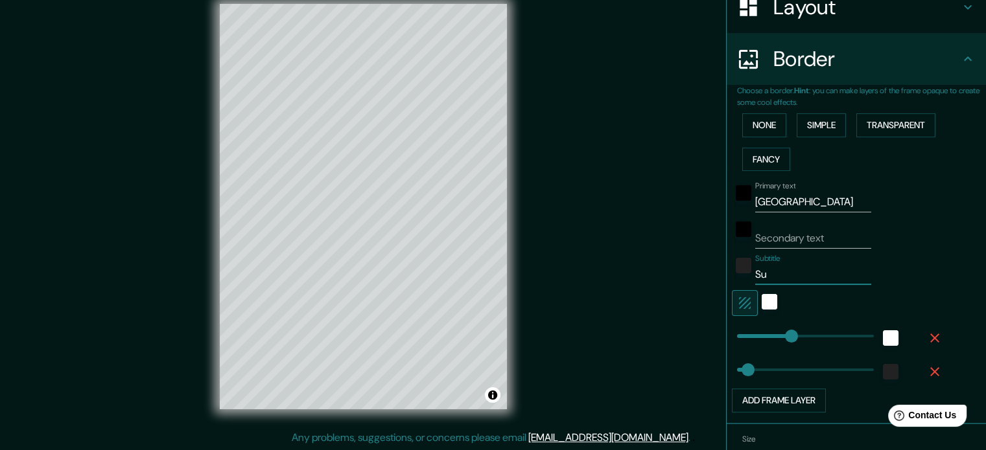
type input "177"
type input "35"
type input "177"
type input "35"
click at [737, 299] on icon "button" at bounding box center [745, 304] width 16 height 16
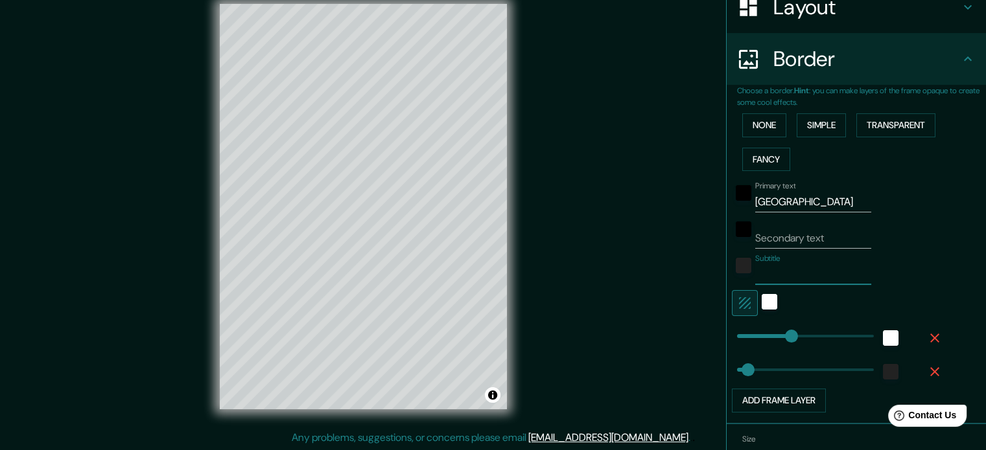
type input "177"
type input "35"
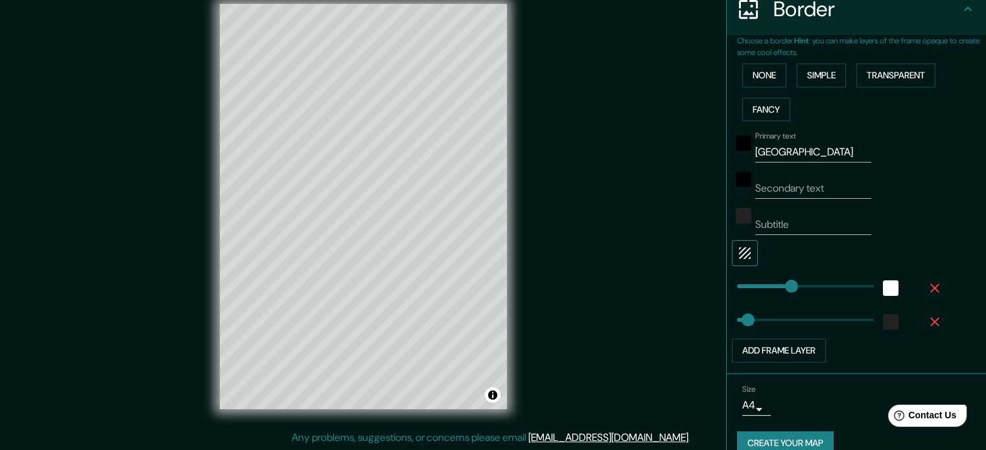
scroll to position [269, 0]
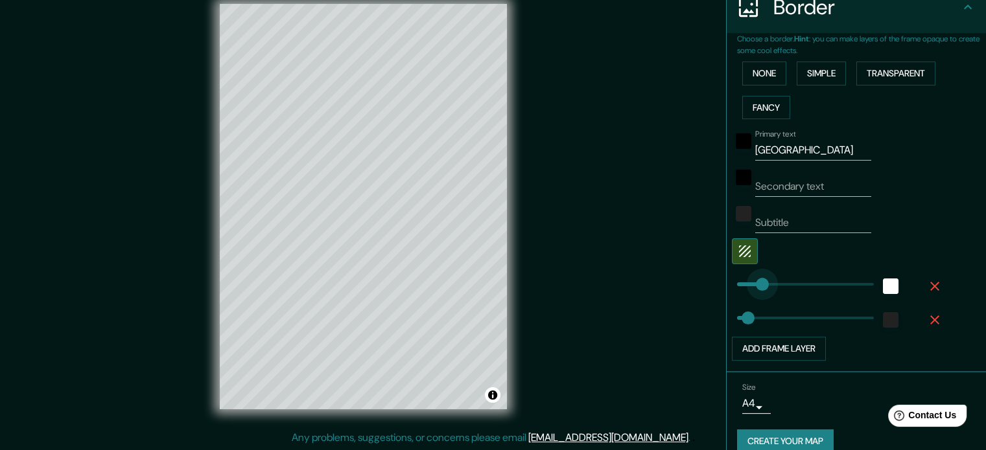
type input "68"
drag, startPoint x: 772, startPoint y: 285, endPoint x: 748, endPoint y: 287, distance: 24.1
type input "35"
type input "47"
drag, startPoint x: 748, startPoint y: 287, endPoint x: 742, endPoint y: 288, distance: 6.5
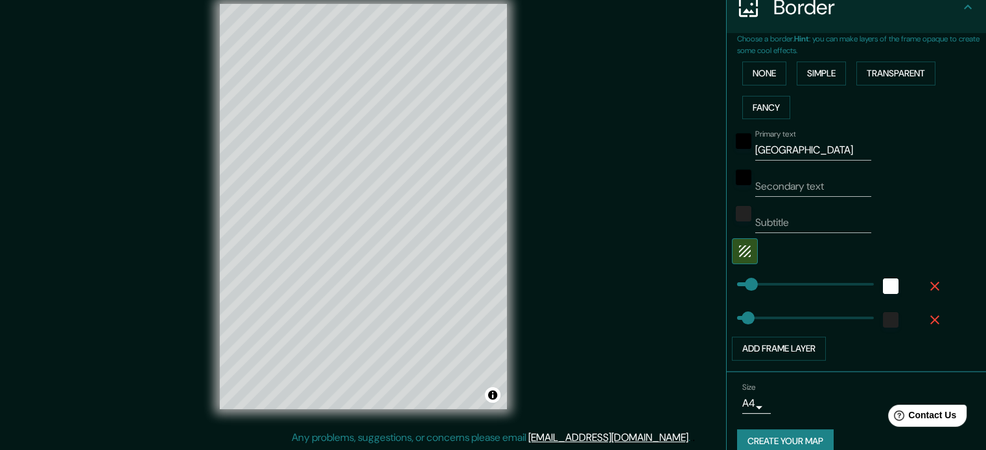
scroll to position [285, 0]
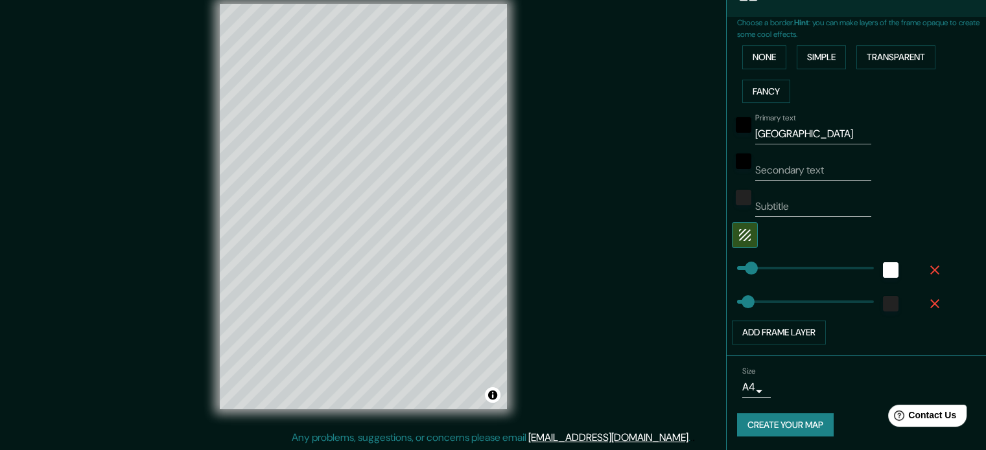
click at [780, 414] on button "Create your map" at bounding box center [785, 426] width 97 height 24
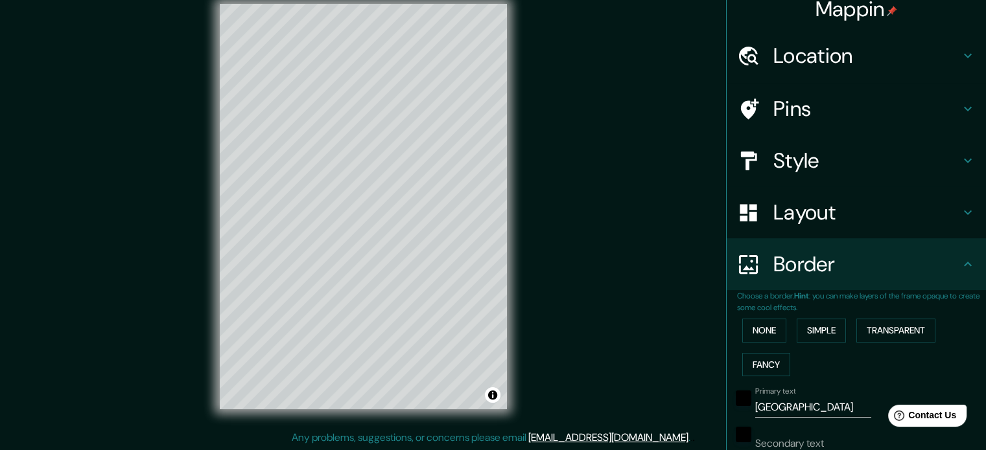
scroll to position [7, 0]
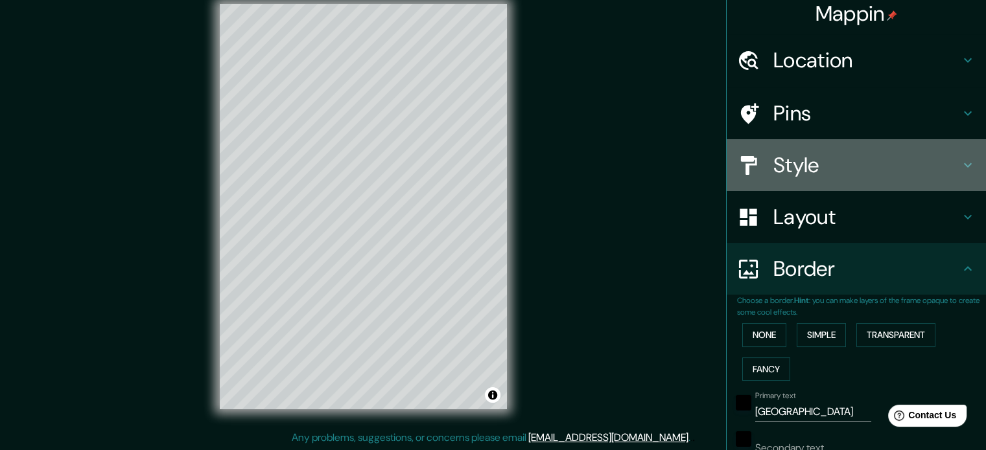
click at [801, 160] on h4 "Style" at bounding box center [866, 165] width 187 height 26
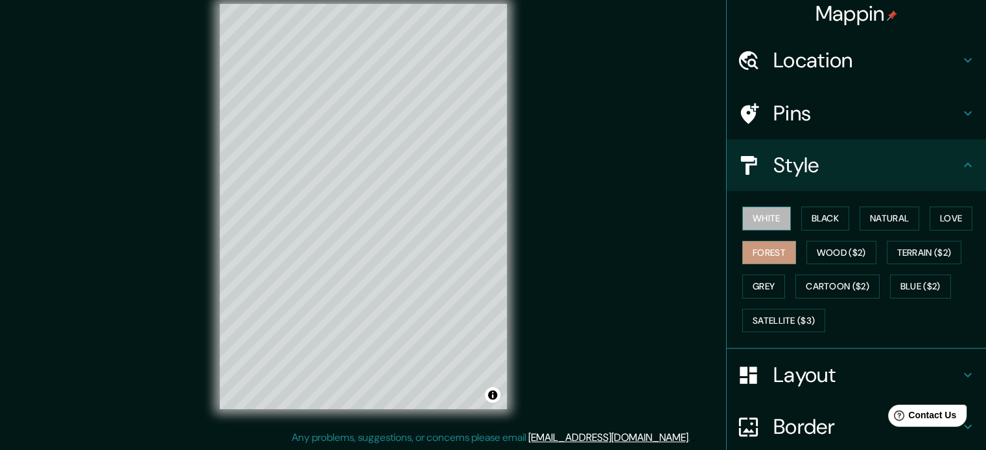
click at [742, 215] on button "White" at bounding box center [766, 219] width 49 height 24
click at [809, 215] on button "Black" at bounding box center [825, 219] width 49 height 24
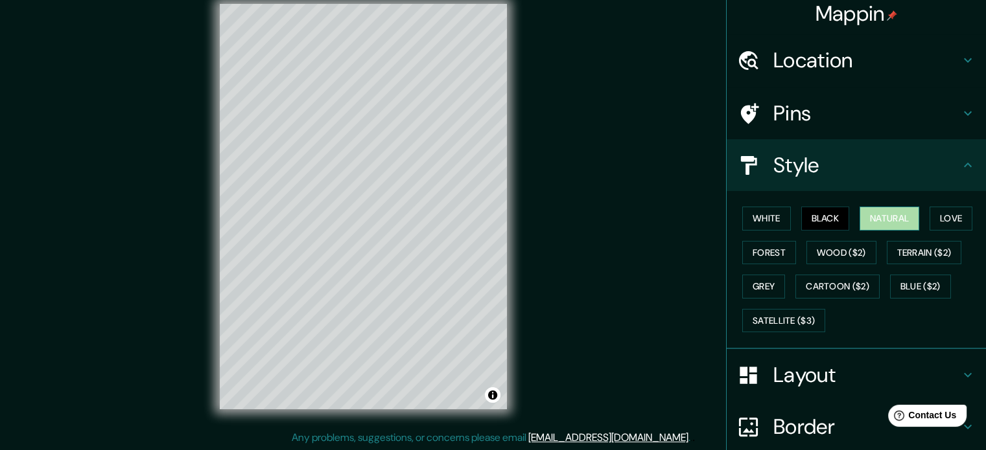
click at [871, 215] on button "Natural" at bounding box center [890, 219] width 60 height 24
click at [747, 253] on button "Forest" at bounding box center [769, 253] width 54 height 24
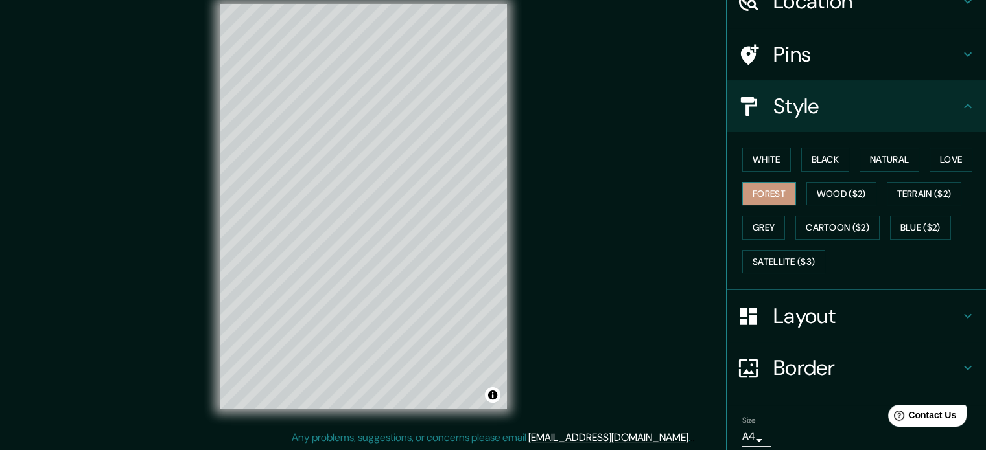
scroll to position [115, 0]
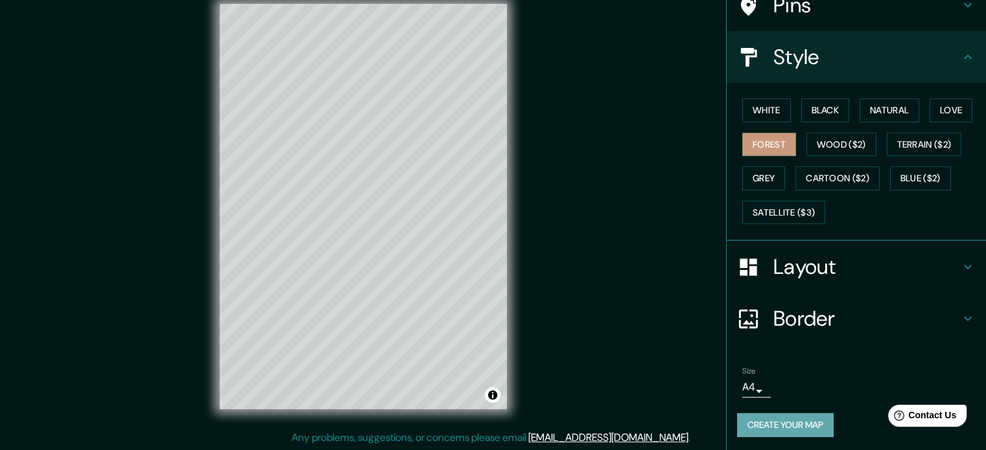
click at [775, 414] on button "Create your map" at bounding box center [785, 426] width 97 height 24
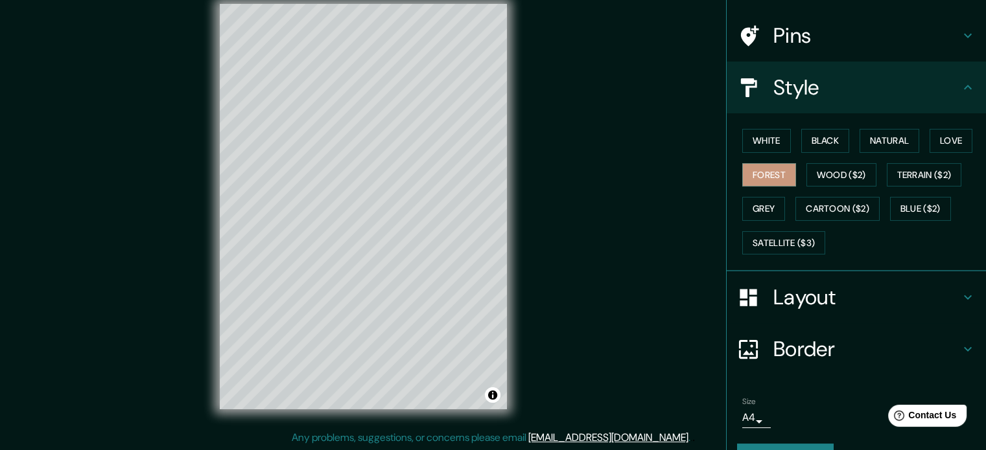
scroll to position [80, 0]
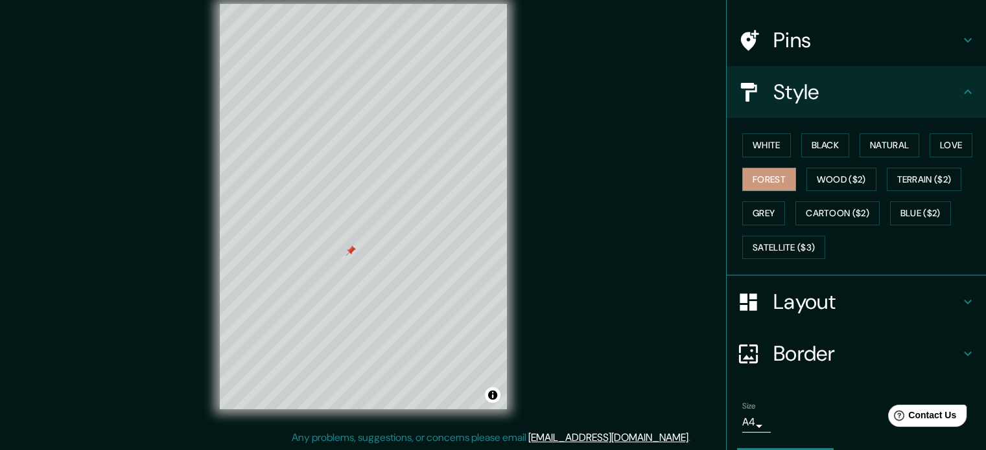
click at [345, 255] on div at bounding box center [350, 251] width 10 height 10
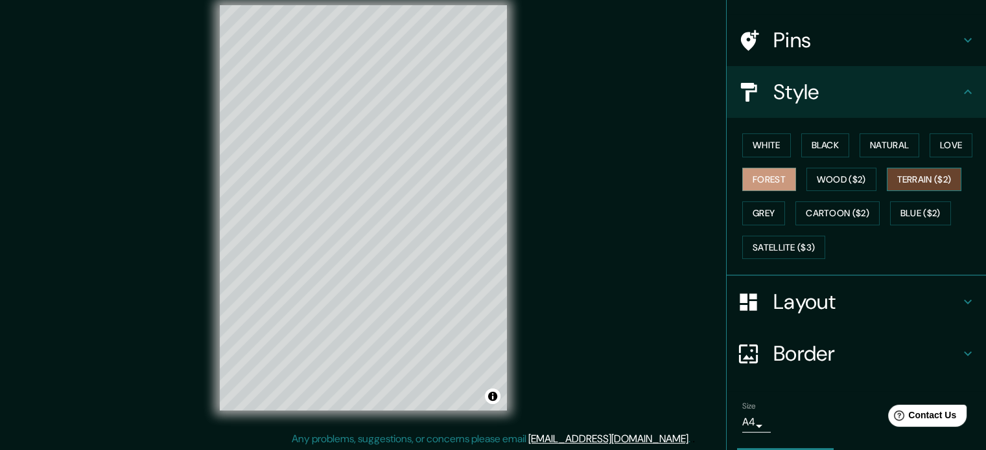
scroll to position [115, 0]
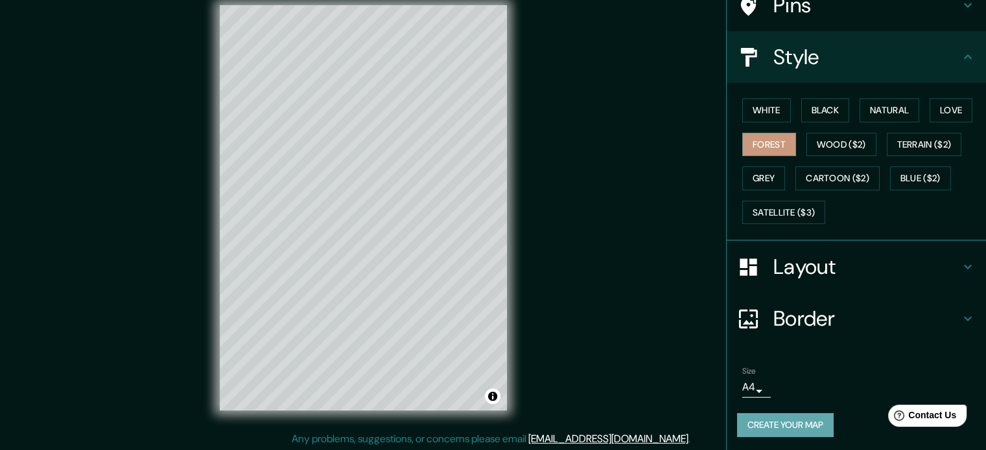
click at [769, 423] on button "Create your map" at bounding box center [785, 426] width 97 height 24
click at [937, 418] on span "Contact Us" at bounding box center [932, 415] width 50 height 11
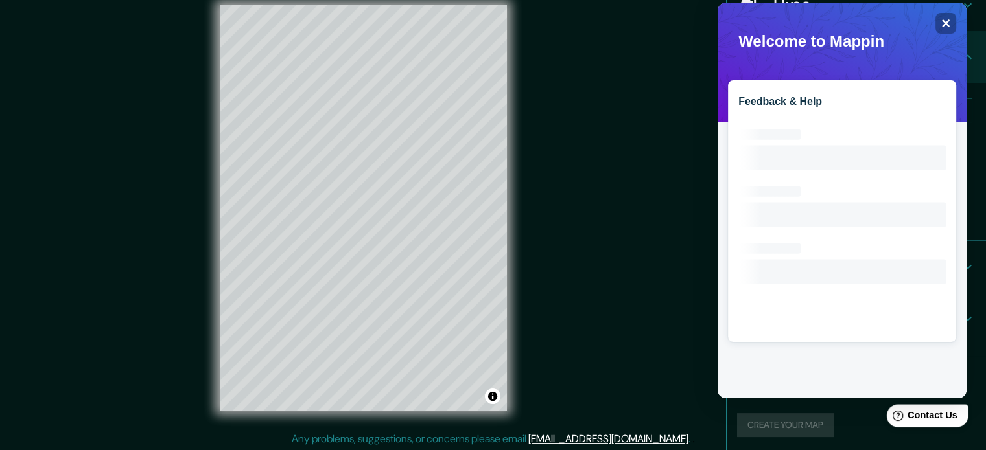
scroll to position [0, 0]
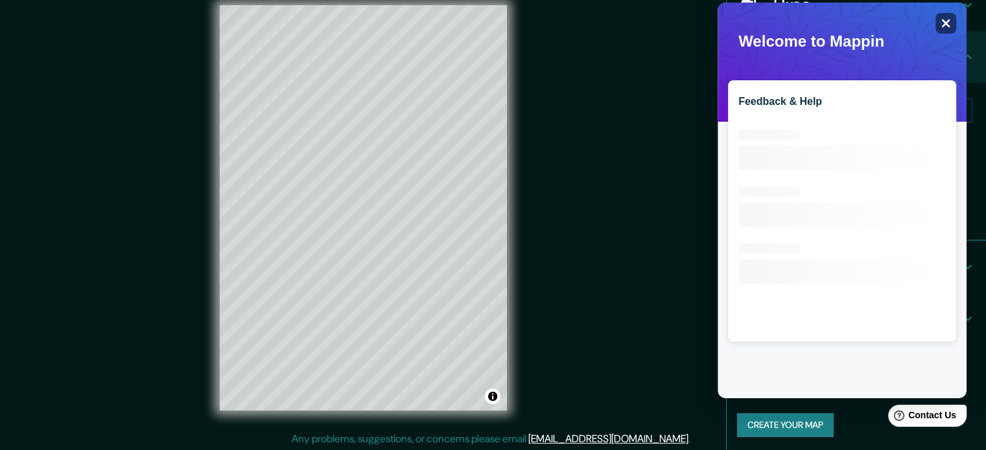
click at [947, 25] on icon "Close" at bounding box center [946, 23] width 8 height 8
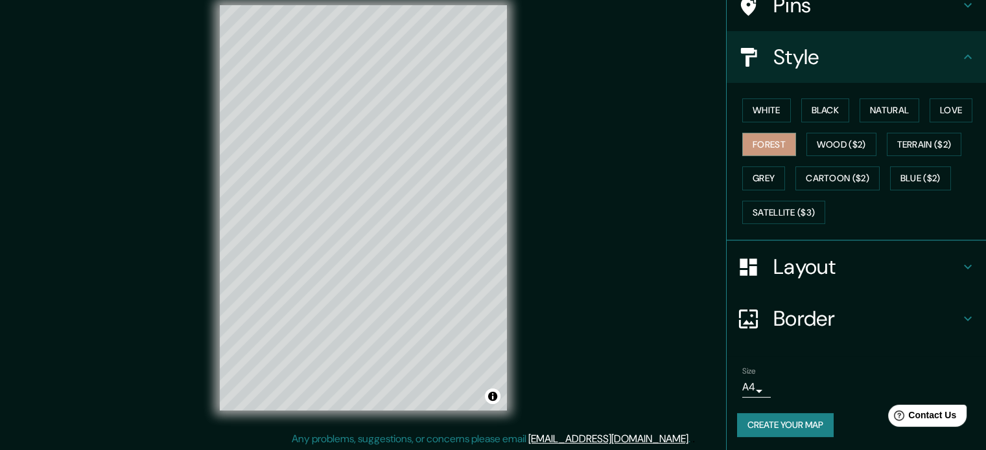
click at [825, 433] on button "Create your map" at bounding box center [785, 426] width 97 height 24
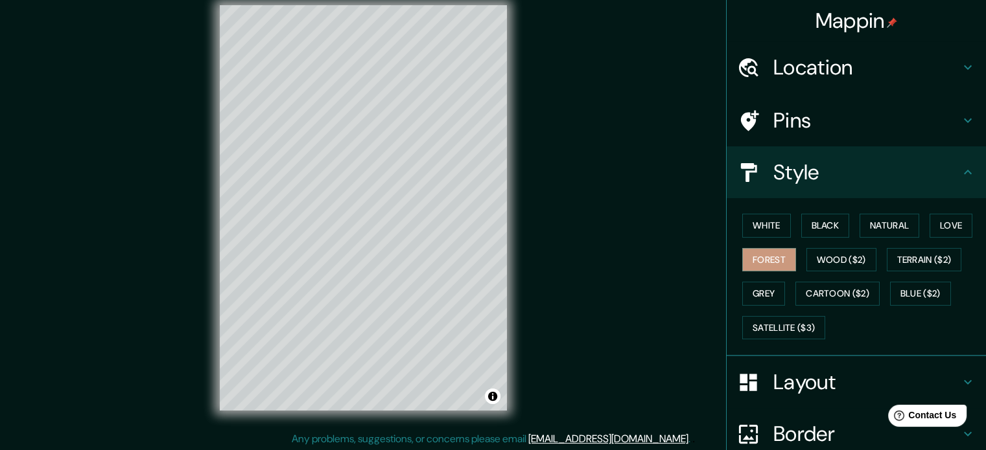
click at [829, 72] on h4 "Location" at bounding box center [866, 67] width 187 height 26
type input "35"
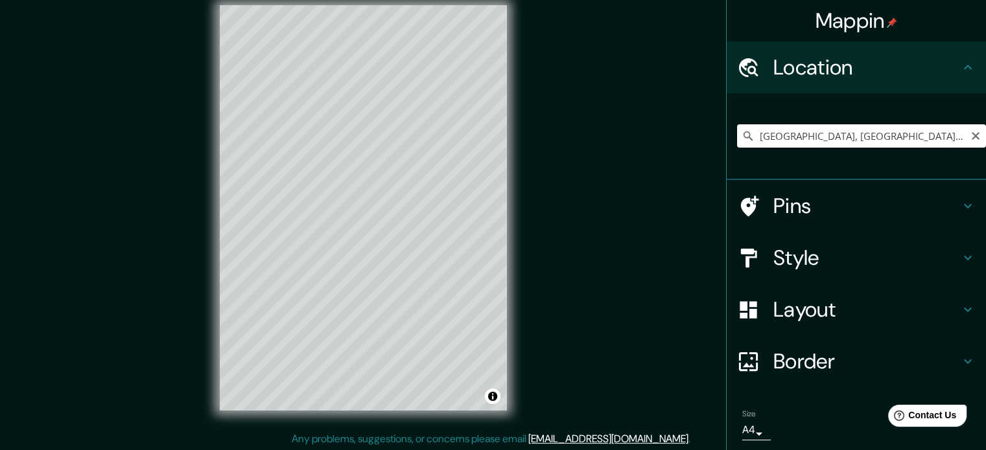
click at [767, 132] on input "[GEOGRAPHIC_DATA], [GEOGRAPHIC_DATA], [GEOGRAPHIC_DATA]" at bounding box center [861, 135] width 249 height 23
click at [970, 138] on icon "Clear" at bounding box center [975, 136] width 10 height 10
click at [802, 346] on div "Border" at bounding box center [856, 362] width 259 height 52
type input "35"
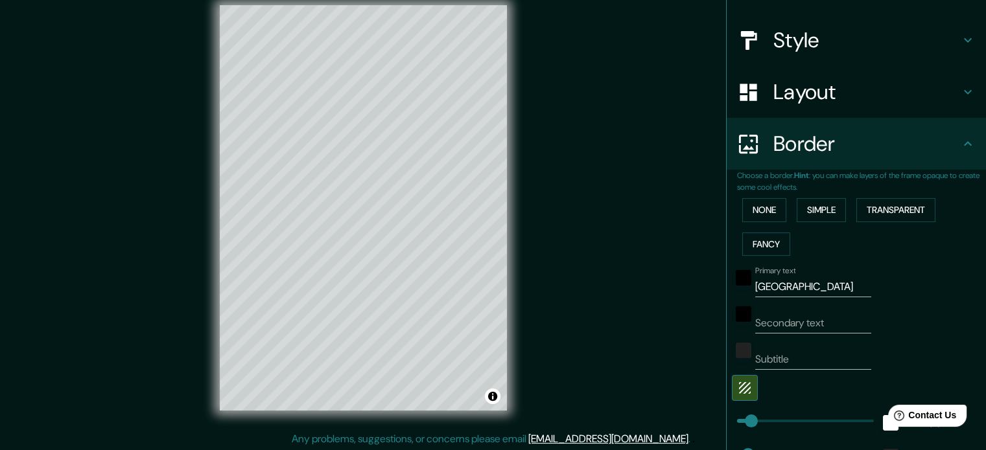
scroll to position [161, 0]
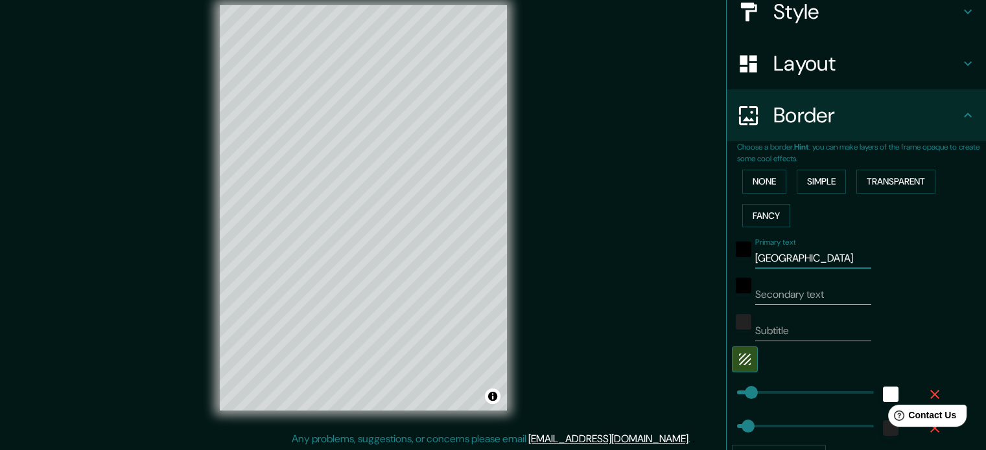
click at [817, 255] on input "[GEOGRAPHIC_DATA]" at bounding box center [813, 258] width 116 height 21
type input "[GEOGRAPHIC_DATA]"
type input "35"
type input "parque [PERSON_NAME]"
type input "35"
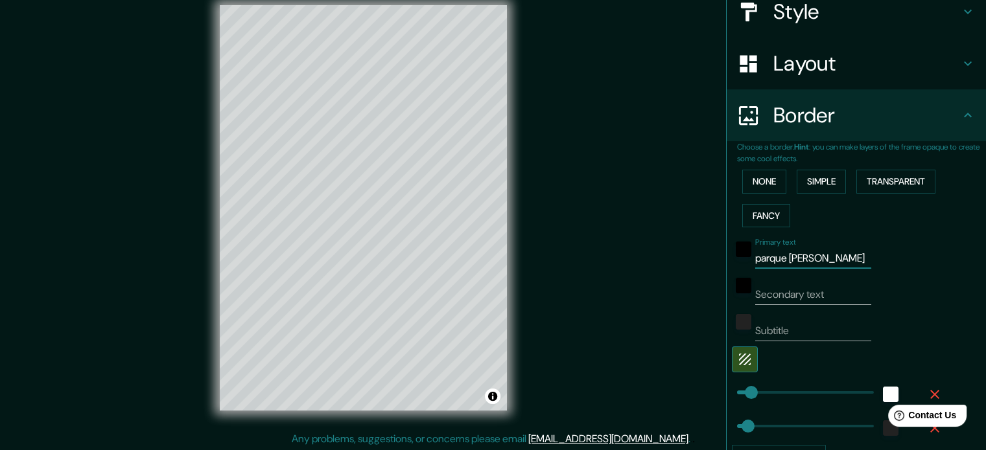
type input "parque can"
type input "35"
type input "parque ca"
type input "35"
type input "parque c"
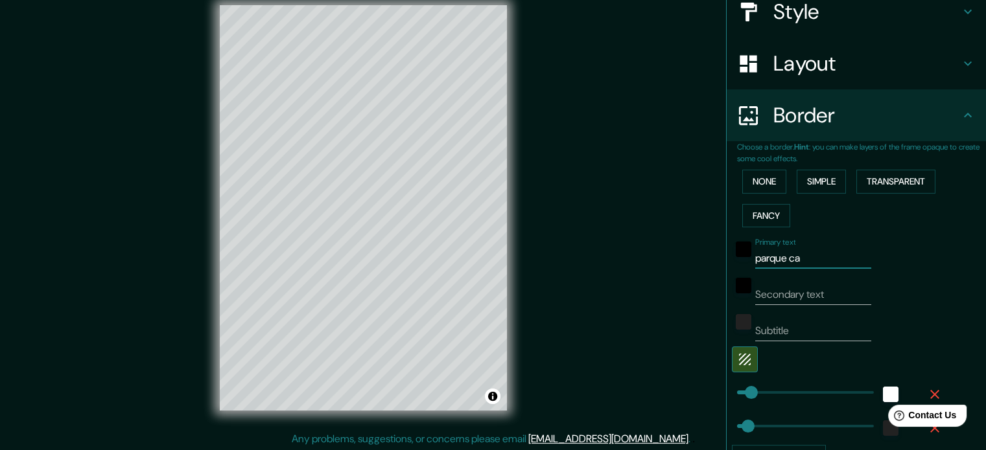
type input "35"
type input "parque"
type input "35"
type input "parque"
type input "35"
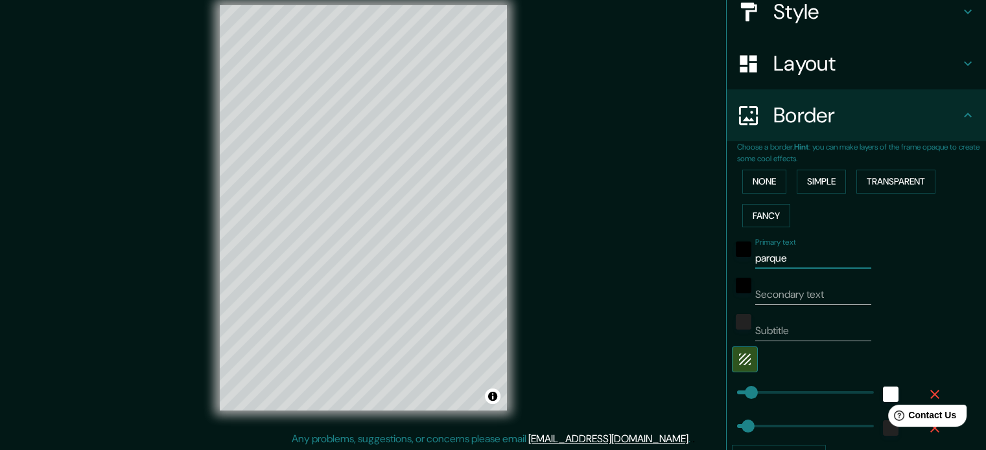
type input "parqu"
type input "35"
type input "parq"
type input "35"
type input "par"
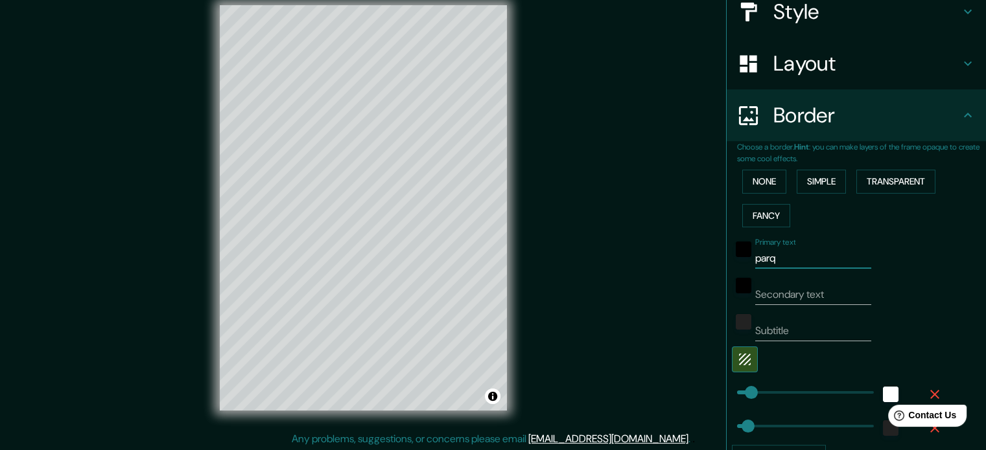
type input "35"
type input "pa"
type input "35"
type input "p"
type input "35"
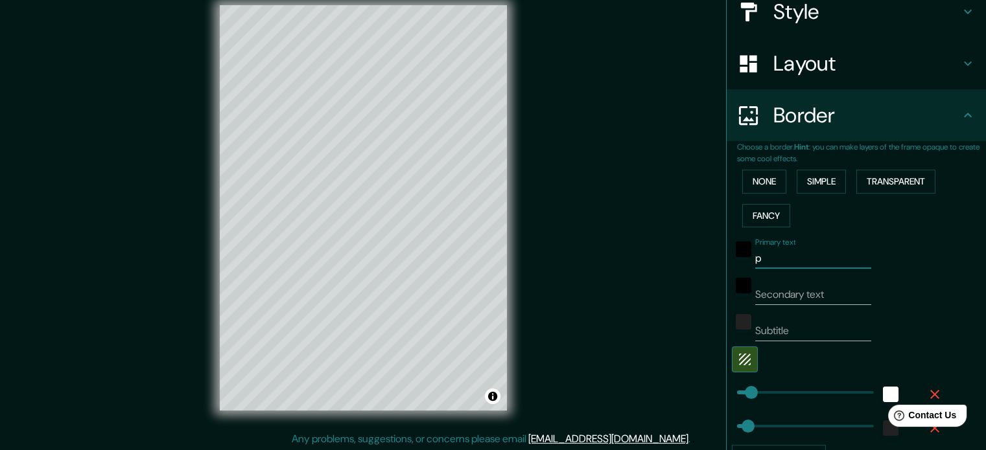
type input "35"
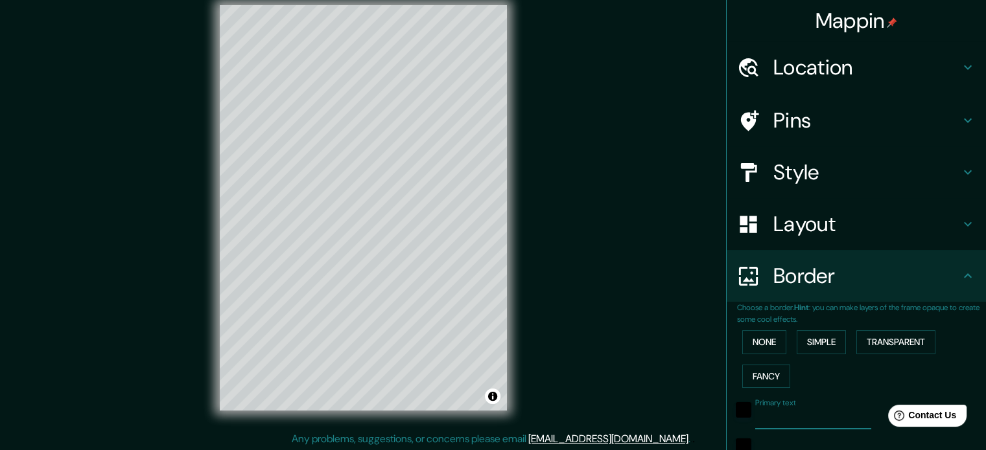
scroll to position [0, 0]
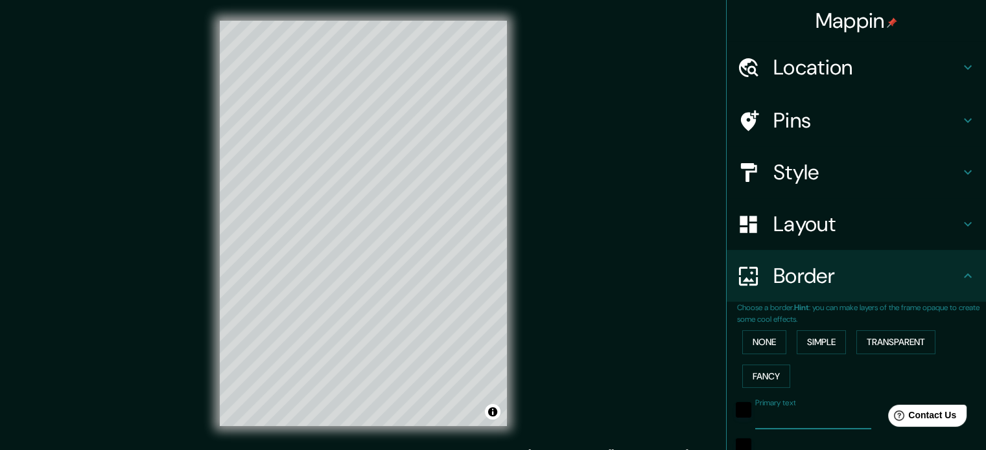
click at [841, 54] on h4 "Location" at bounding box center [866, 67] width 187 height 26
type input "35"
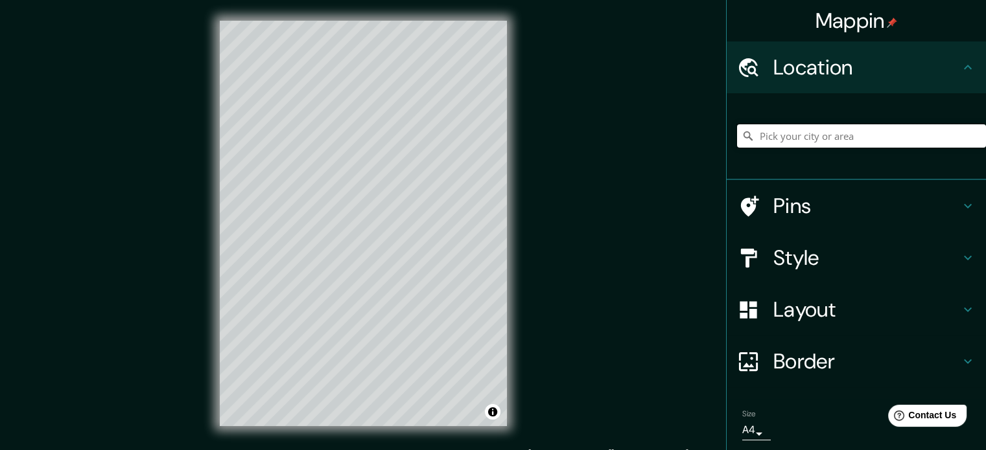
click at [777, 137] on input "Pick your city or area" at bounding box center [861, 135] width 249 height 23
type input "[GEOGRAPHIC_DATA]"
click at [852, 258] on h4 "Style" at bounding box center [866, 258] width 187 height 26
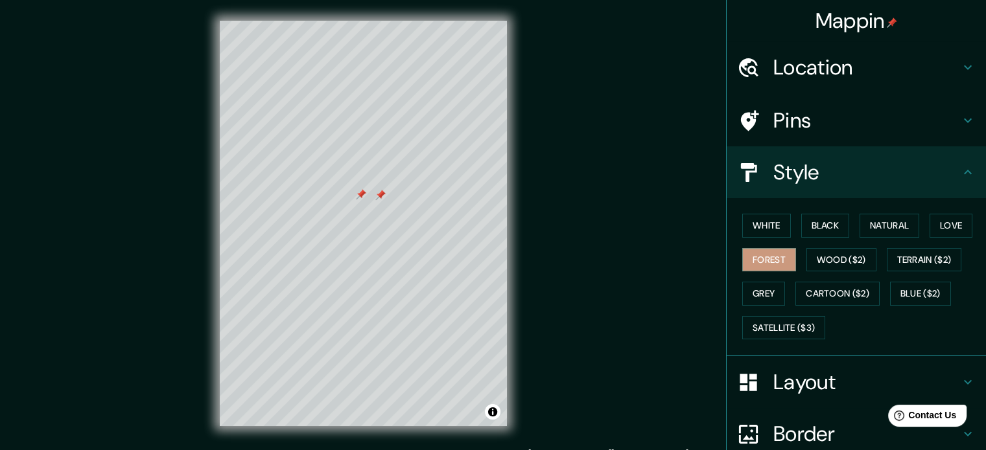
click at [831, 134] on div "Pins" at bounding box center [856, 121] width 259 height 52
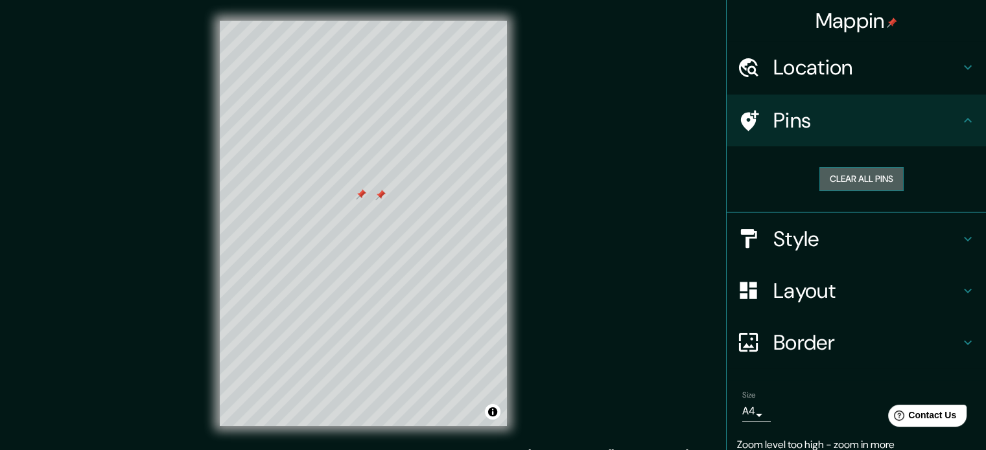
click at [821, 177] on button "Clear all pins" at bounding box center [861, 179] width 84 height 24
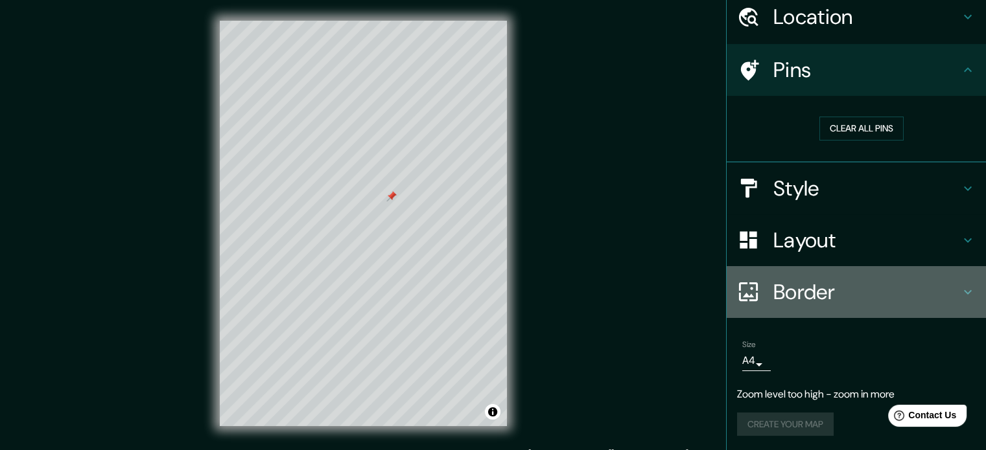
click at [802, 279] on h4 "Border" at bounding box center [866, 292] width 187 height 26
type input "35"
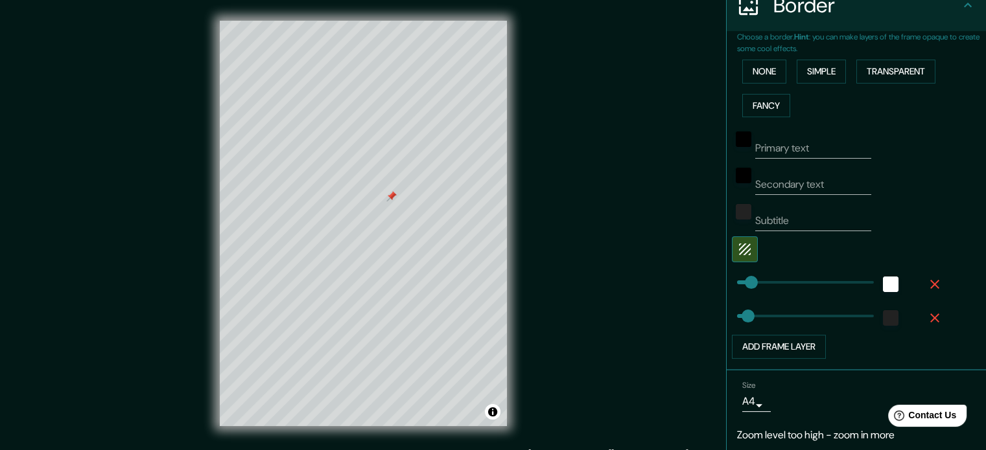
scroll to position [311, 0]
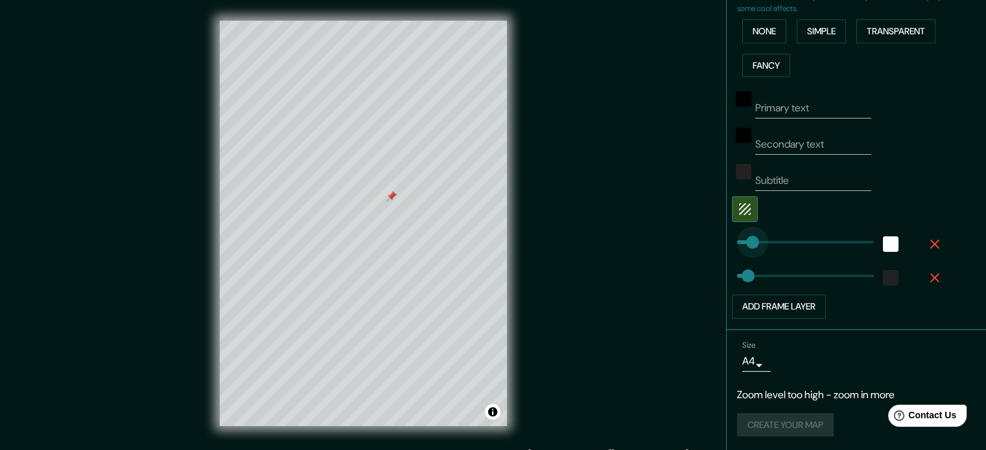
type input "98"
drag, startPoint x: 743, startPoint y: 243, endPoint x: 757, endPoint y: 243, distance: 14.3
click at [761, 243] on span at bounding box center [767, 242] width 13 height 13
type input "98"
drag, startPoint x: 739, startPoint y: 272, endPoint x: 757, endPoint y: 270, distance: 18.3
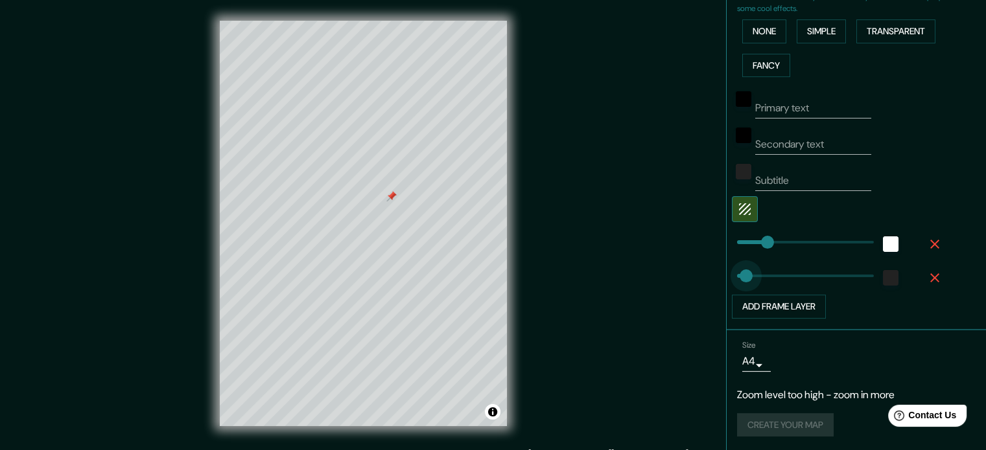
type input "32"
drag, startPoint x: 754, startPoint y: 271, endPoint x: 737, endPoint y: 279, distance: 18.8
type input "32"
type input "30"
drag, startPoint x: 752, startPoint y: 235, endPoint x: 736, endPoint y: 240, distance: 16.4
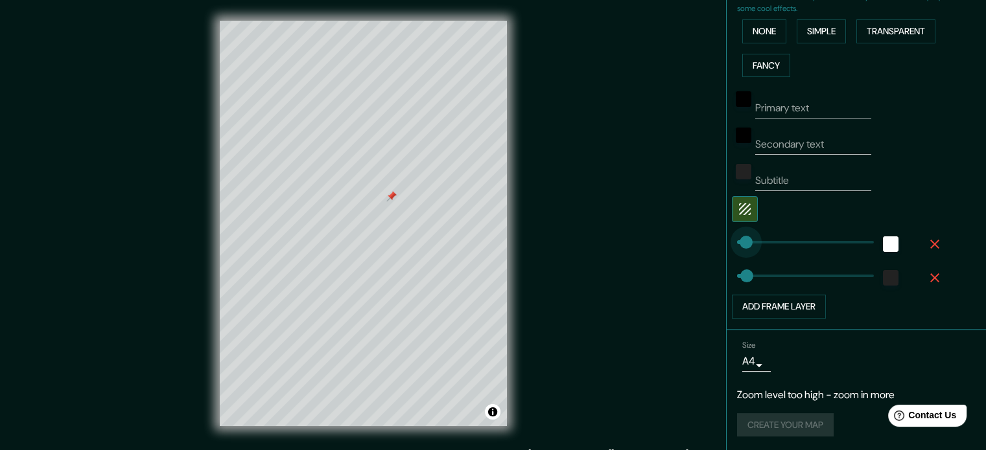
type input "32"
type input "30"
